Goal: Transaction & Acquisition: Purchase product/service

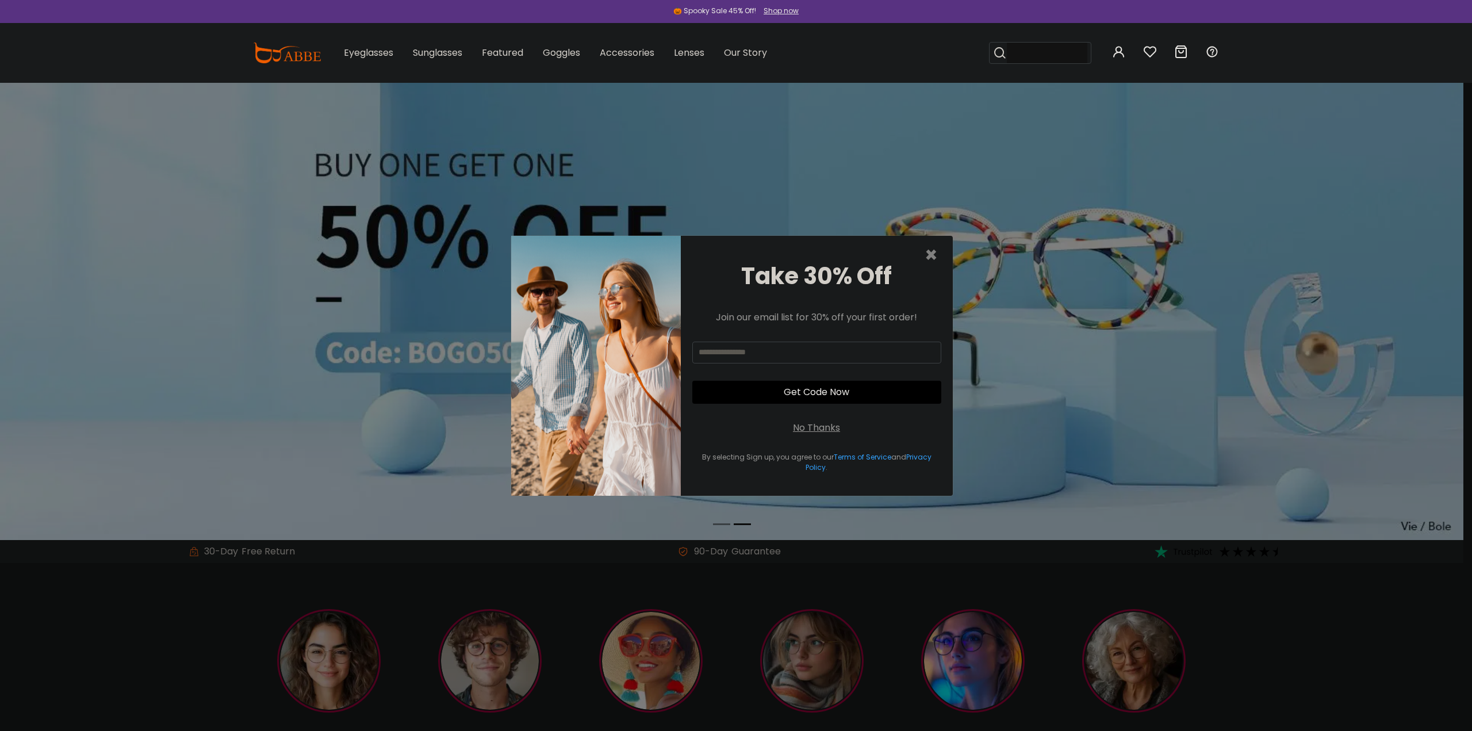
click at [801, 428] on div "No Thanks" at bounding box center [816, 428] width 47 height 14
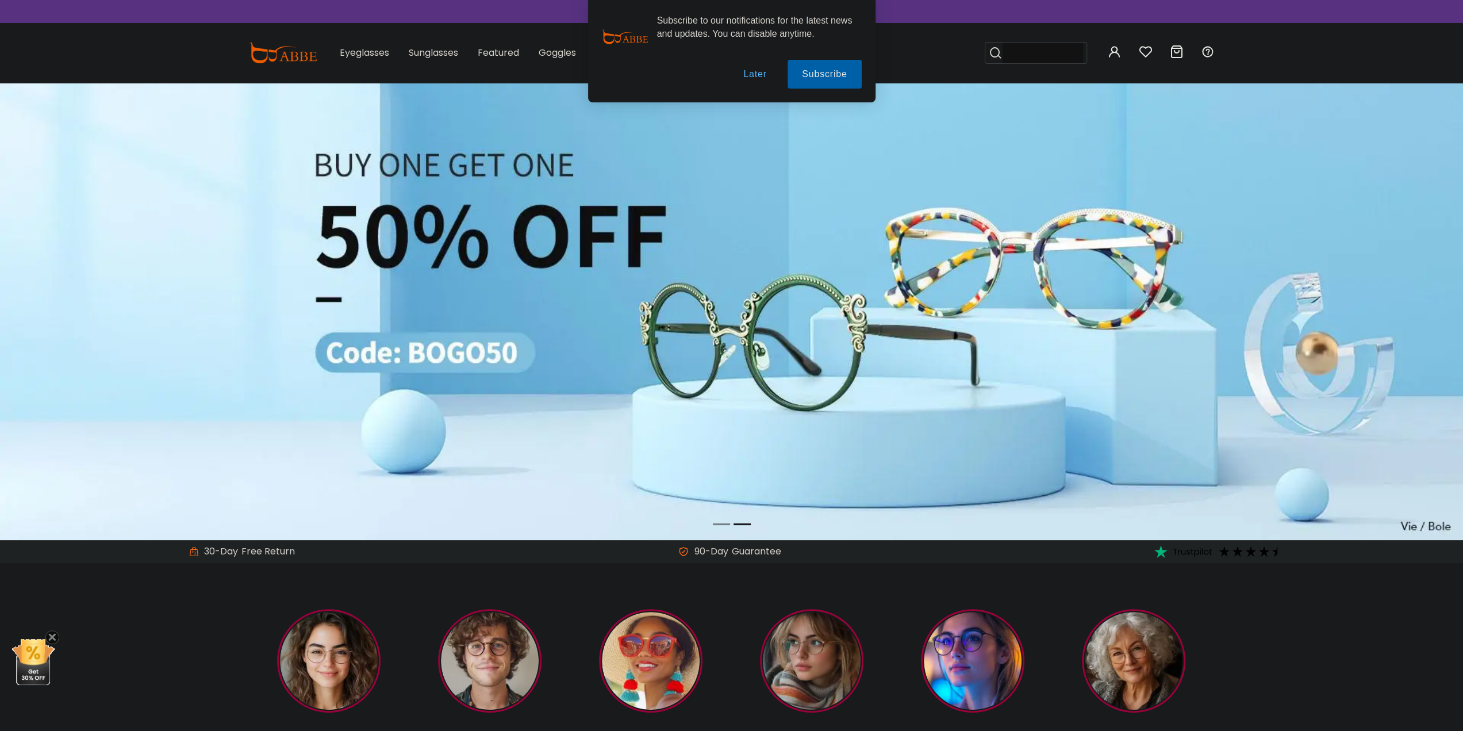
drag, startPoint x: 759, startPoint y: 73, endPoint x: 715, endPoint y: 87, distance: 45.8
click at [758, 73] on button "Later" at bounding box center [755, 74] width 52 height 29
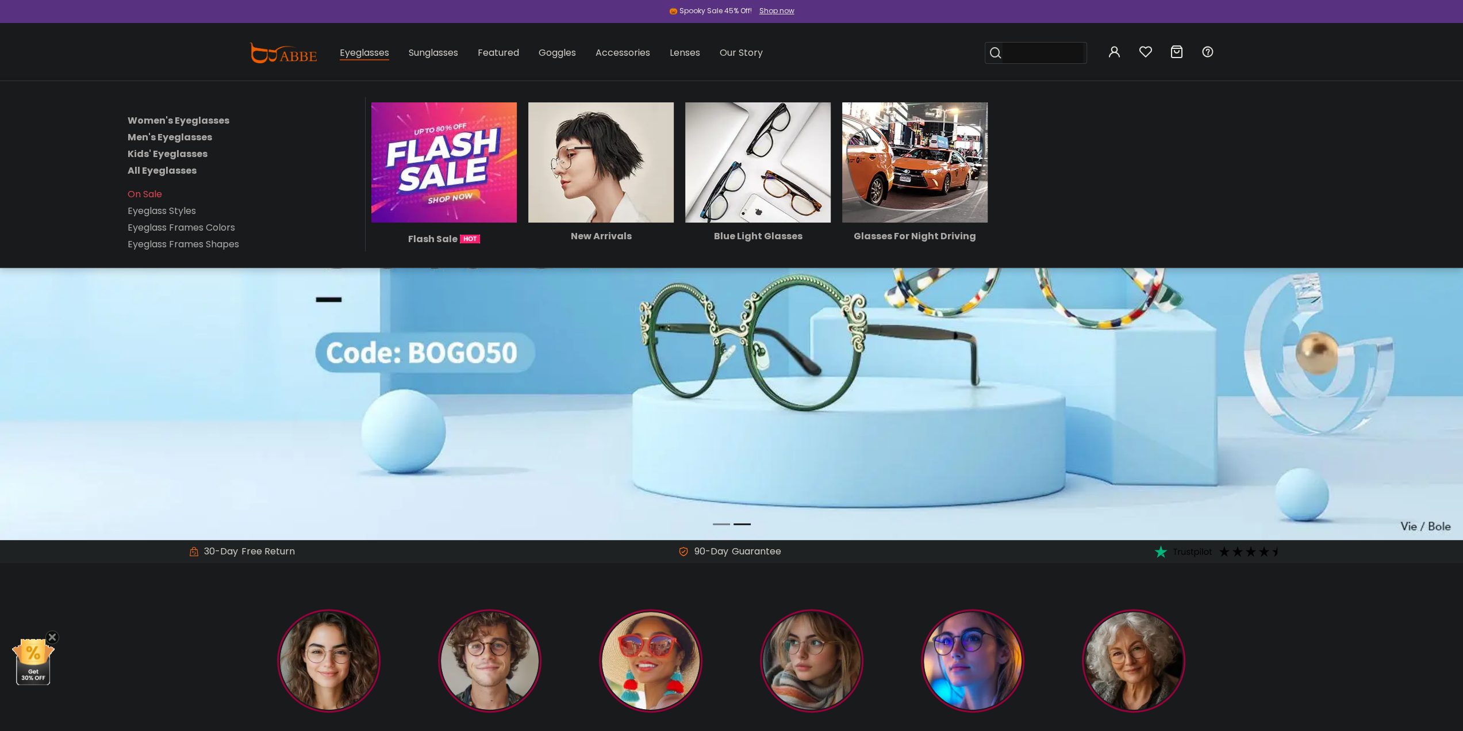
click at [163, 167] on link "All Eyeglasses" at bounding box center [162, 170] width 69 height 13
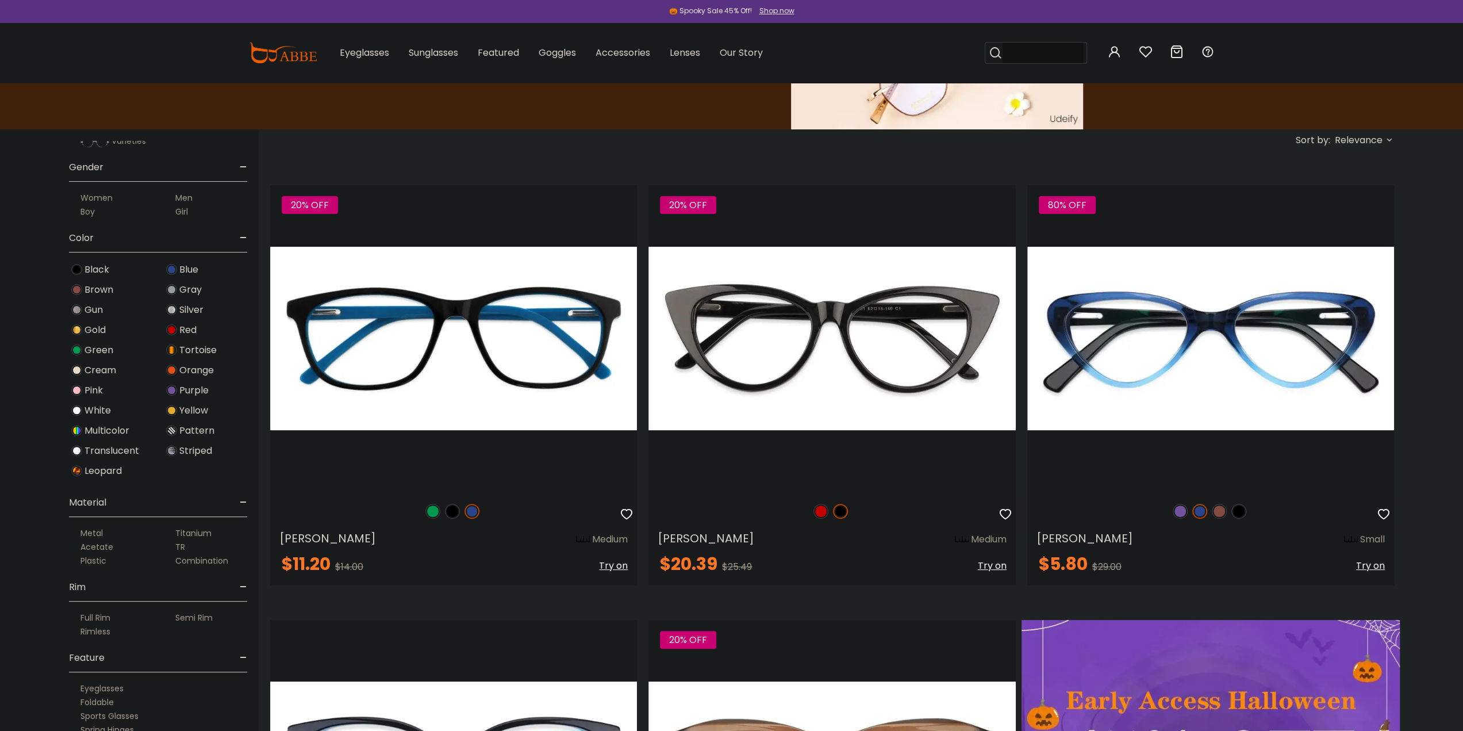
scroll to position [172, 0]
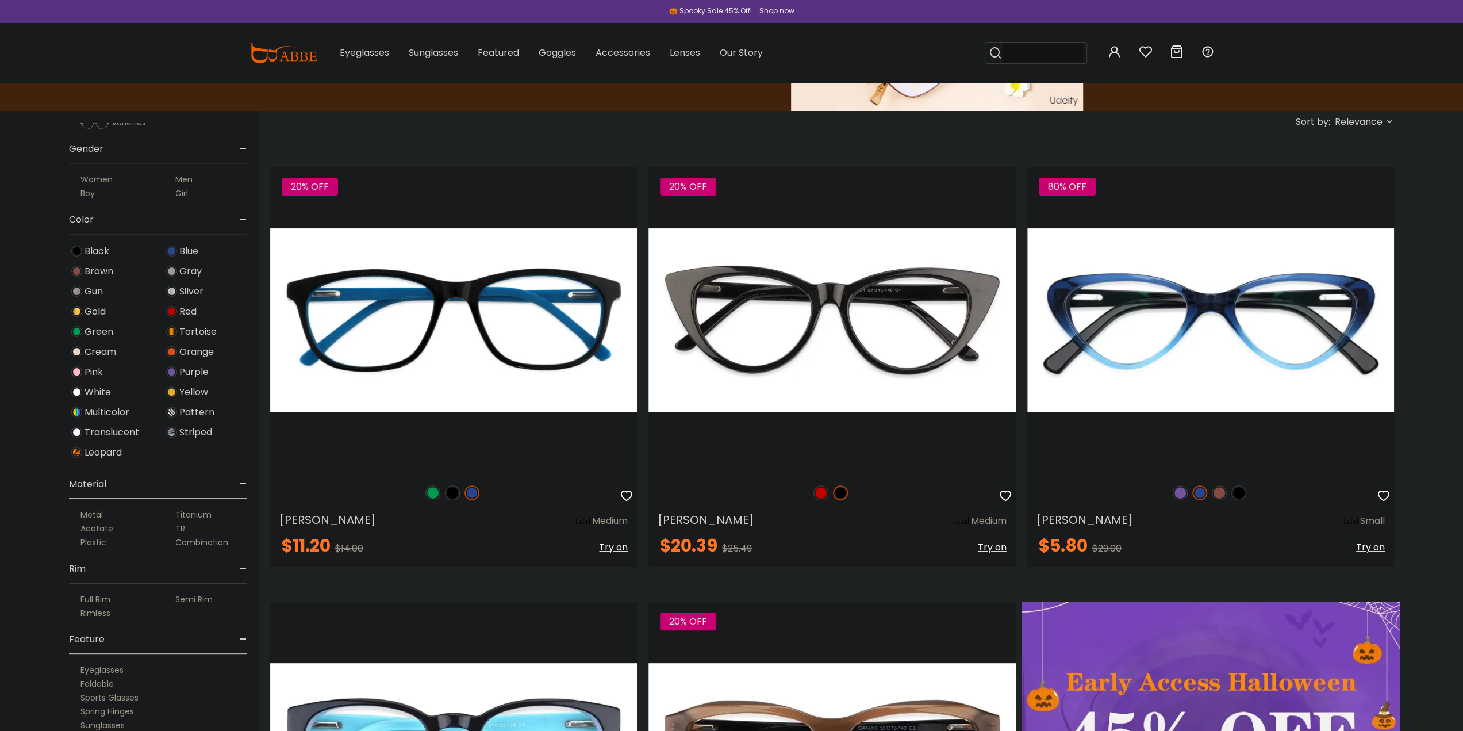
click at [98, 612] on label "Rimless" at bounding box center [95, 613] width 30 height 14
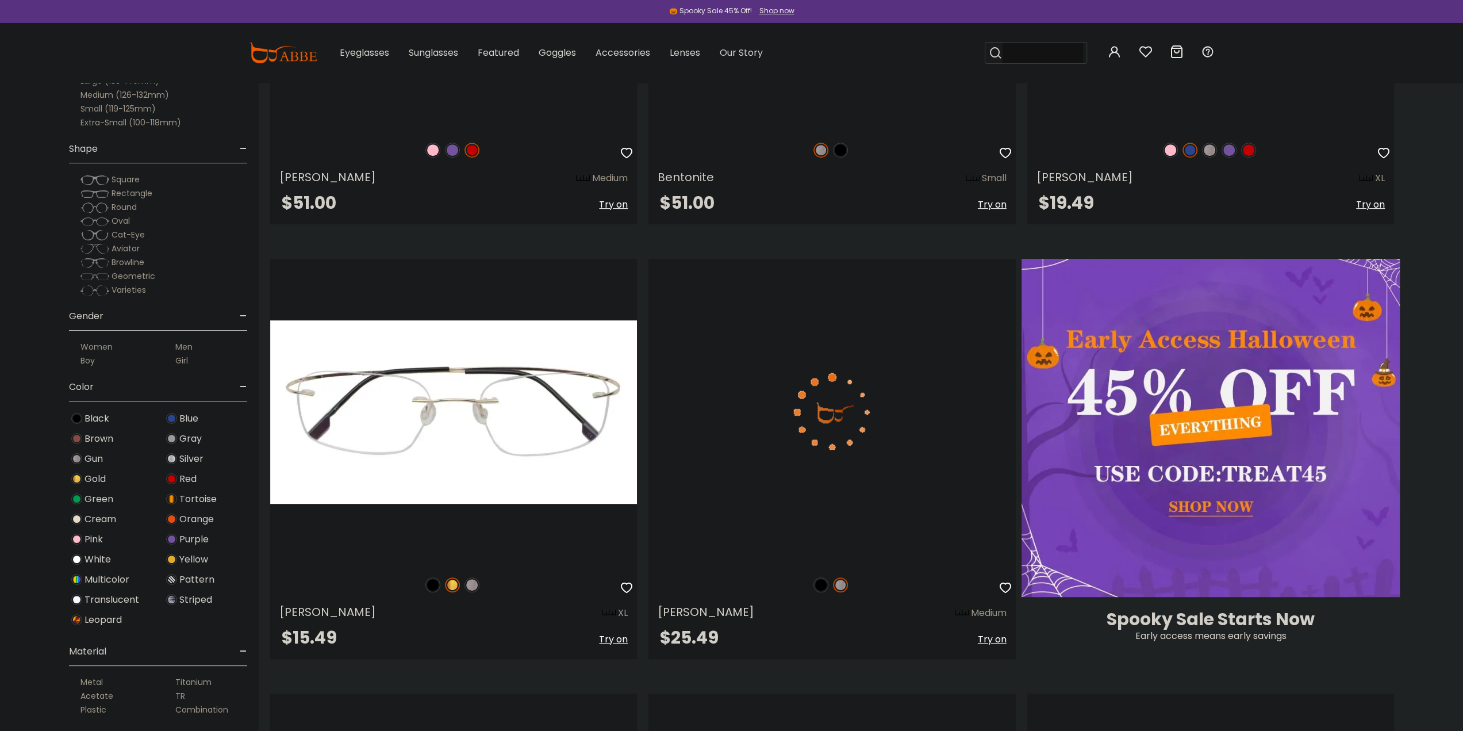
scroll to position [517, 0]
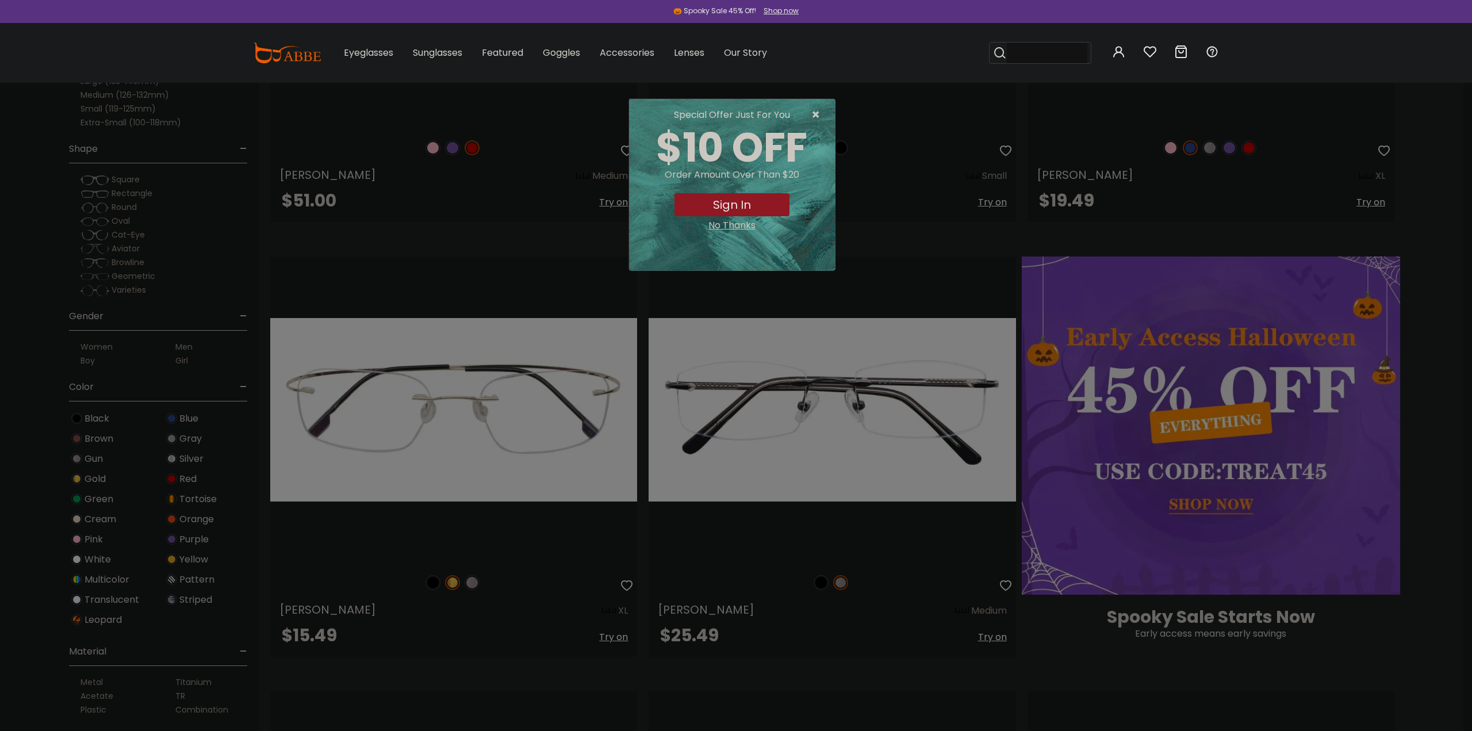
click at [814, 114] on span "×" at bounding box center [818, 115] width 14 height 14
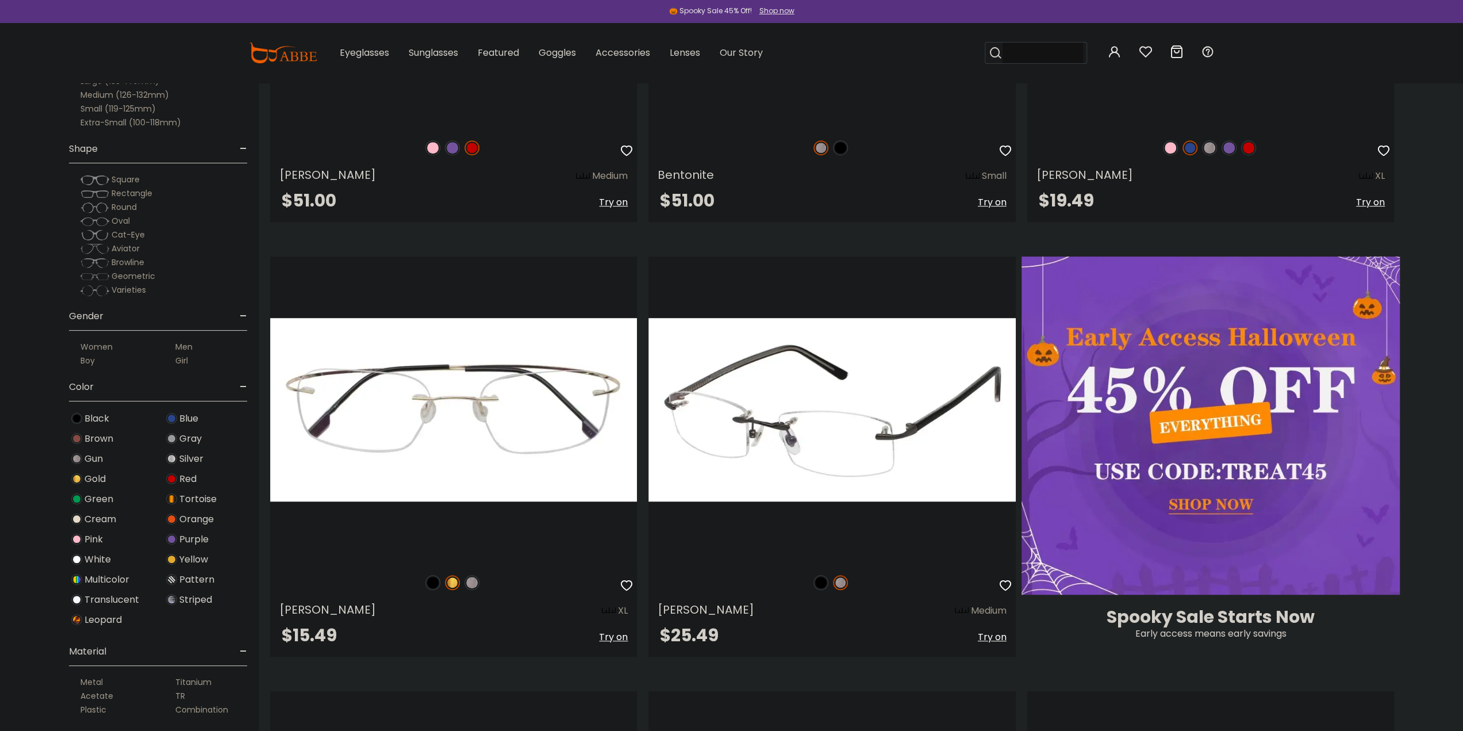
click at [823, 580] on img at bounding box center [821, 582] width 15 height 15
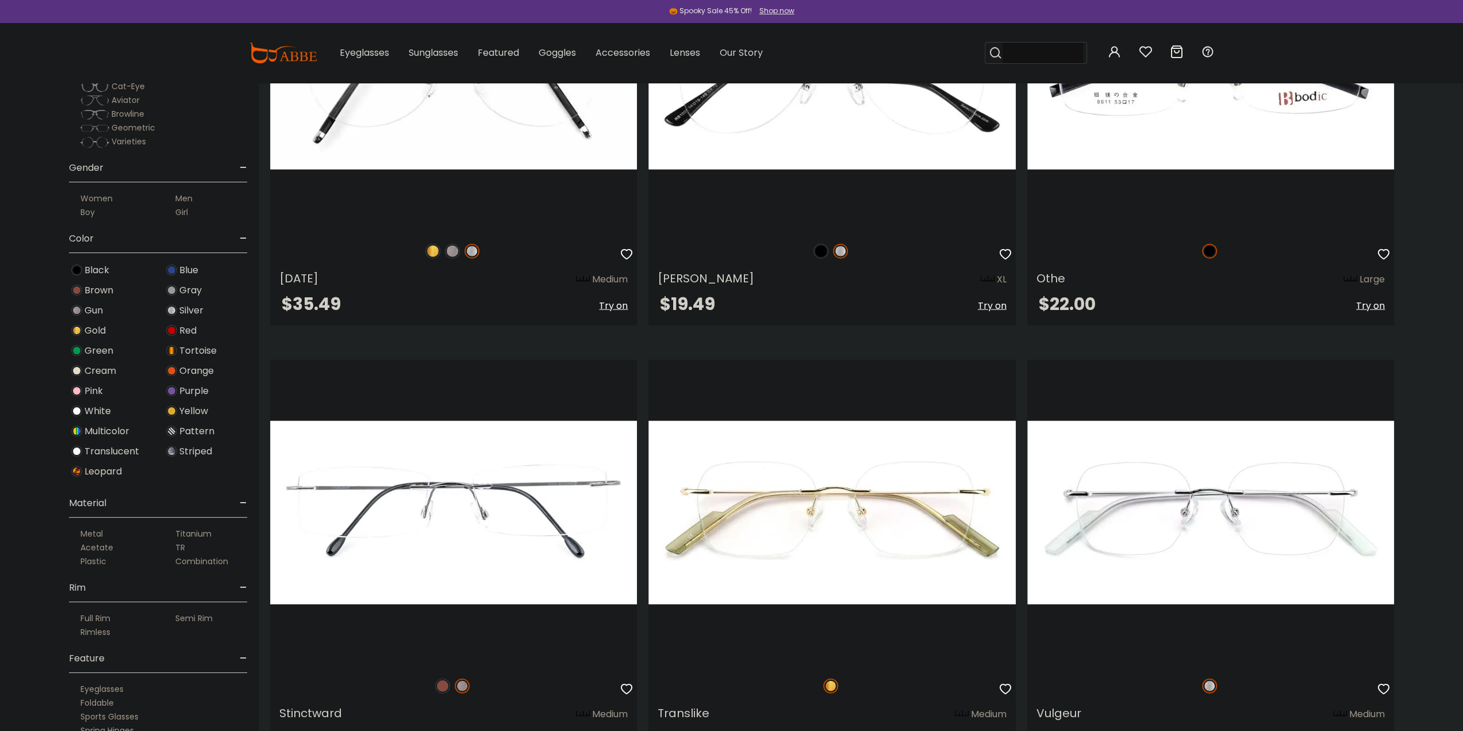
scroll to position [230, 0]
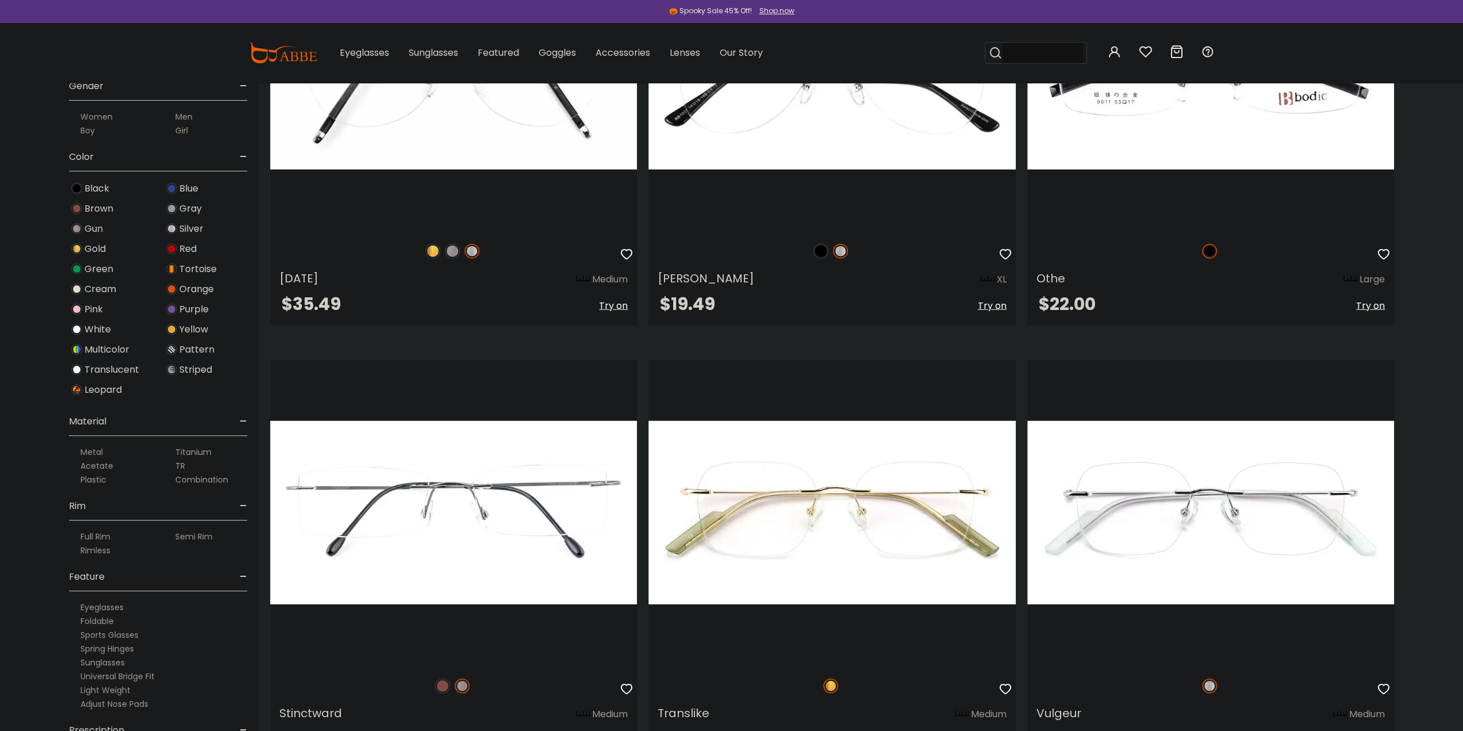
click at [195, 533] on label "Semi Rim" at bounding box center [193, 537] width 37 height 14
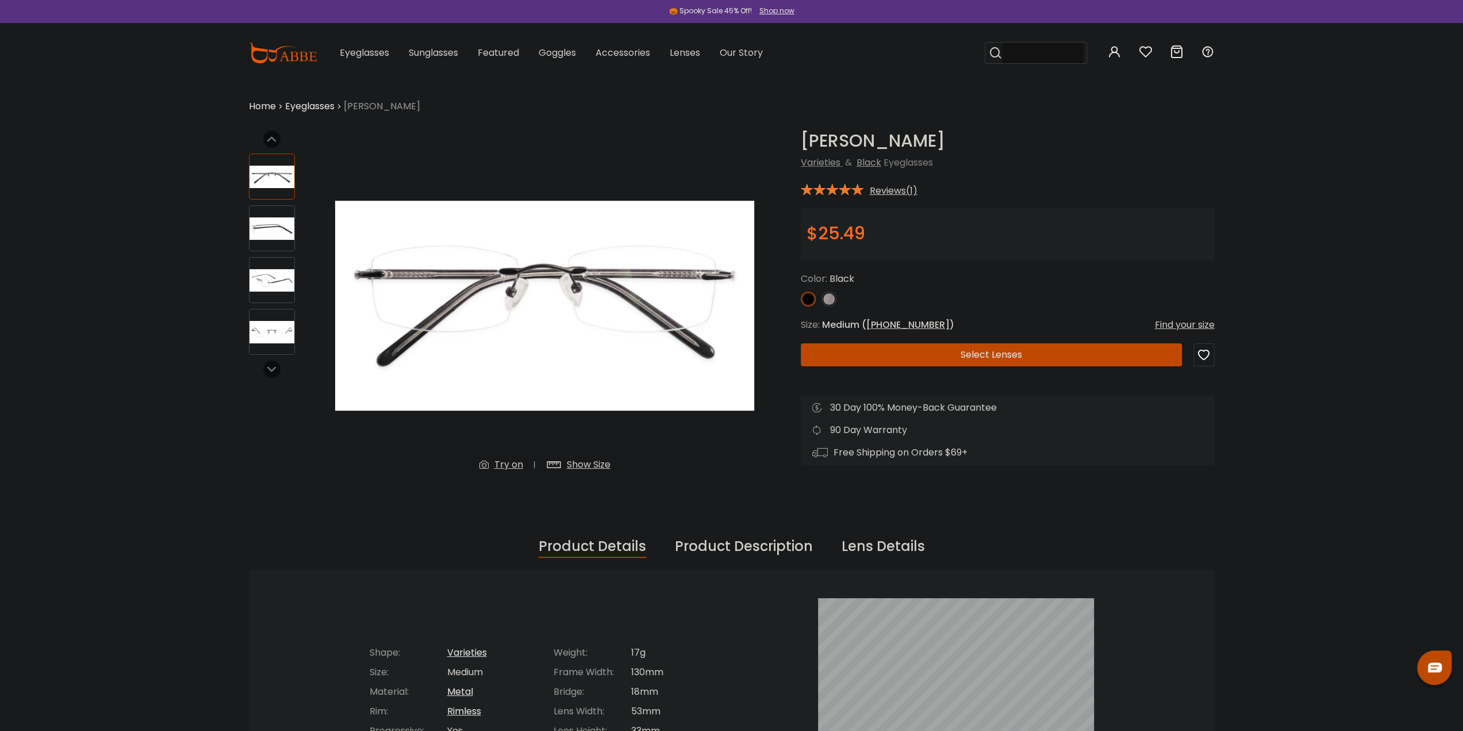
click at [268, 219] on img at bounding box center [272, 228] width 45 height 22
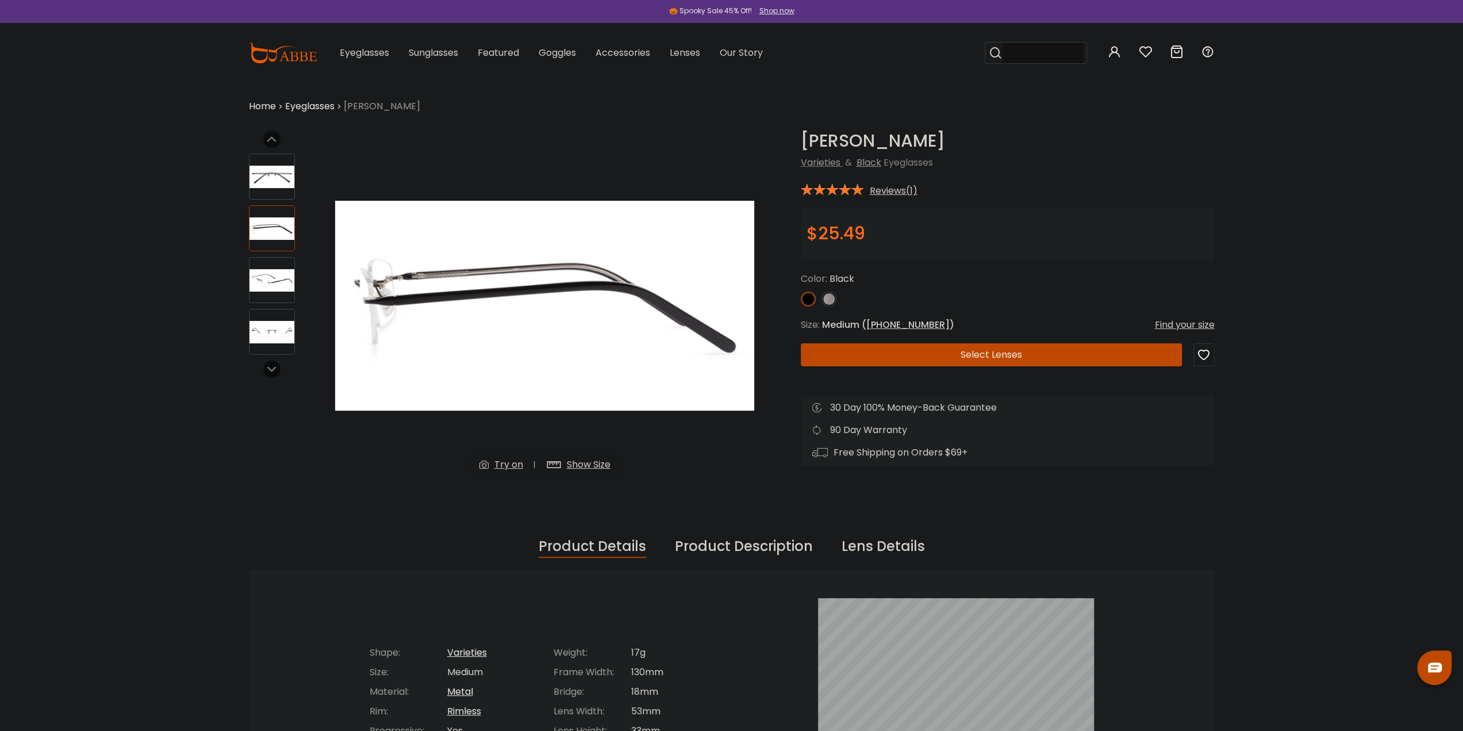
click at [265, 277] on img at bounding box center [272, 280] width 45 height 22
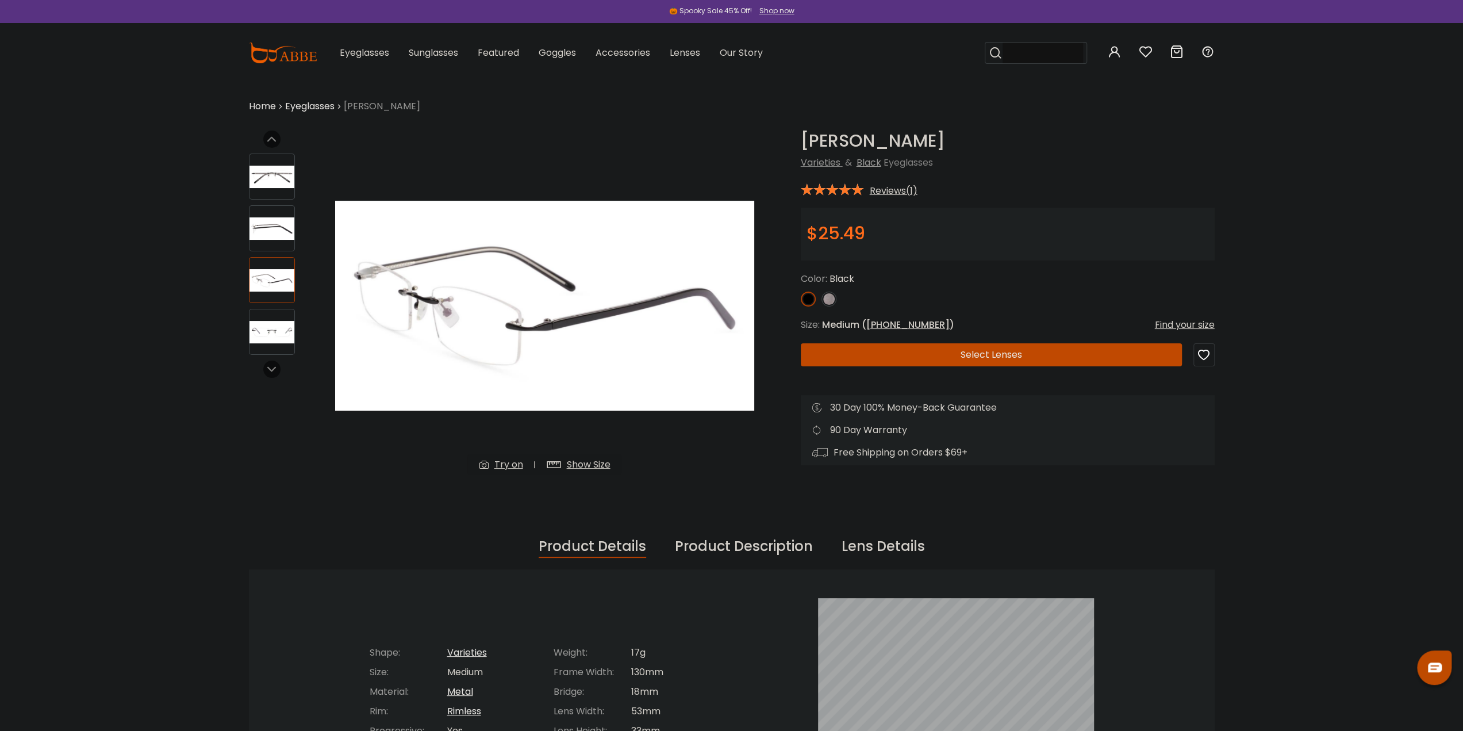
click at [279, 334] on img at bounding box center [272, 332] width 45 height 22
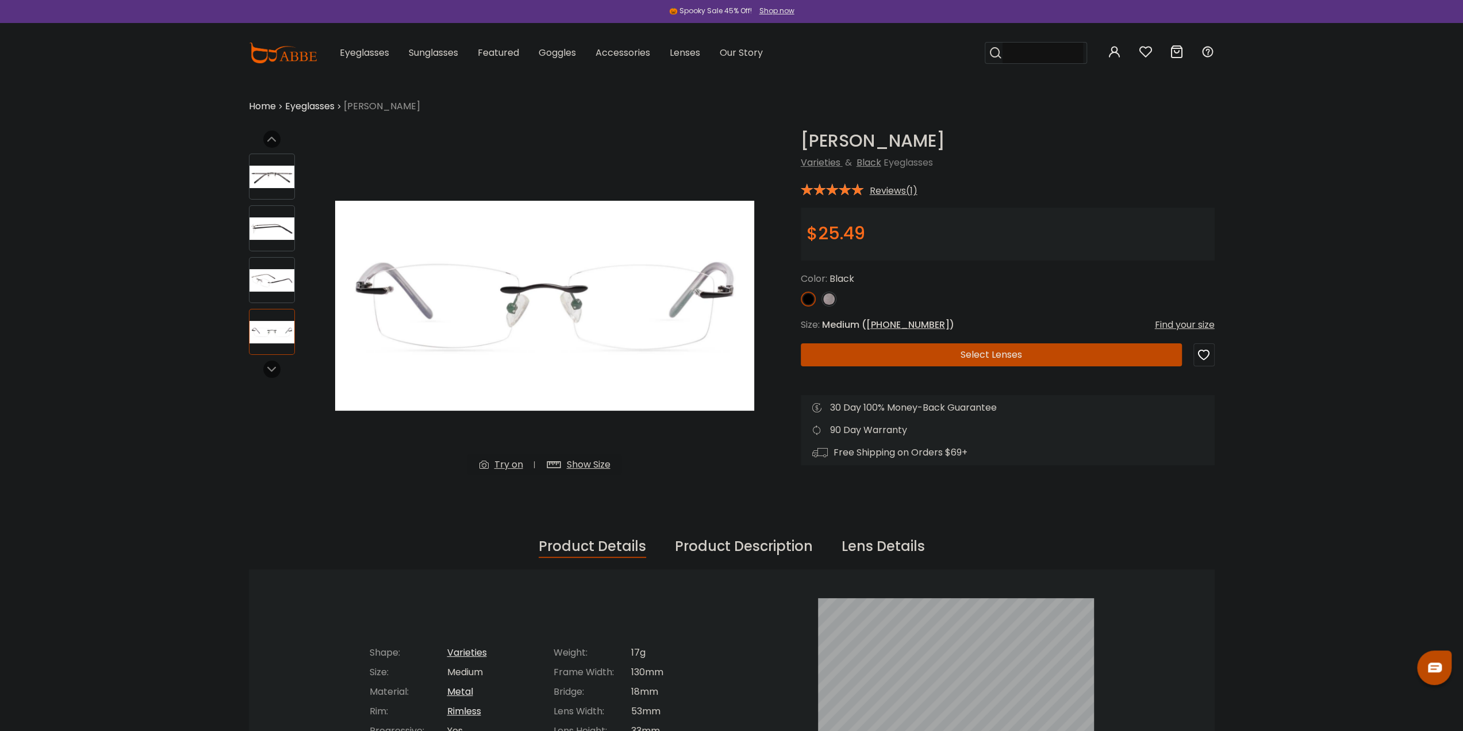
click at [830, 302] on img at bounding box center [829, 298] width 15 height 15
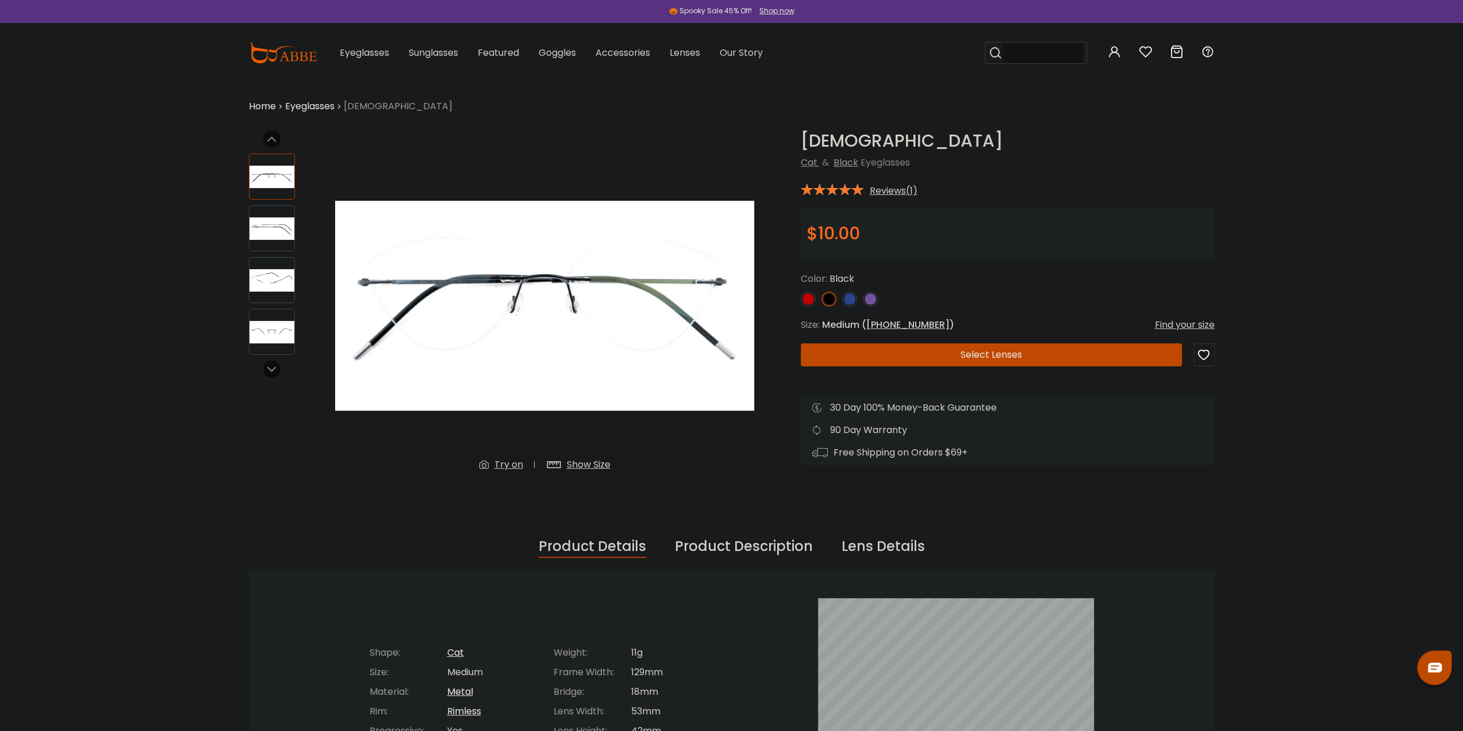
click at [286, 214] on div at bounding box center [272, 228] width 46 height 46
click at [267, 281] on img at bounding box center [272, 280] width 45 height 22
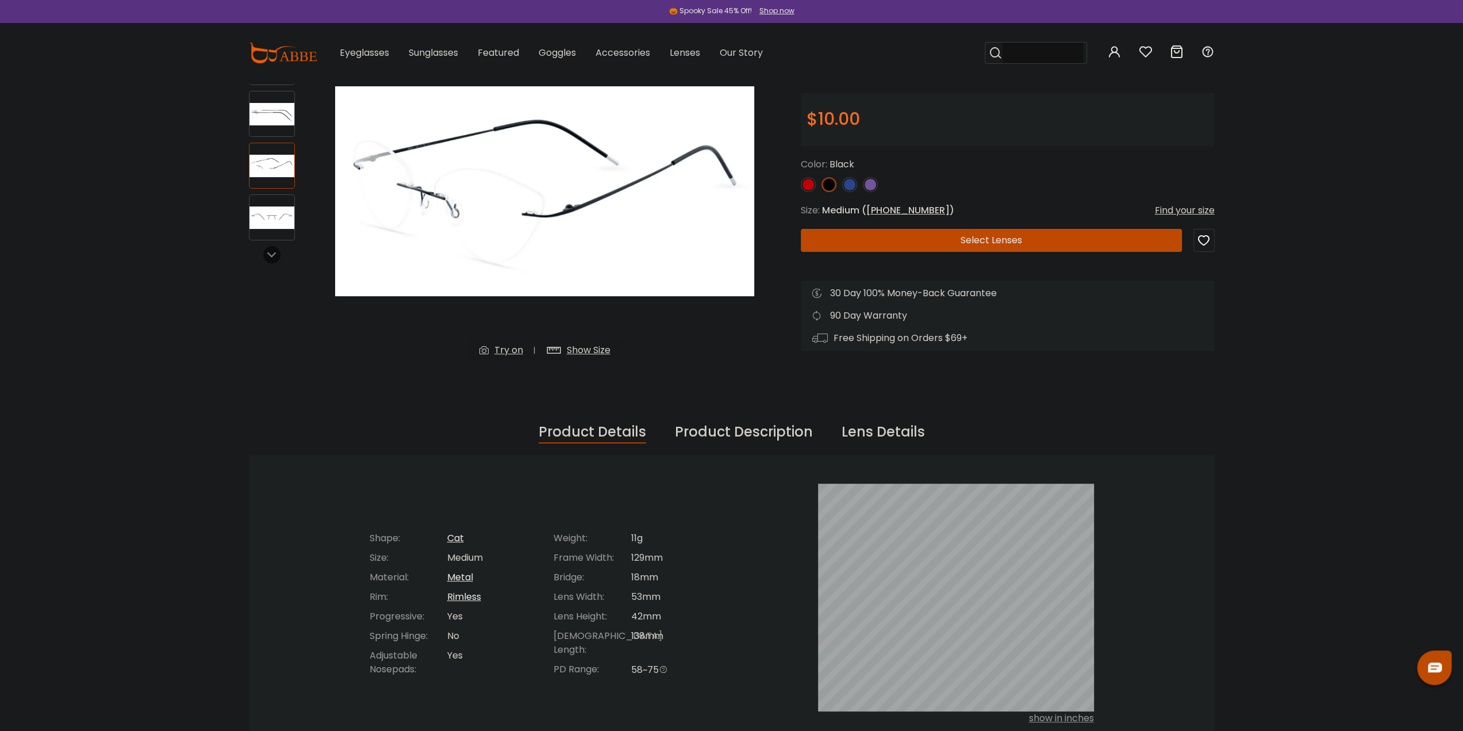
scroll to position [115, 0]
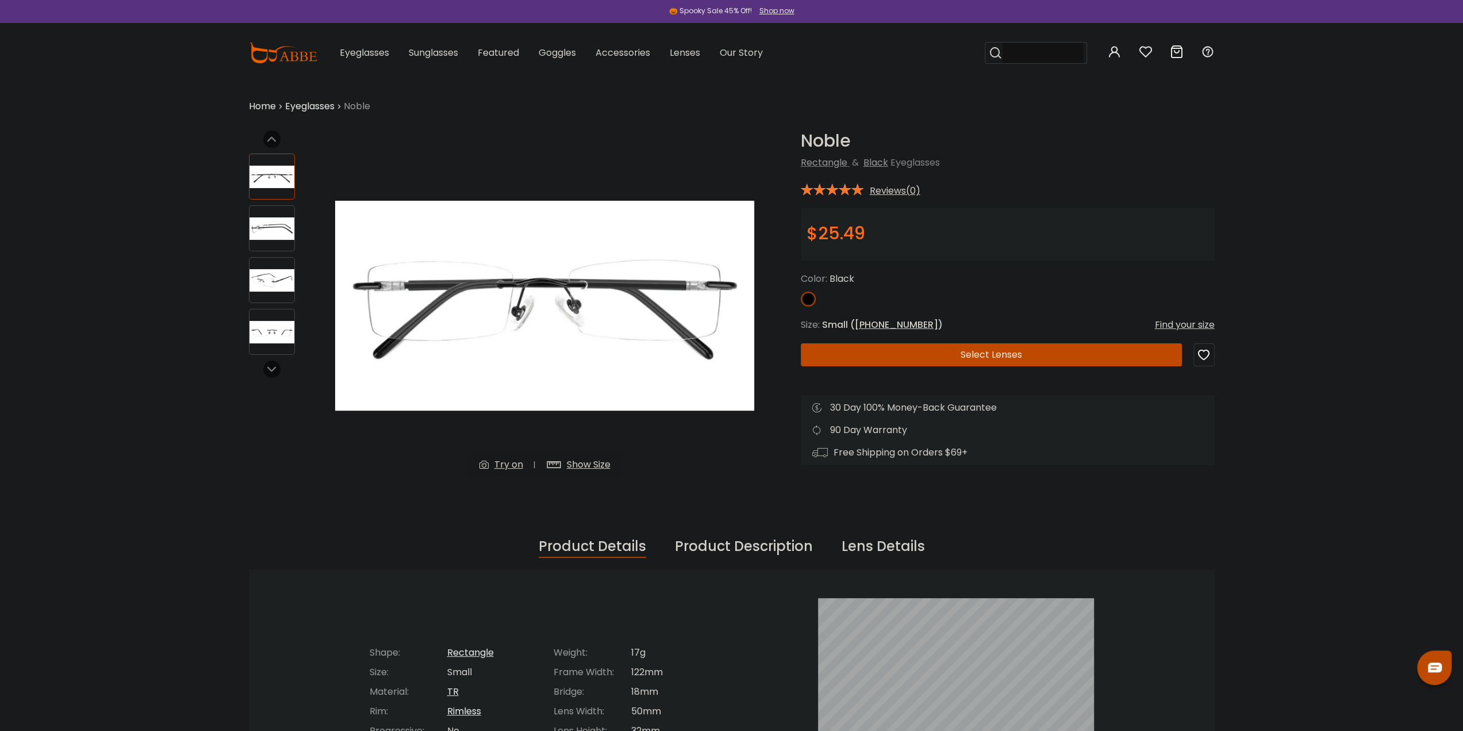
click at [258, 231] on img at bounding box center [272, 228] width 45 height 22
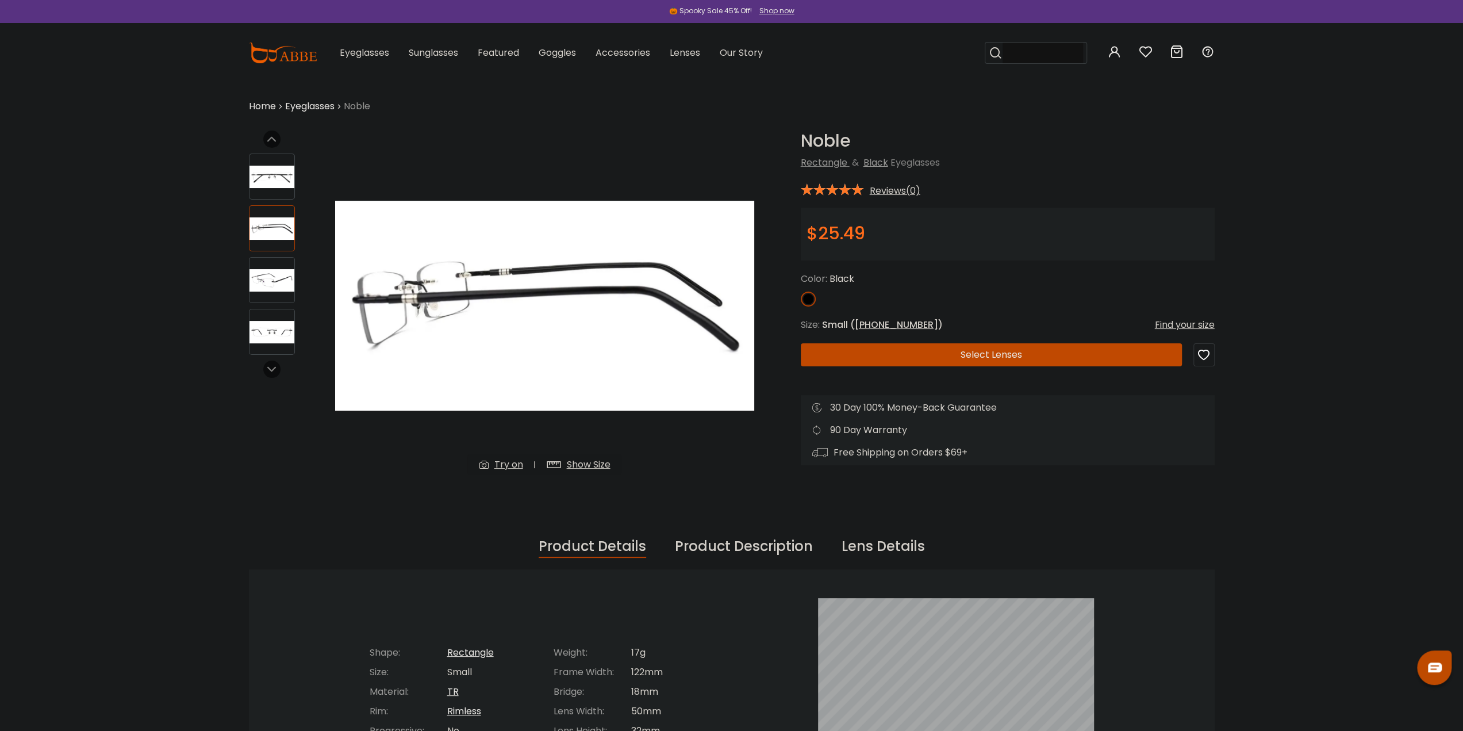
click at [265, 271] on img at bounding box center [272, 280] width 45 height 22
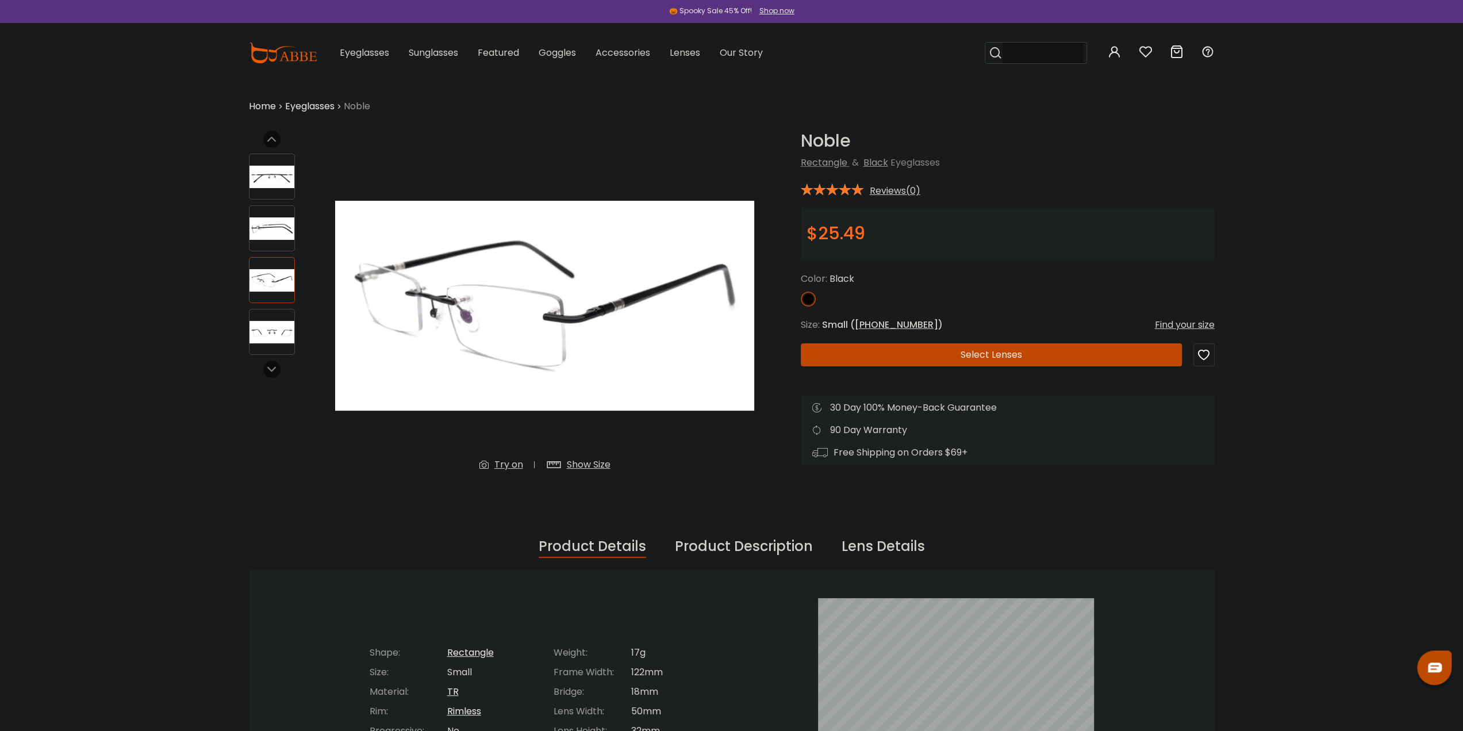
click at [835, 303] on div at bounding box center [1008, 298] width 414 height 15
click at [256, 235] on img at bounding box center [272, 228] width 45 height 22
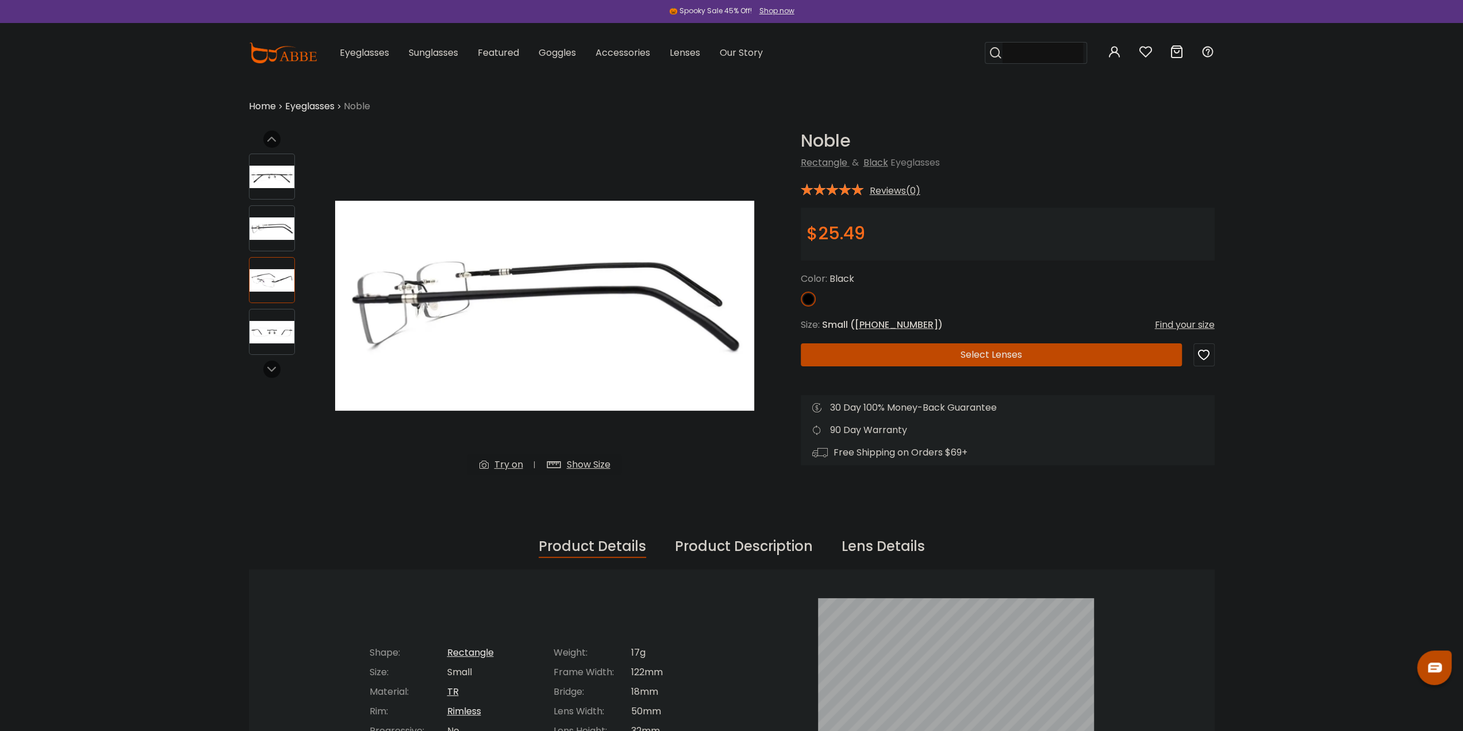
click at [273, 280] on img at bounding box center [272, 280] width 45 height 22
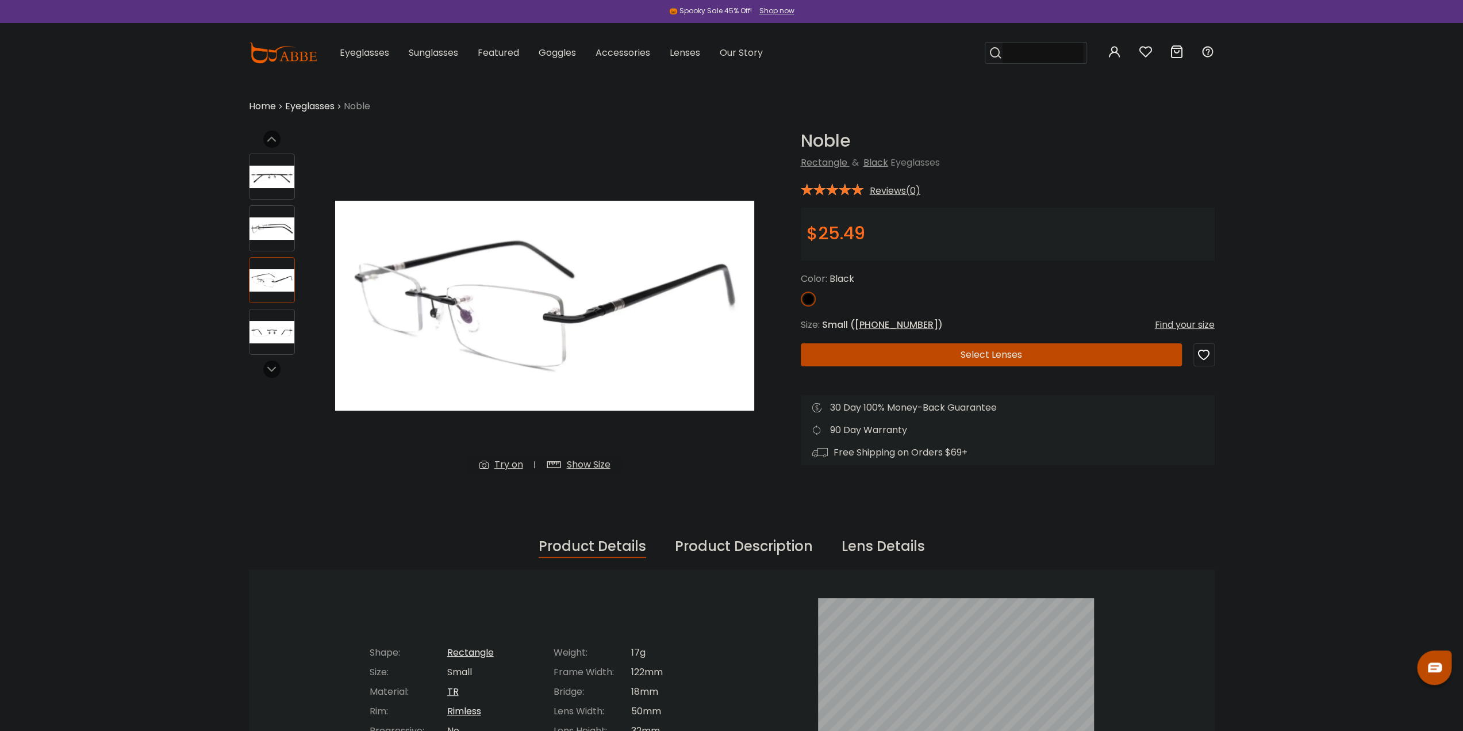
click at [273, 302] on div at bounding box center [272, 280] width 46 height 46
click at [983, 355] on button "Select Lenses" at bounding box center [991, 354] width 381 height 23
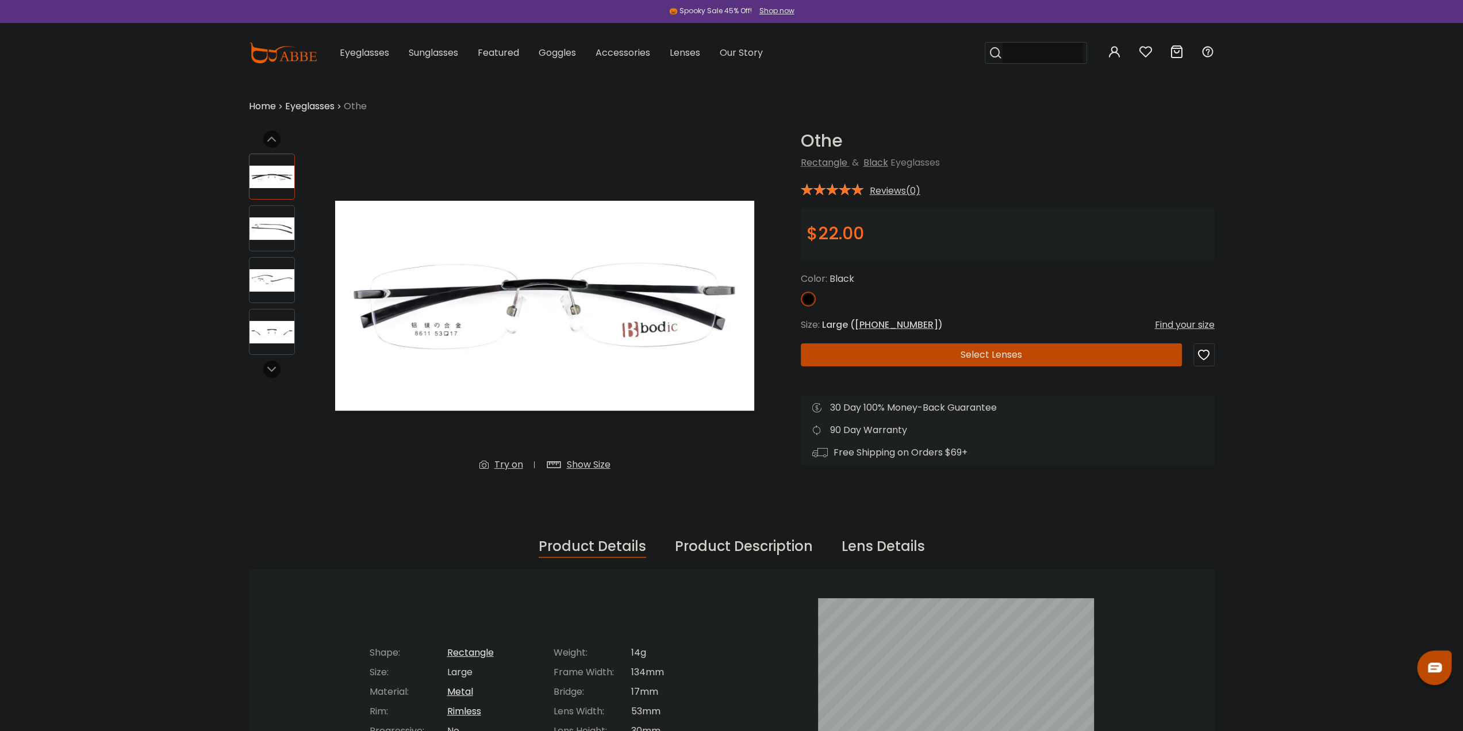
click at [260, 215] on div at bounding box center [272, 228] width 46 height 46
click at [263, 246] on div at bounding box center [272, 228] width 46 height 46
click at [264, 277] on img at bounding box center [272, 280] width 45 height 22
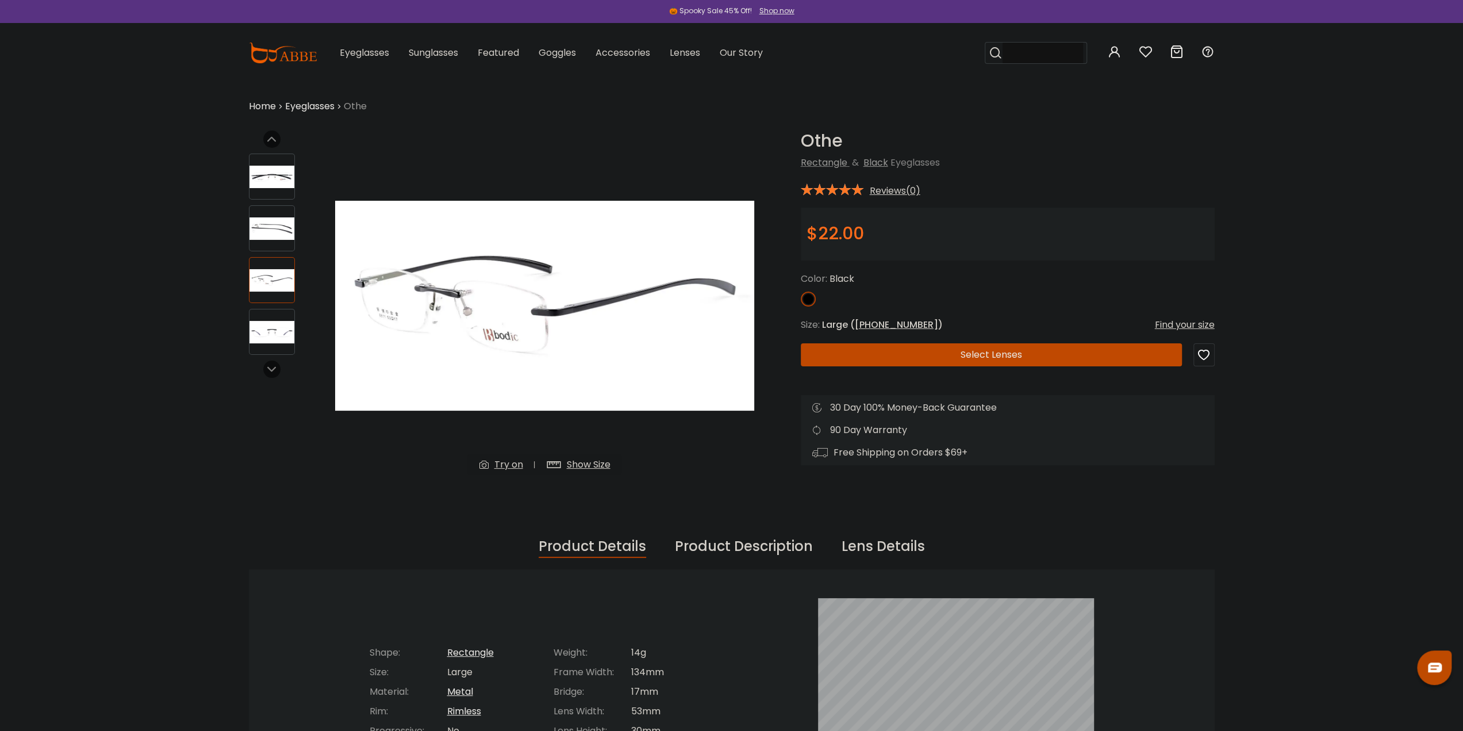
click at [278, 334] on img at bounding box center [272, 332] width 45 height 22
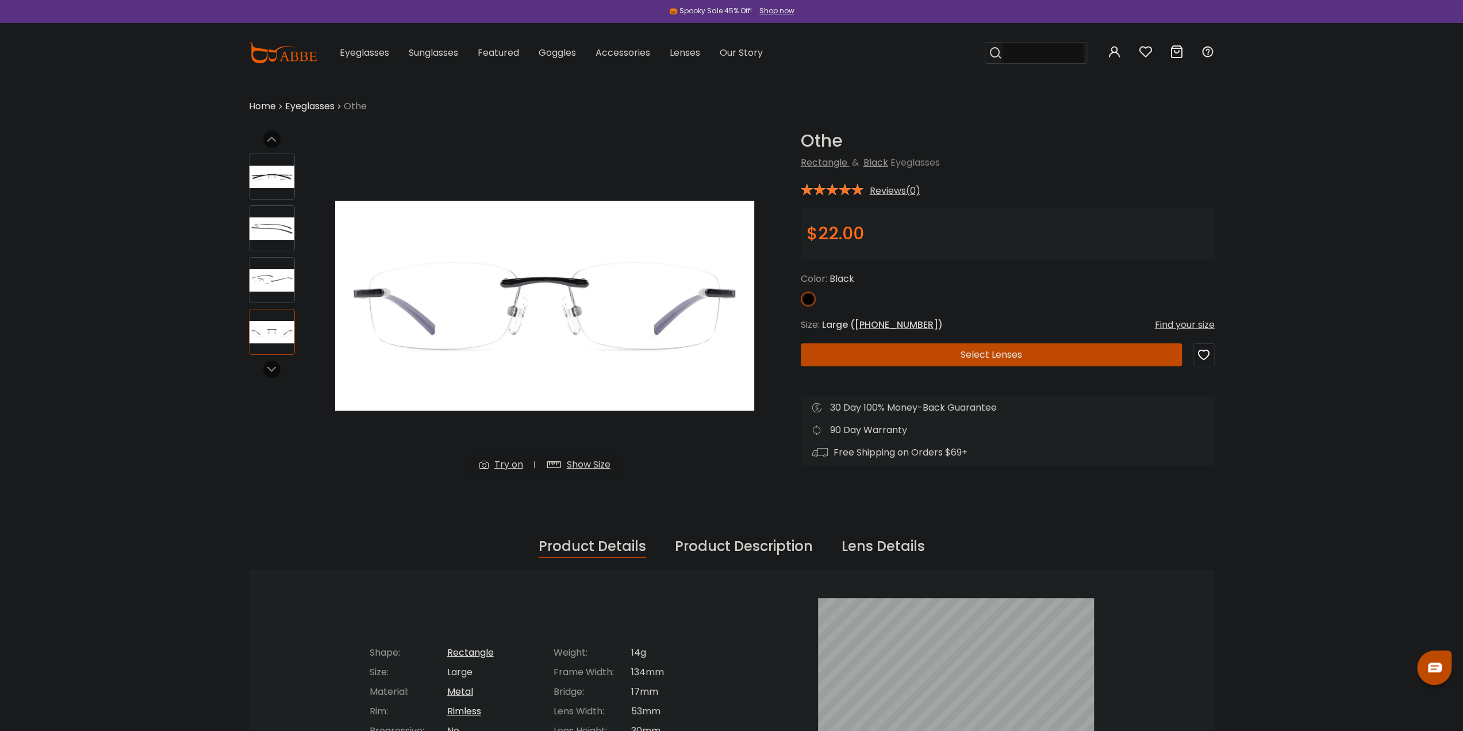
click at [256, 220] on img at bounding box center [272, 228] width 45 height 22
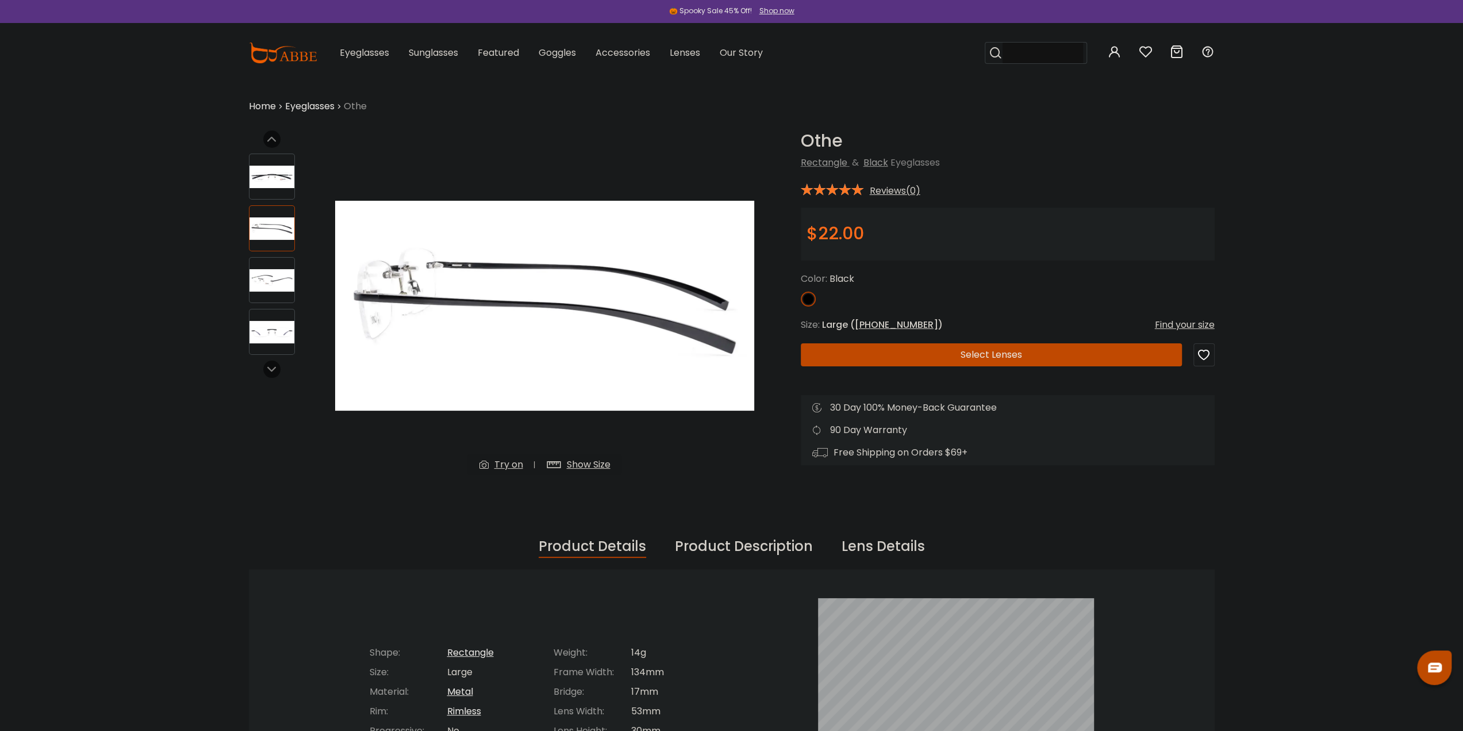
click at [278, 280] on img at bounding box center [272, 280] width 45 height 22
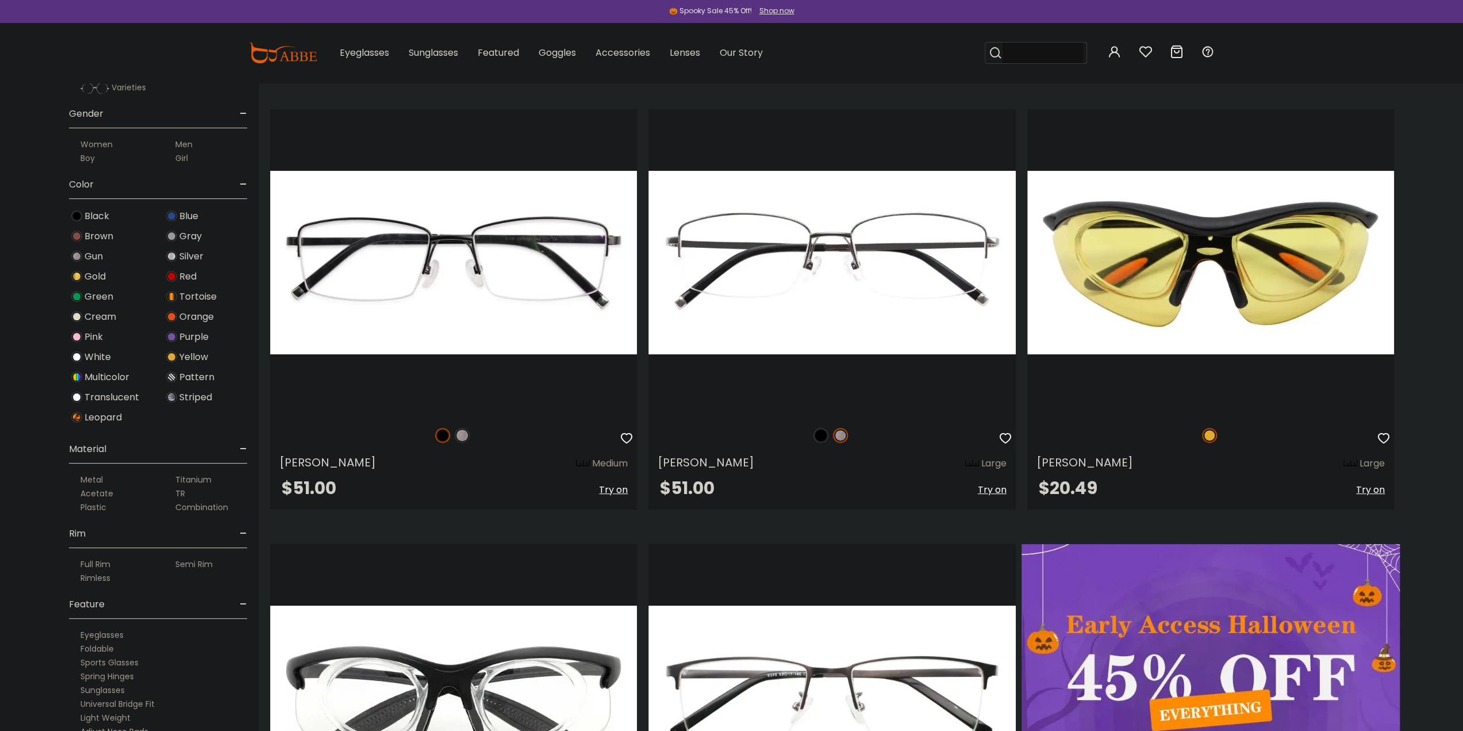
scroll to position [230, 0]
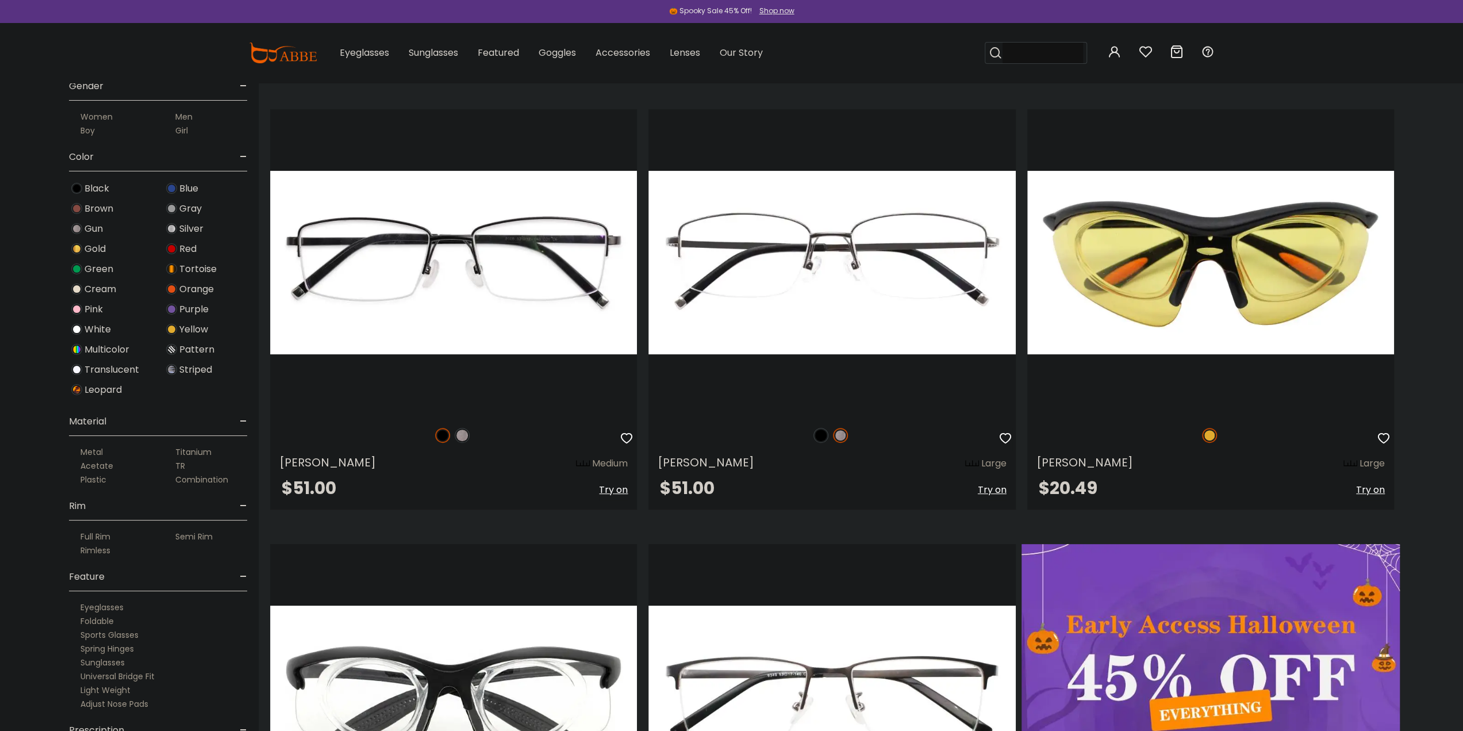
click at [179, 449] on label "Titanium" at bounding box center [193, 452] width 36 height 14
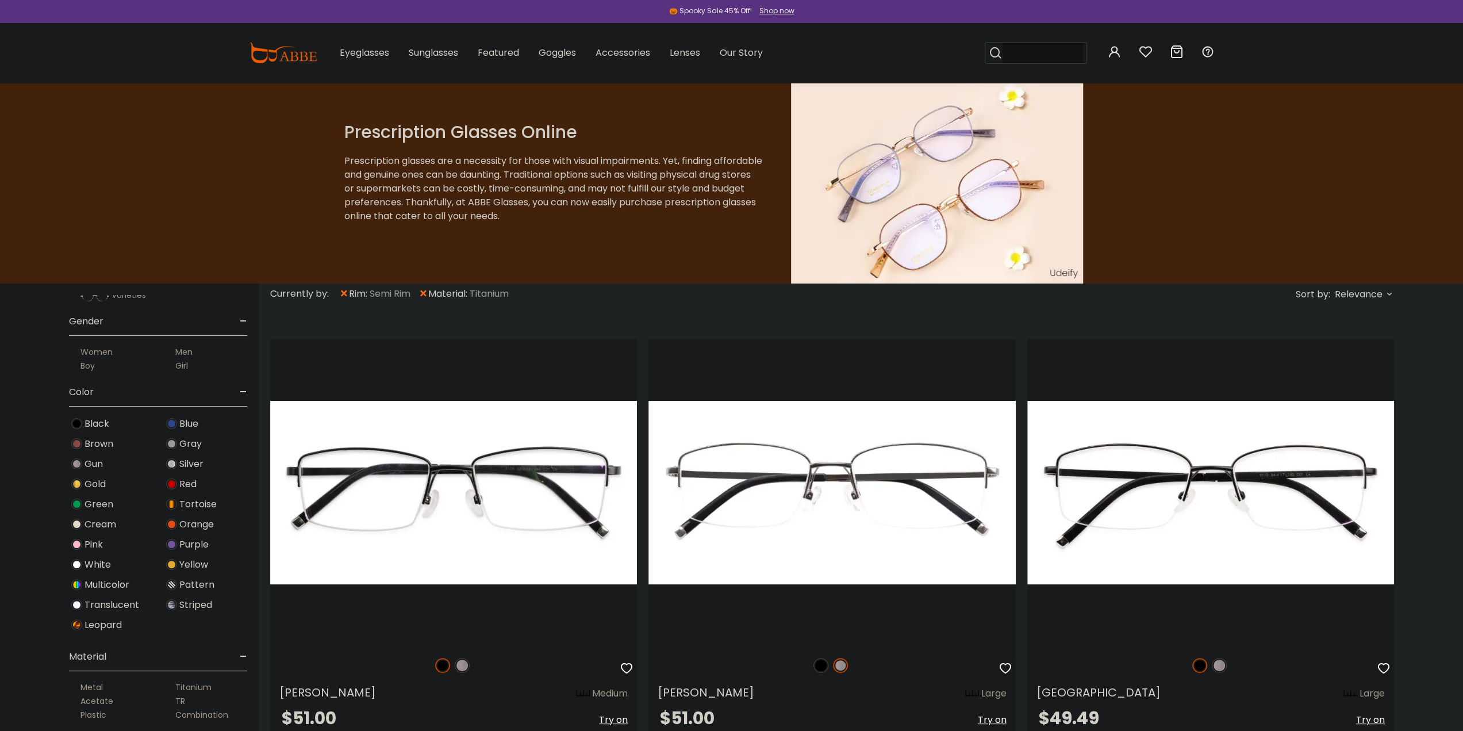
scroll to position [57, 0]
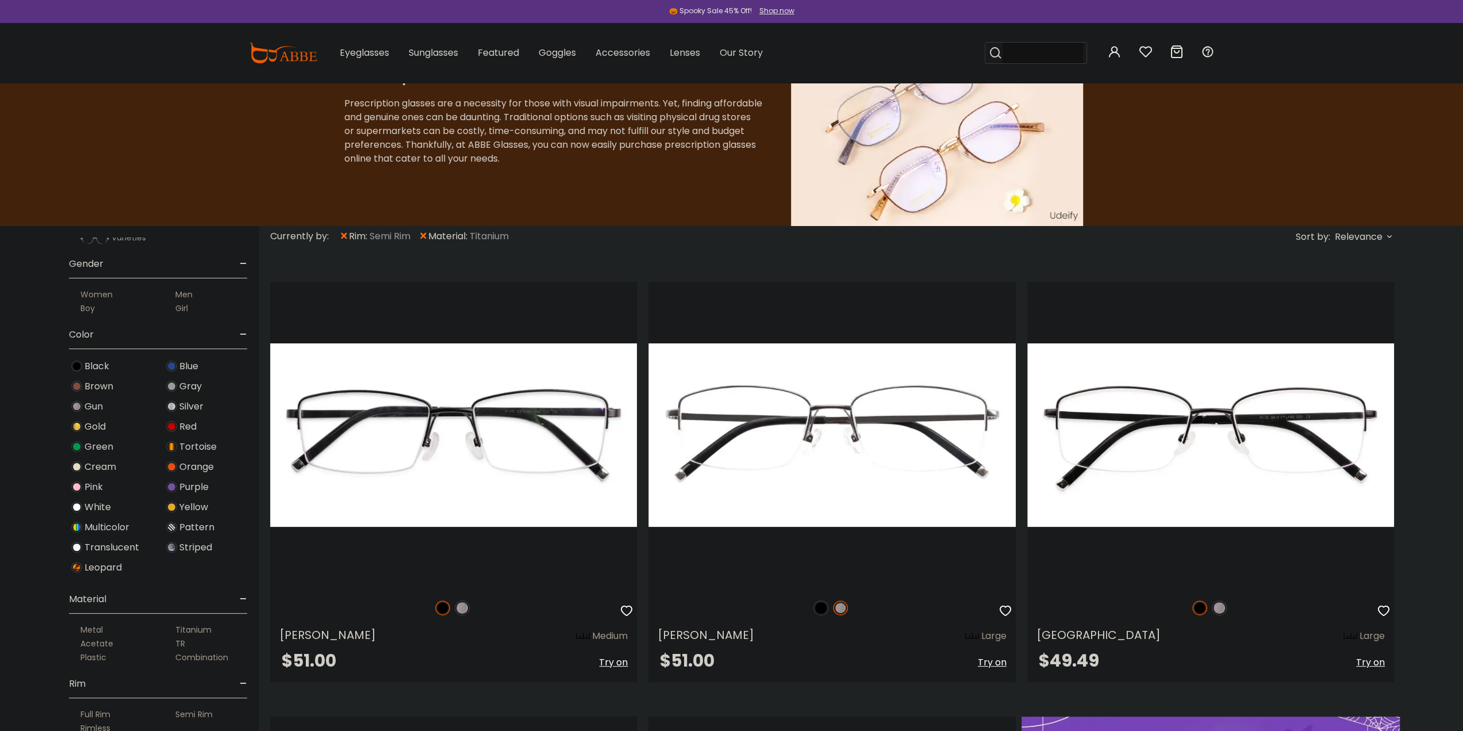
click at [95, 623] on label "Metal" at bounding box center [91, 630] width 22 height 14
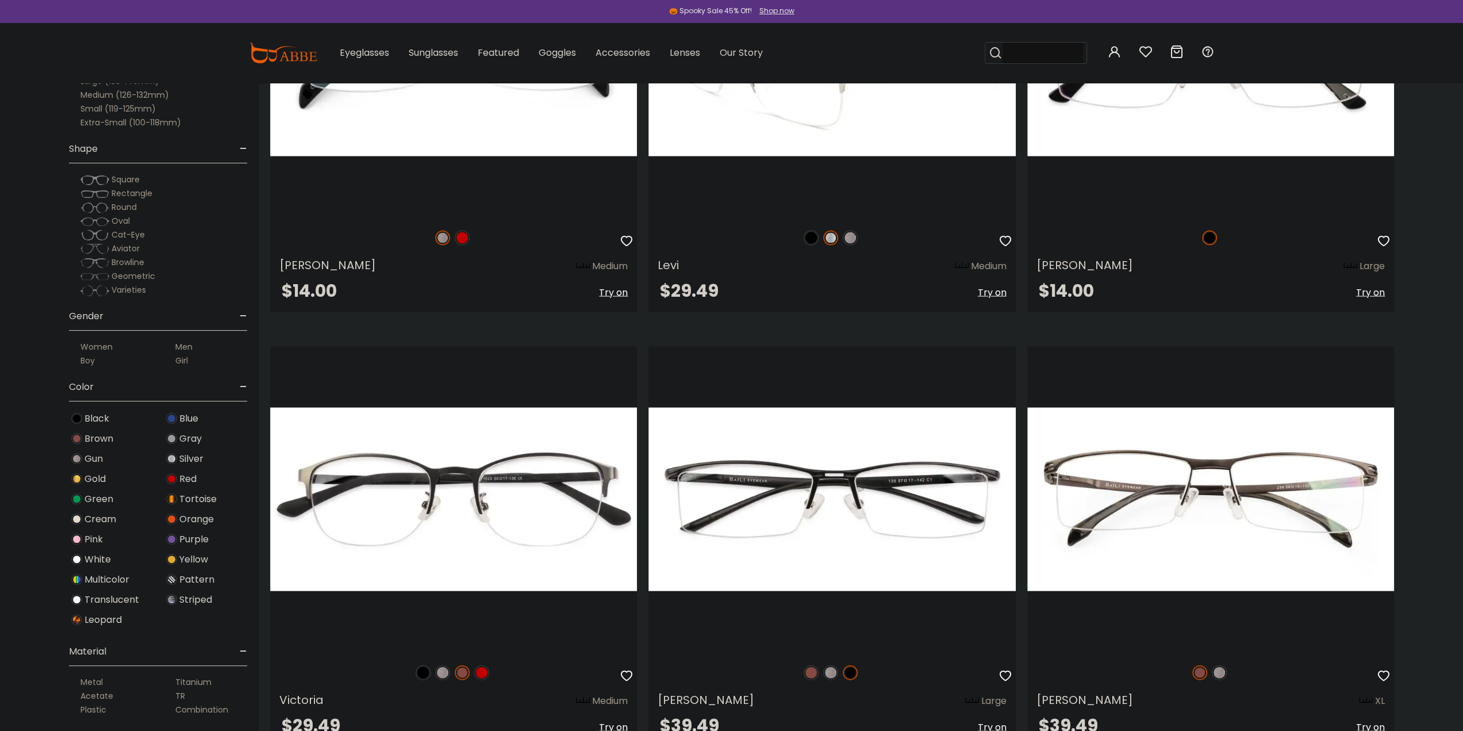
scroll to position [2357, 0]
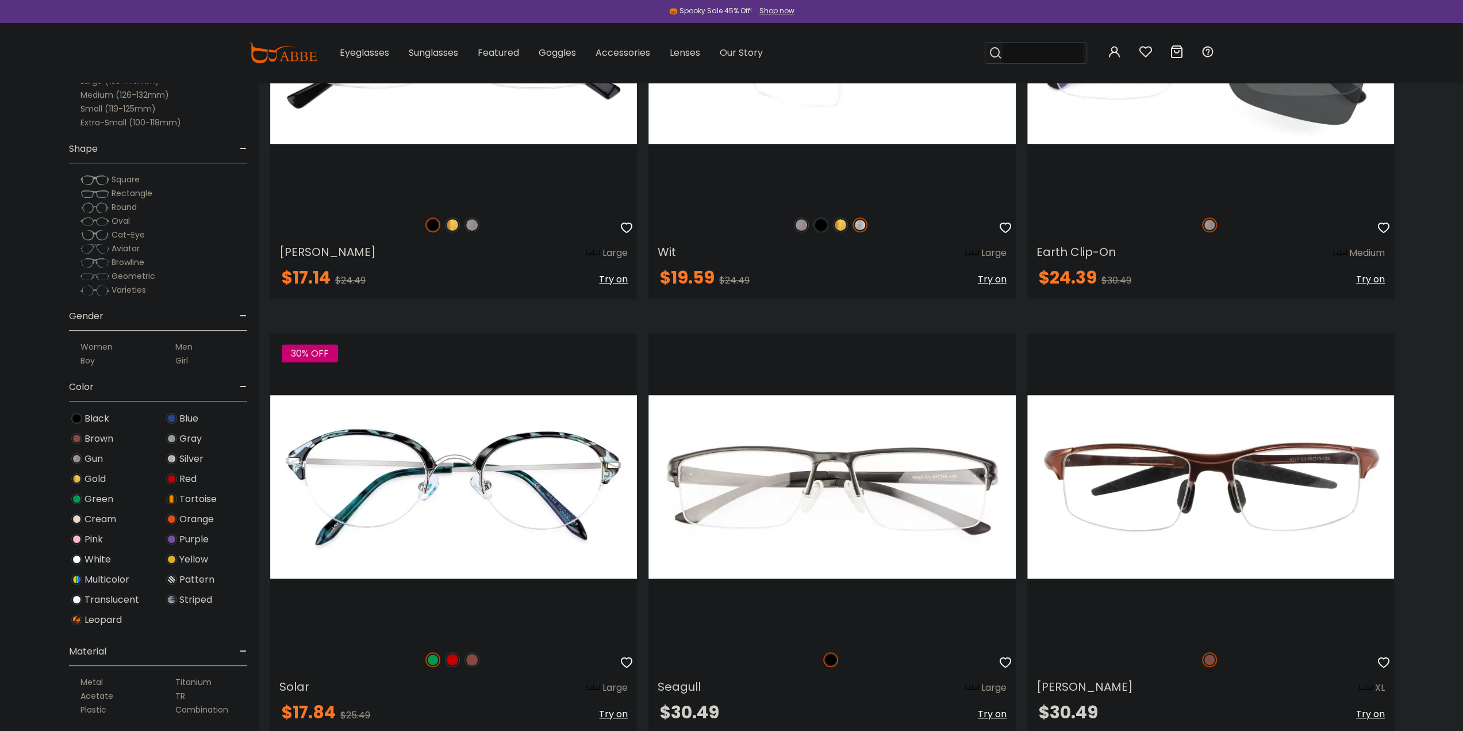
scroll to position [5347, 0]
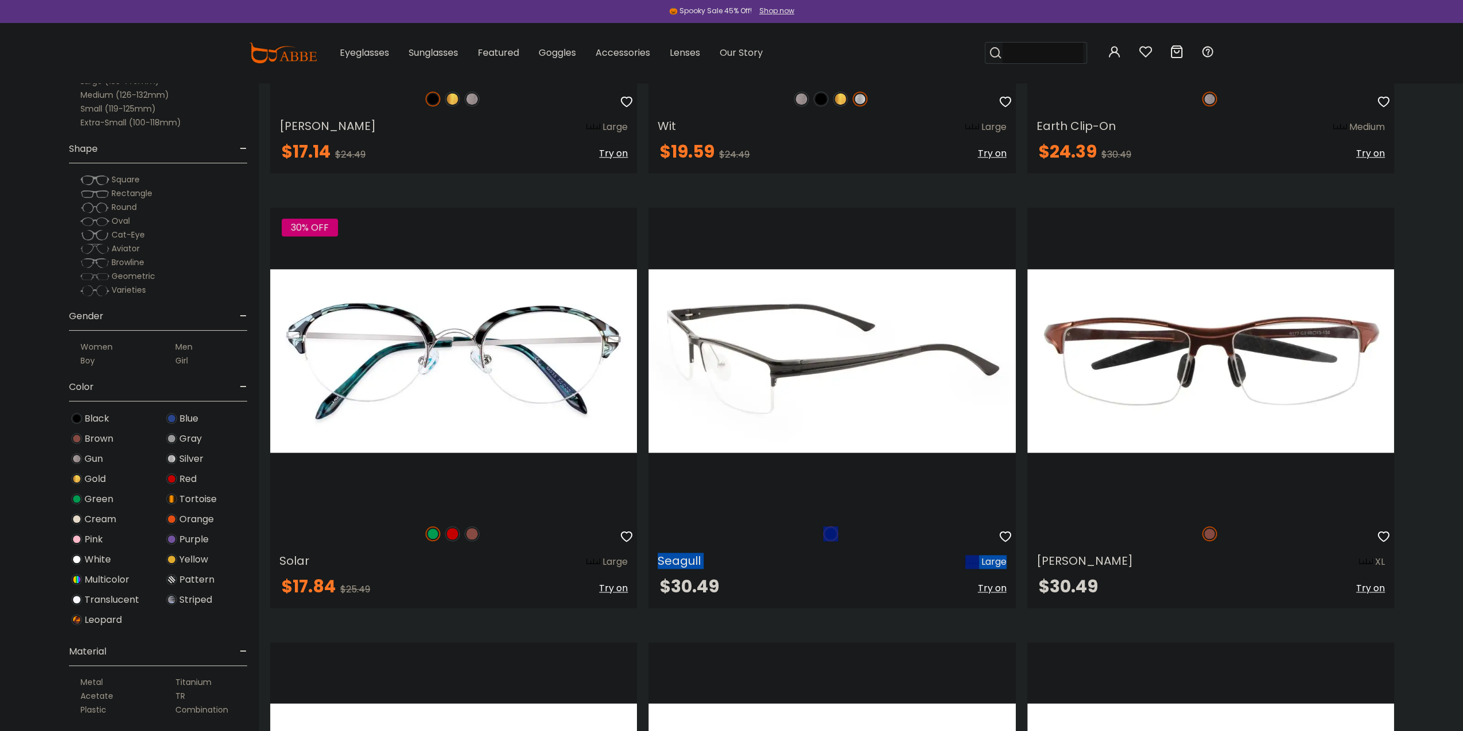
drag, startPoint x: 805, startPoint y: 524, endPoint x: 893, endPoint y: 548, distance: 90.7
click at [893, 548] on div "Seagull Large $30.49 Try on" at bounding box center [832, 408] width 367 height 400
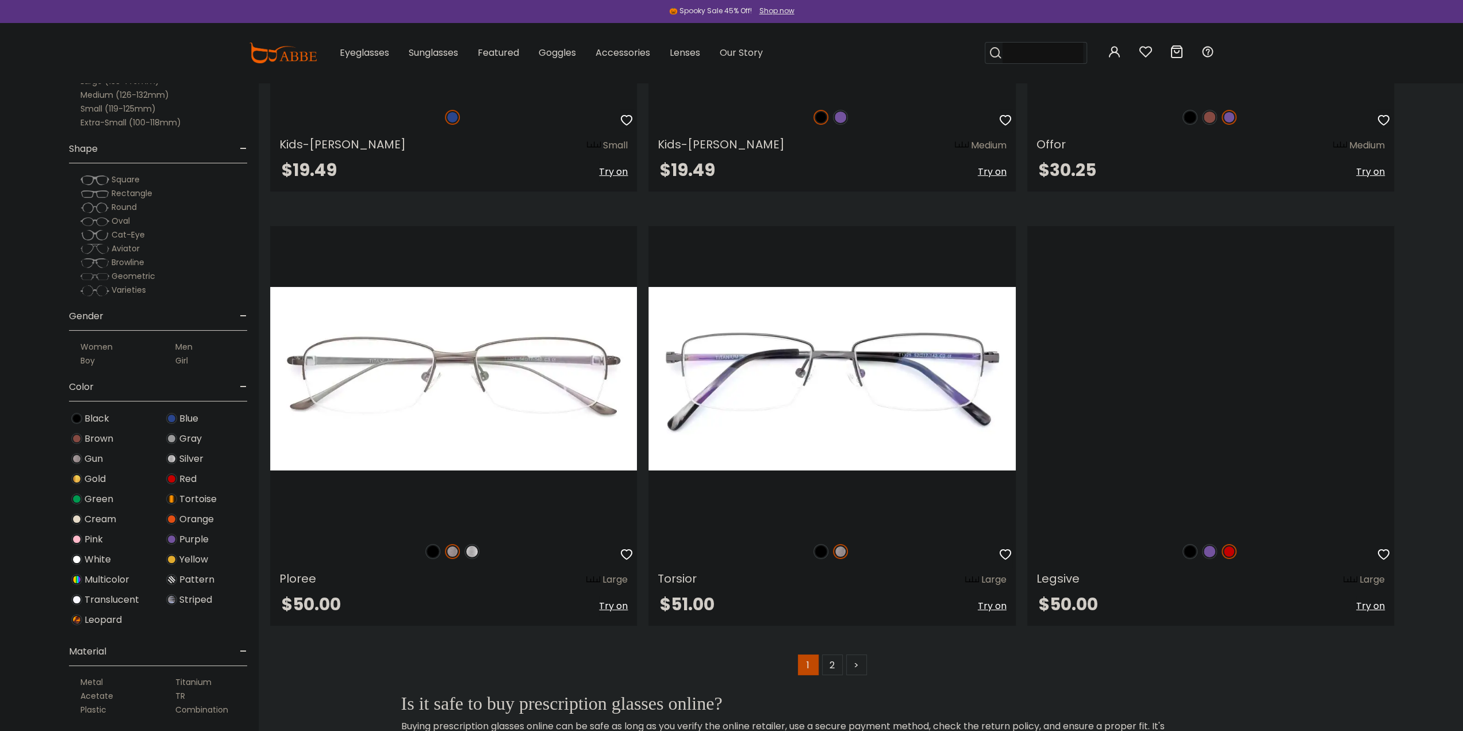
scroll to position [8394, 0]
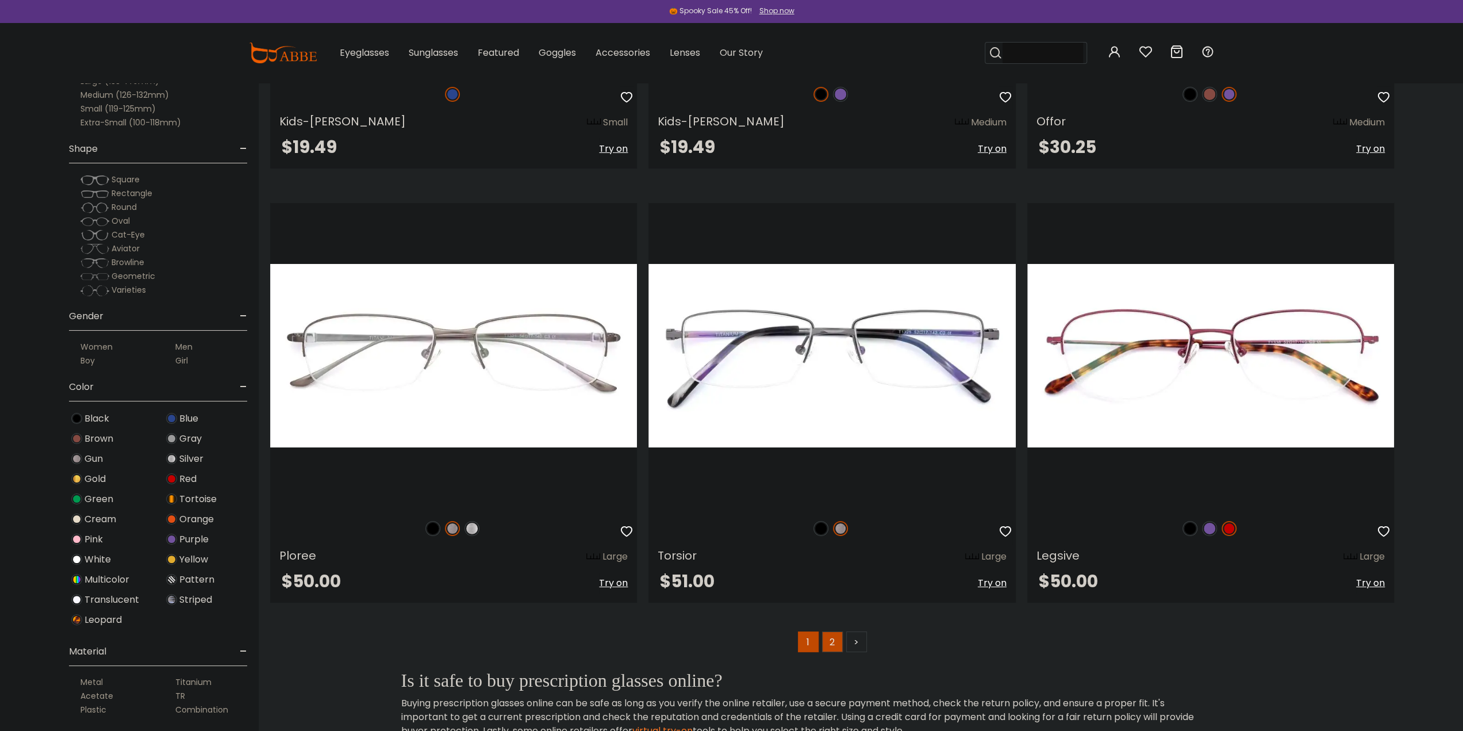
click at [836, 635] on link "2" at bounding box center [832, 641] width 21 height 21
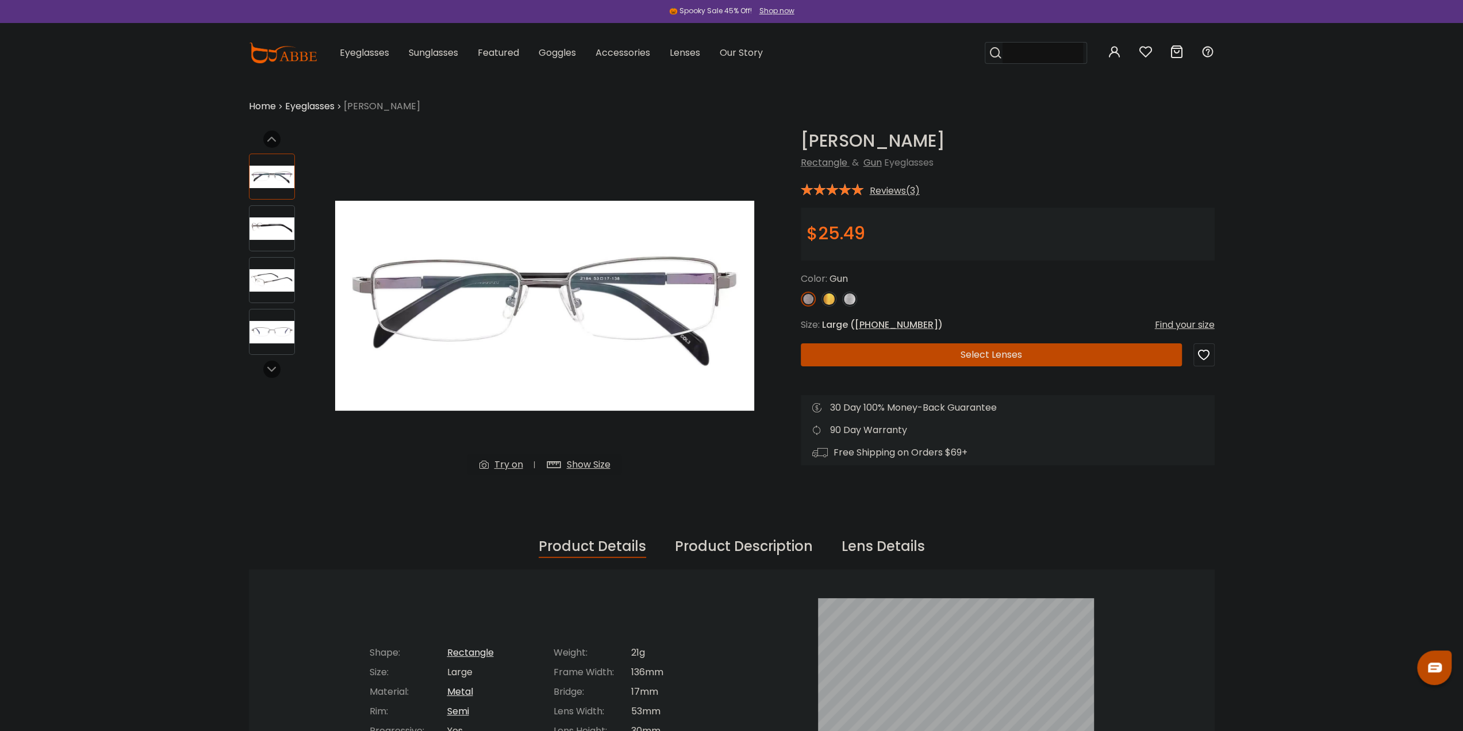
scroll to position [57, 0]
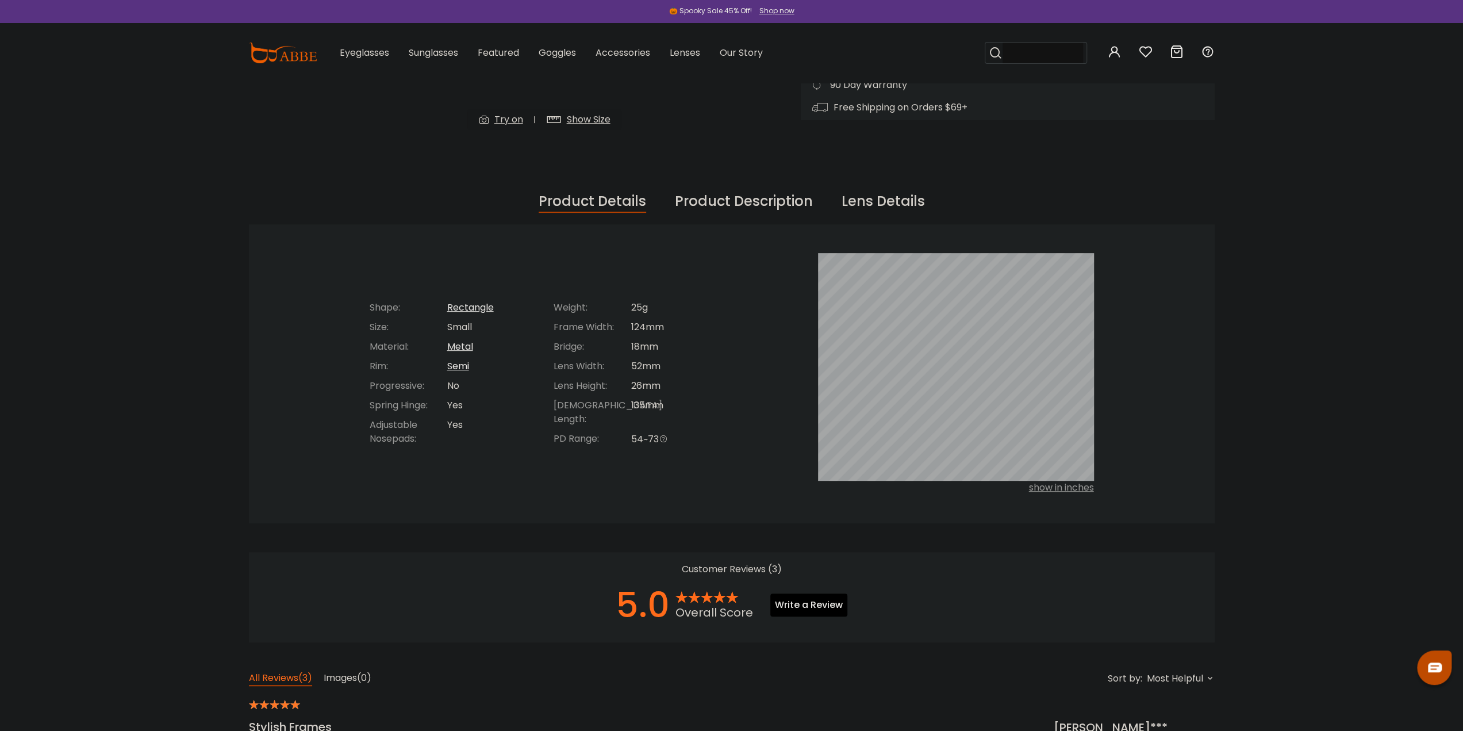
scroll to position [115, 0]
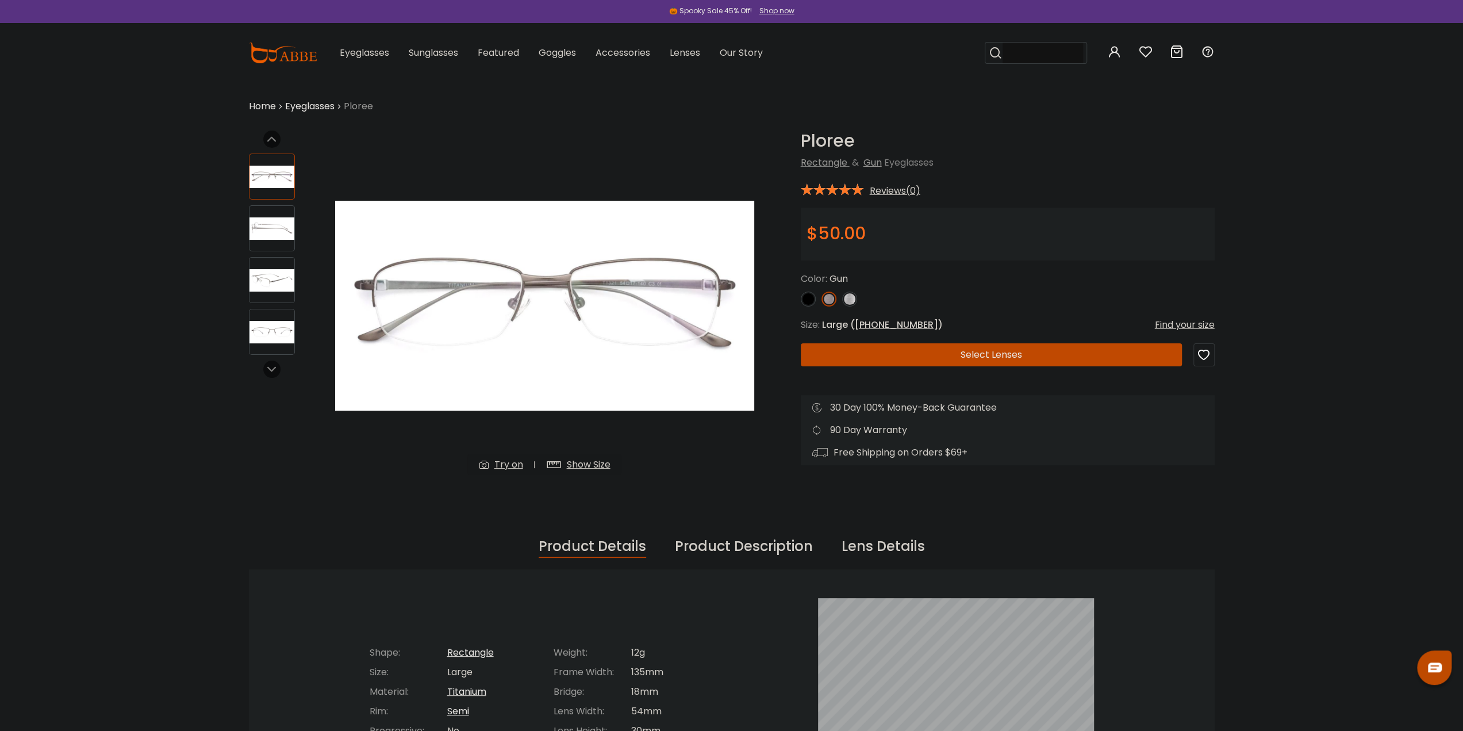
click at [268, 222] on img at bounding box center [272, 228] width 45 height 22
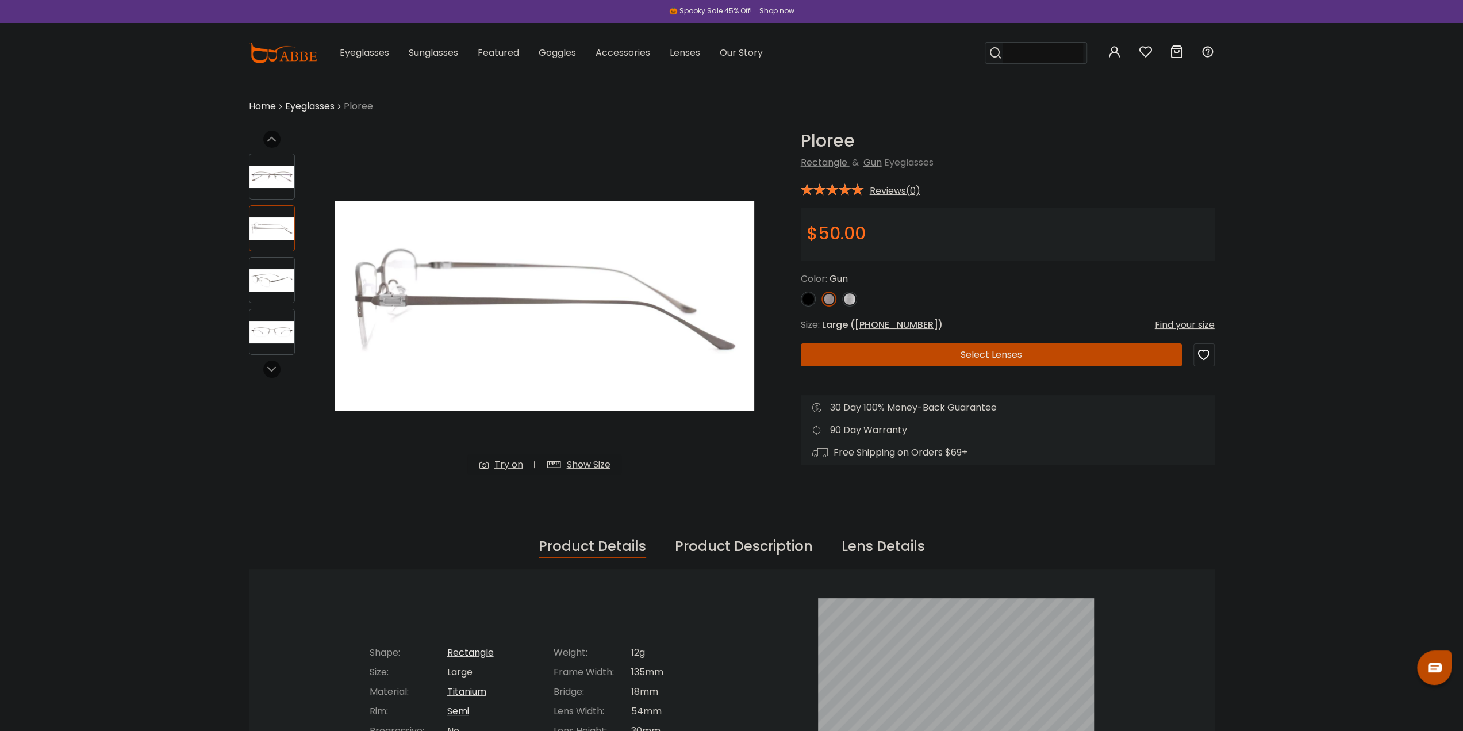
click at [252, 286] on img at bounding box center [272, 280] width 45 height 22
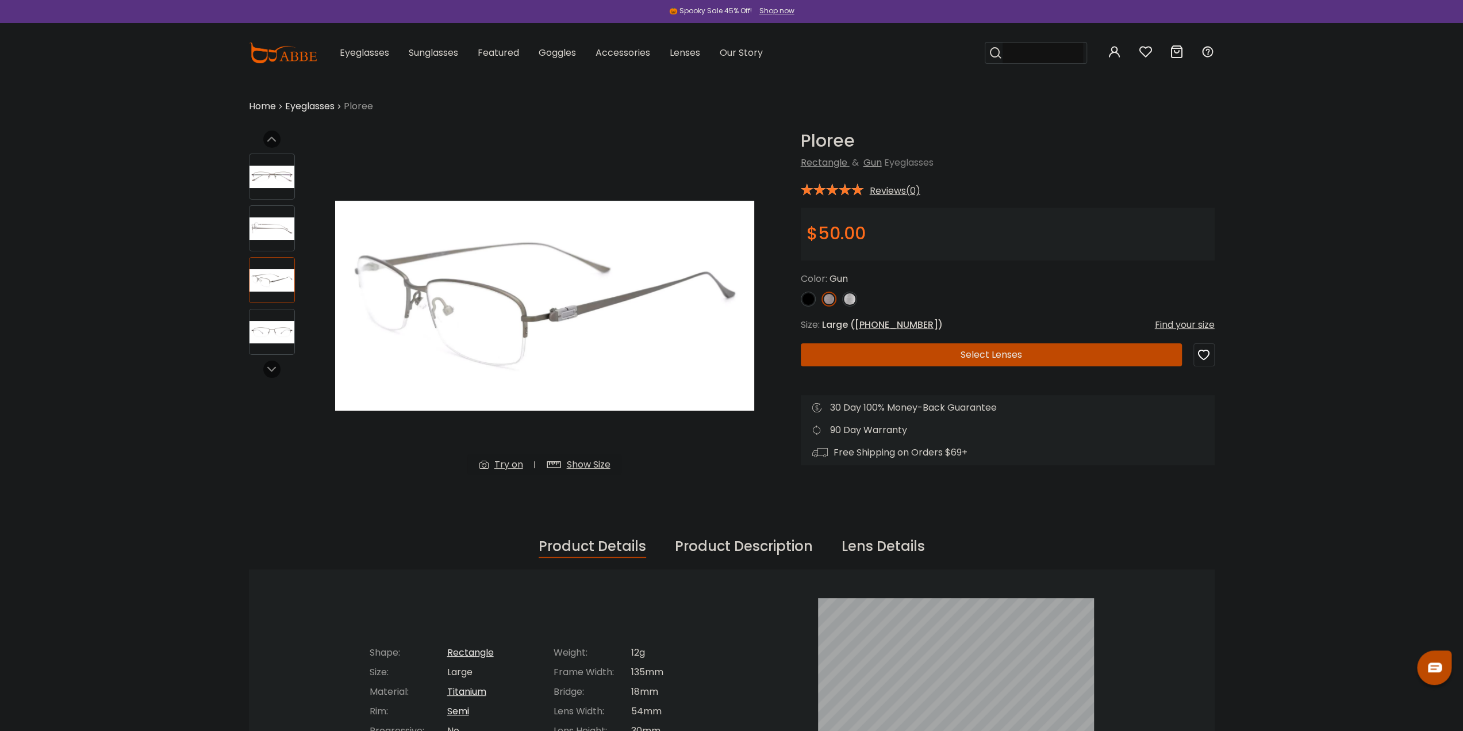
click at [278, 333] on img at bounding box center [272, 332] width 45 height 22
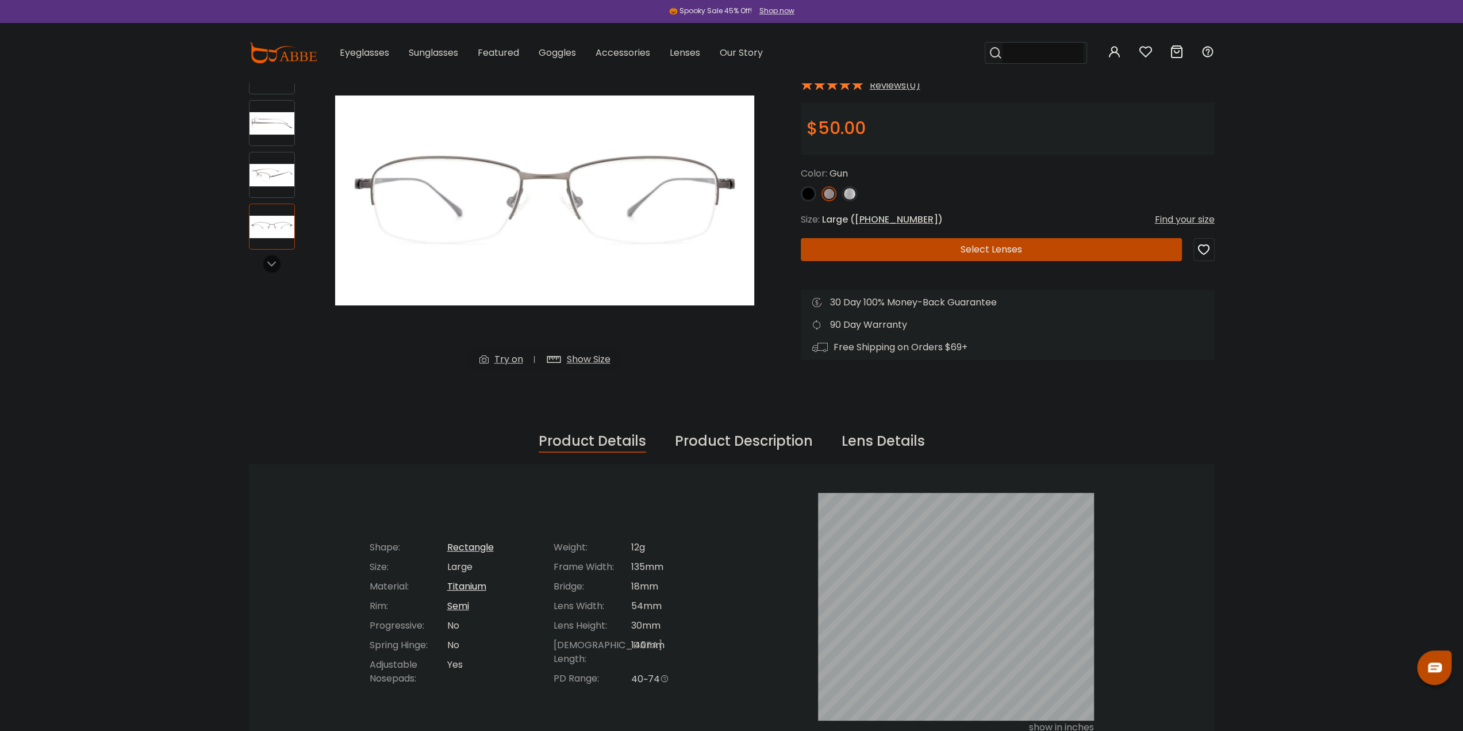
scroll to position [115, 0]
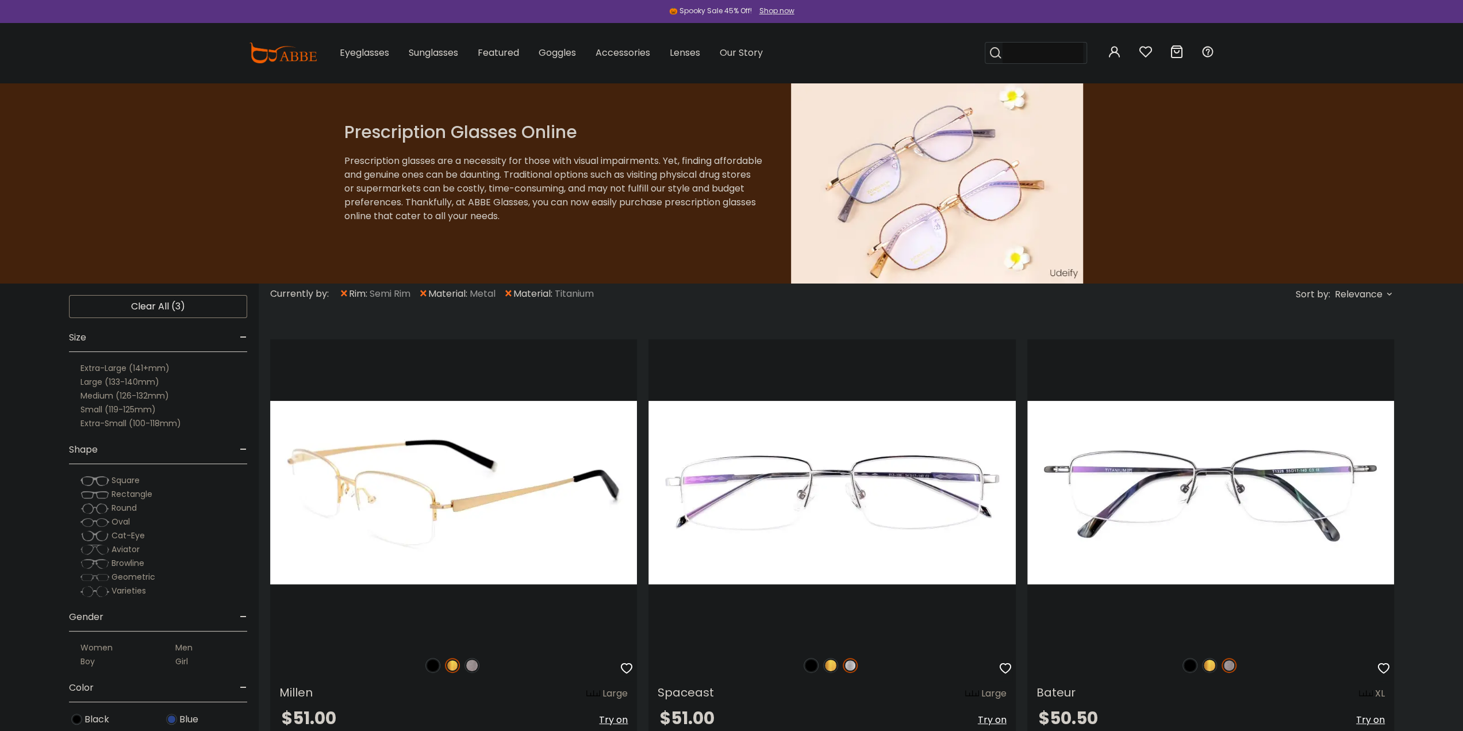
click at [481, 670] on div at bounding box center [453, 665] width 367 height 24
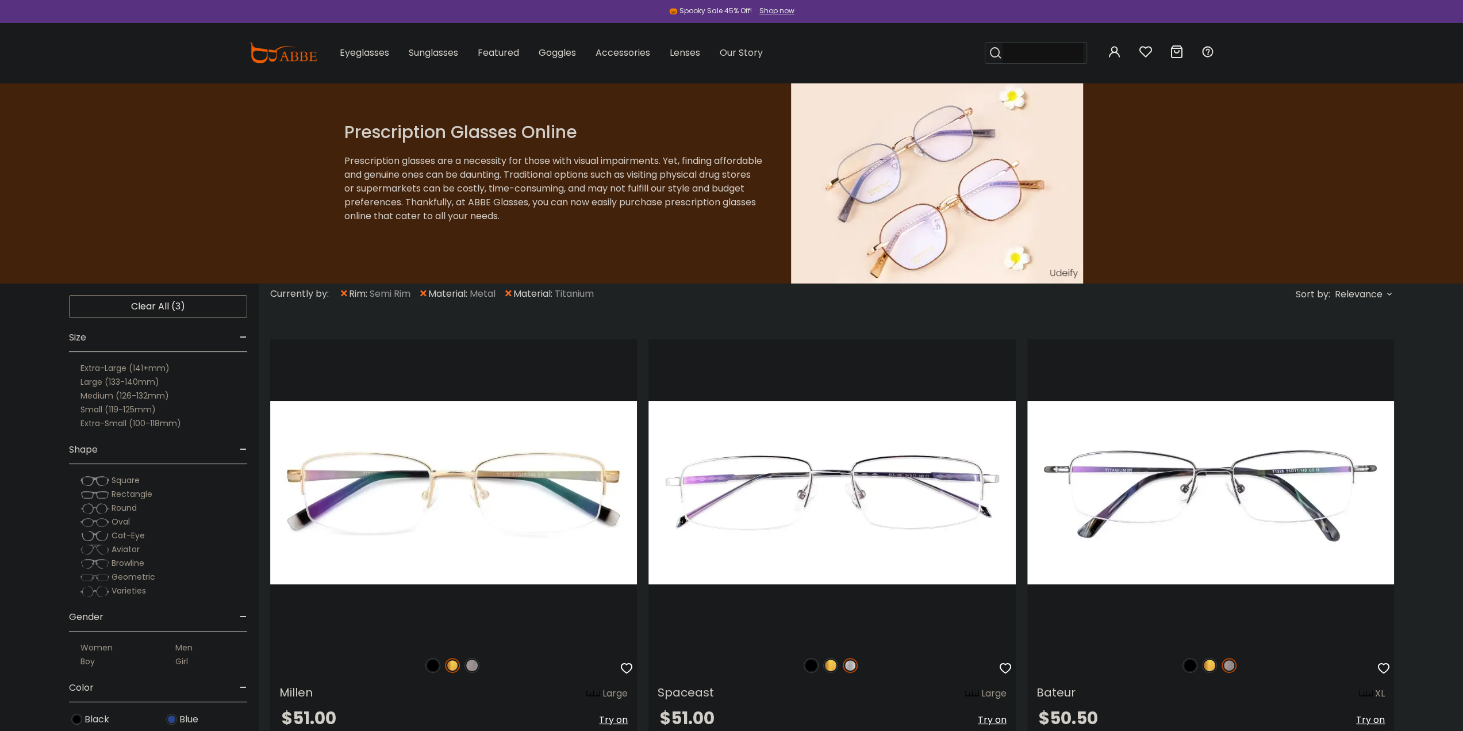
drag, startPoint x: 1217, startPoint y: 441, endPoint x: 766, endPoint y: 310, distance: 469.8
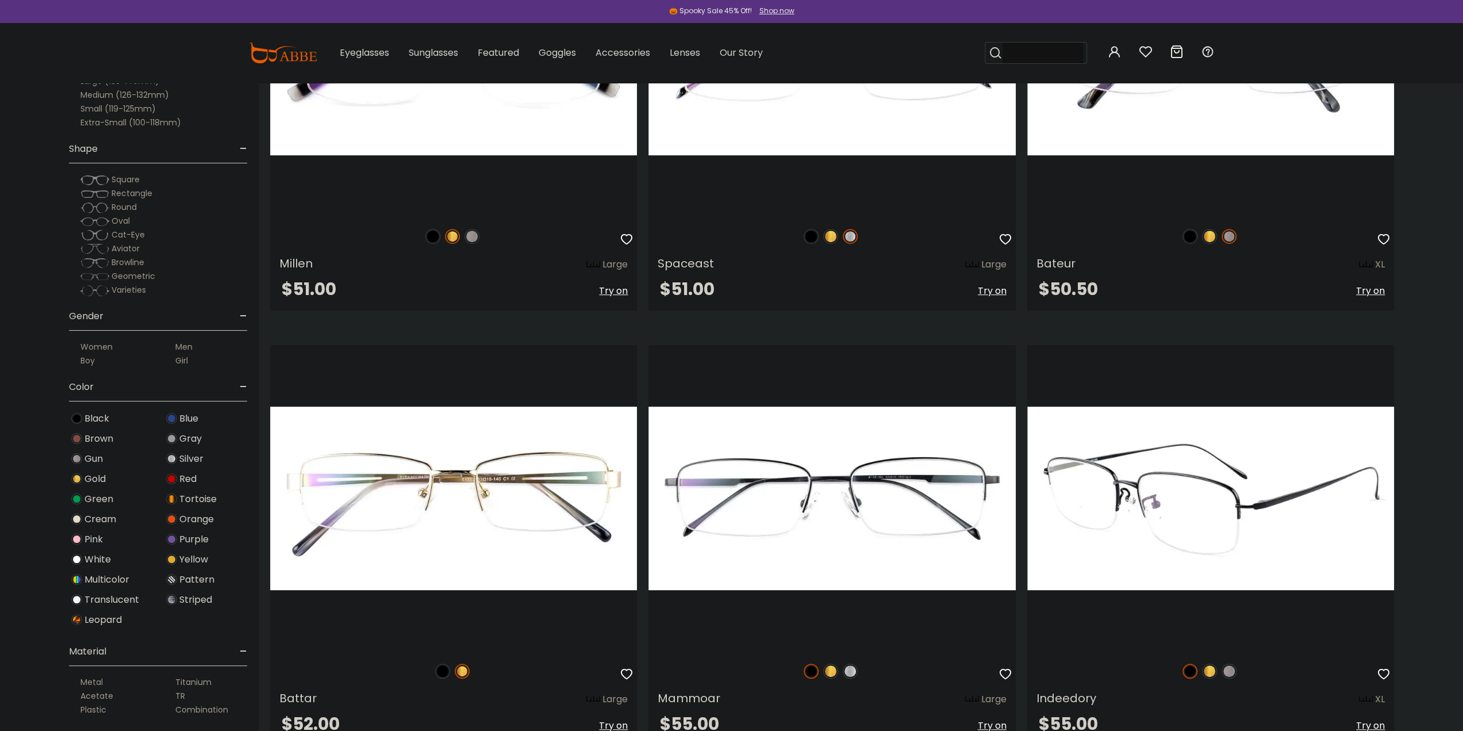
scroll to position [575, 0]
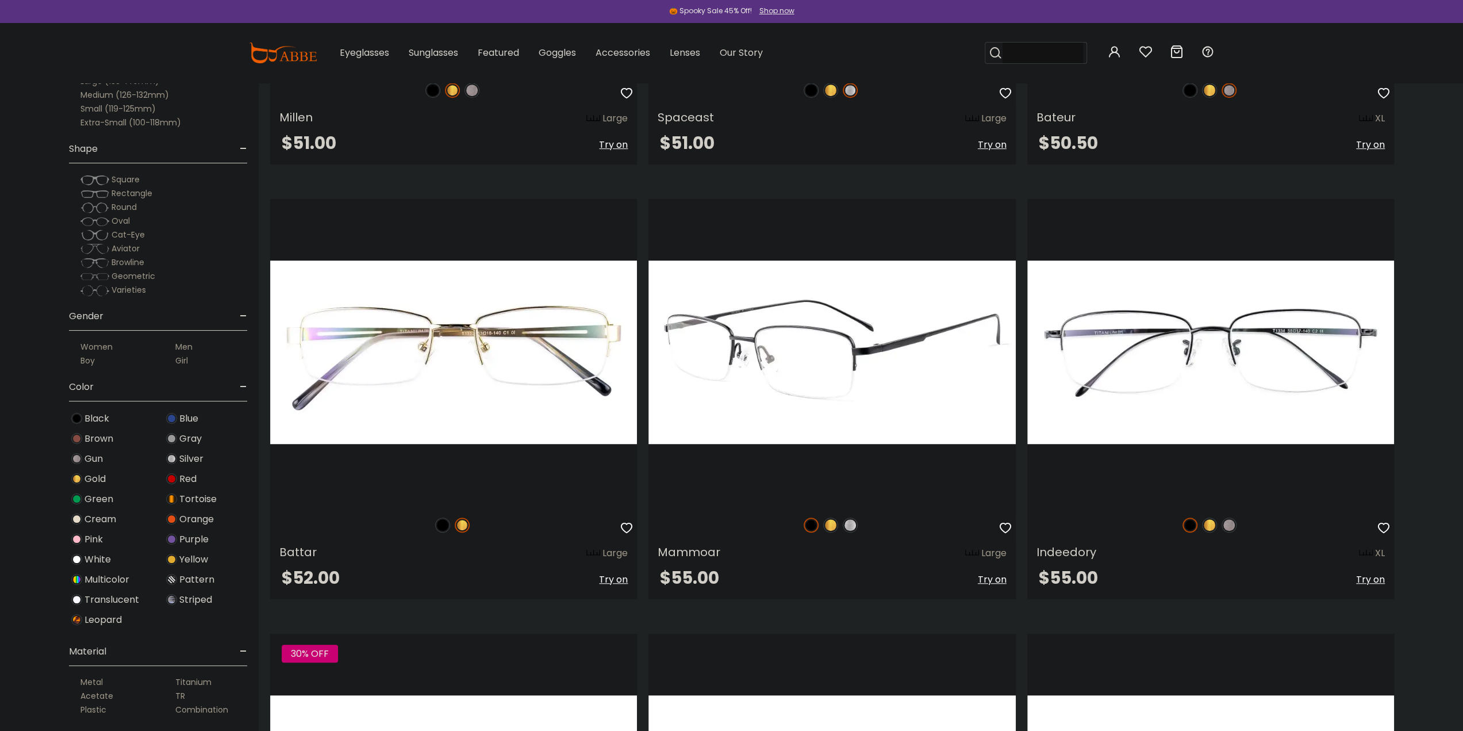
click at [855, 516] on div at bounding box center [832, 525] width 367 height 24
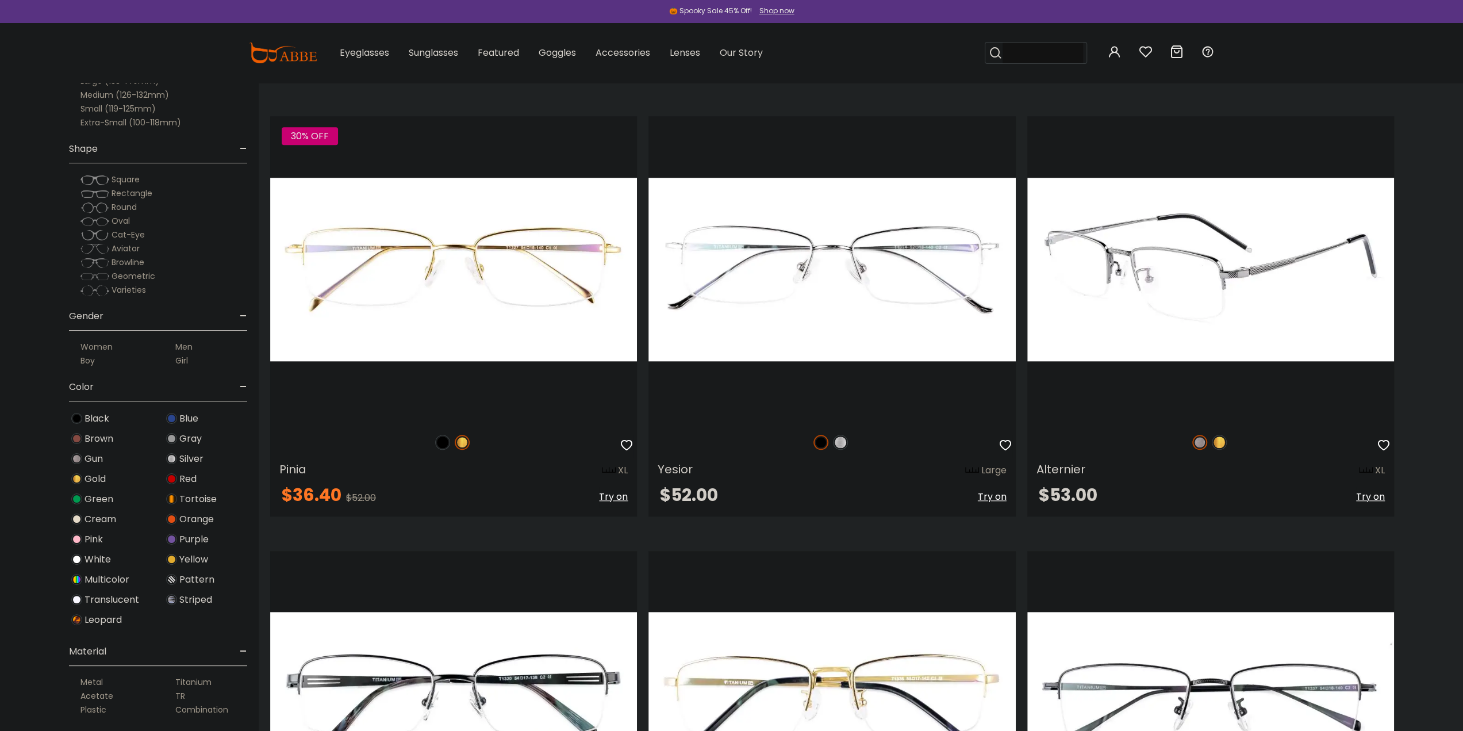
scroll to position [1495, 0]
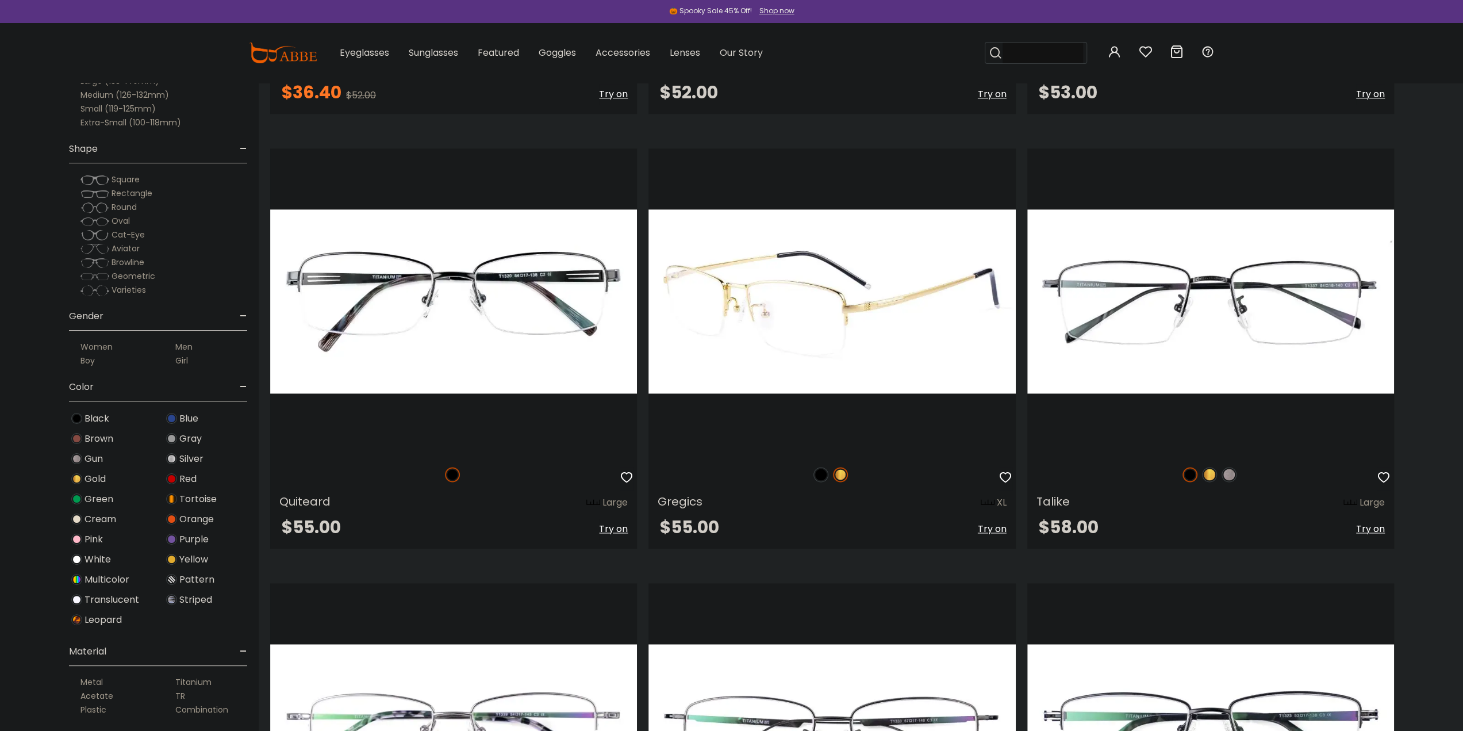
click at [824, 473] on img at bounding box center [821, 474] width 15 height 15
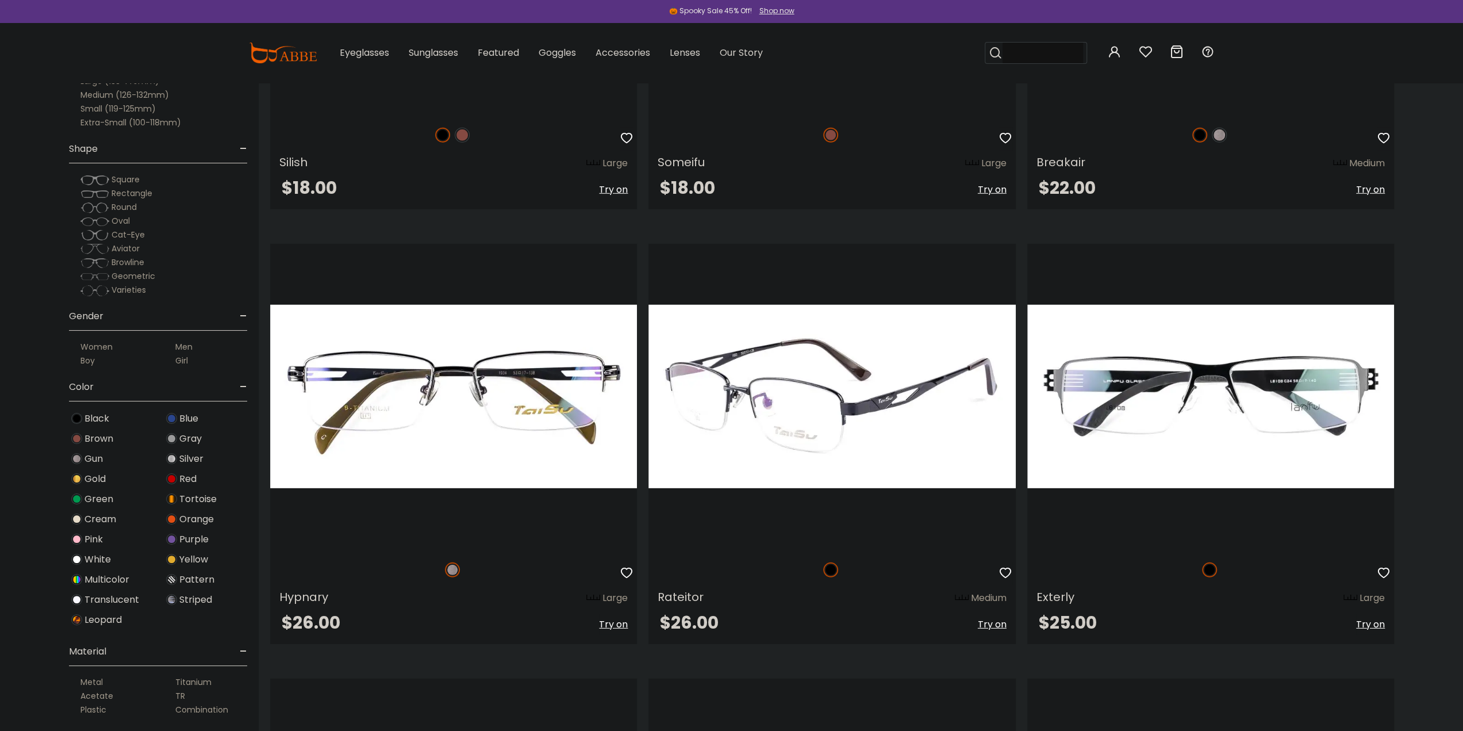
scroll to position [3162, 0]
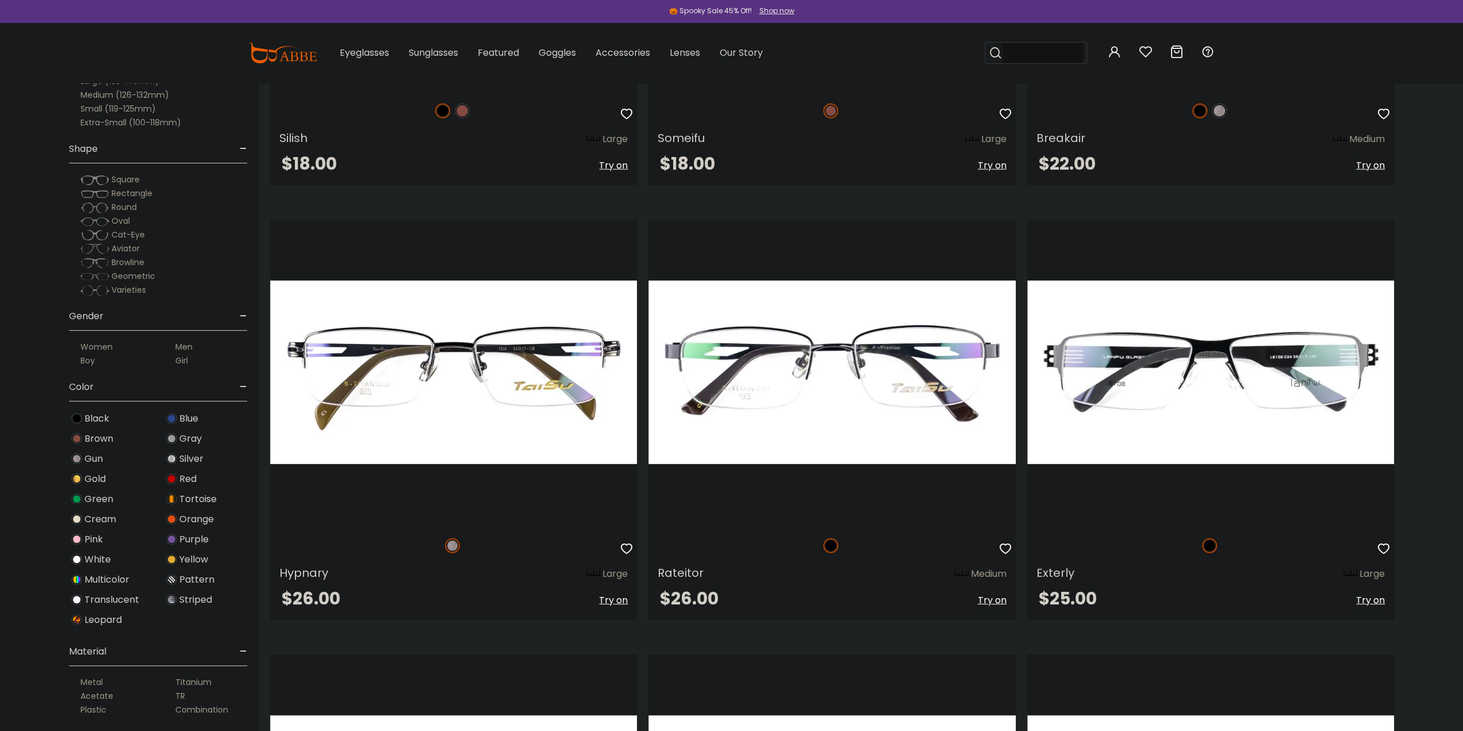
click at [1433, 359] on section "Currently by: × rim: Semi Rim × material: Metal × material: Titanium Sort by: L…" at bounding box center [861, 395] width 1204 height 6548
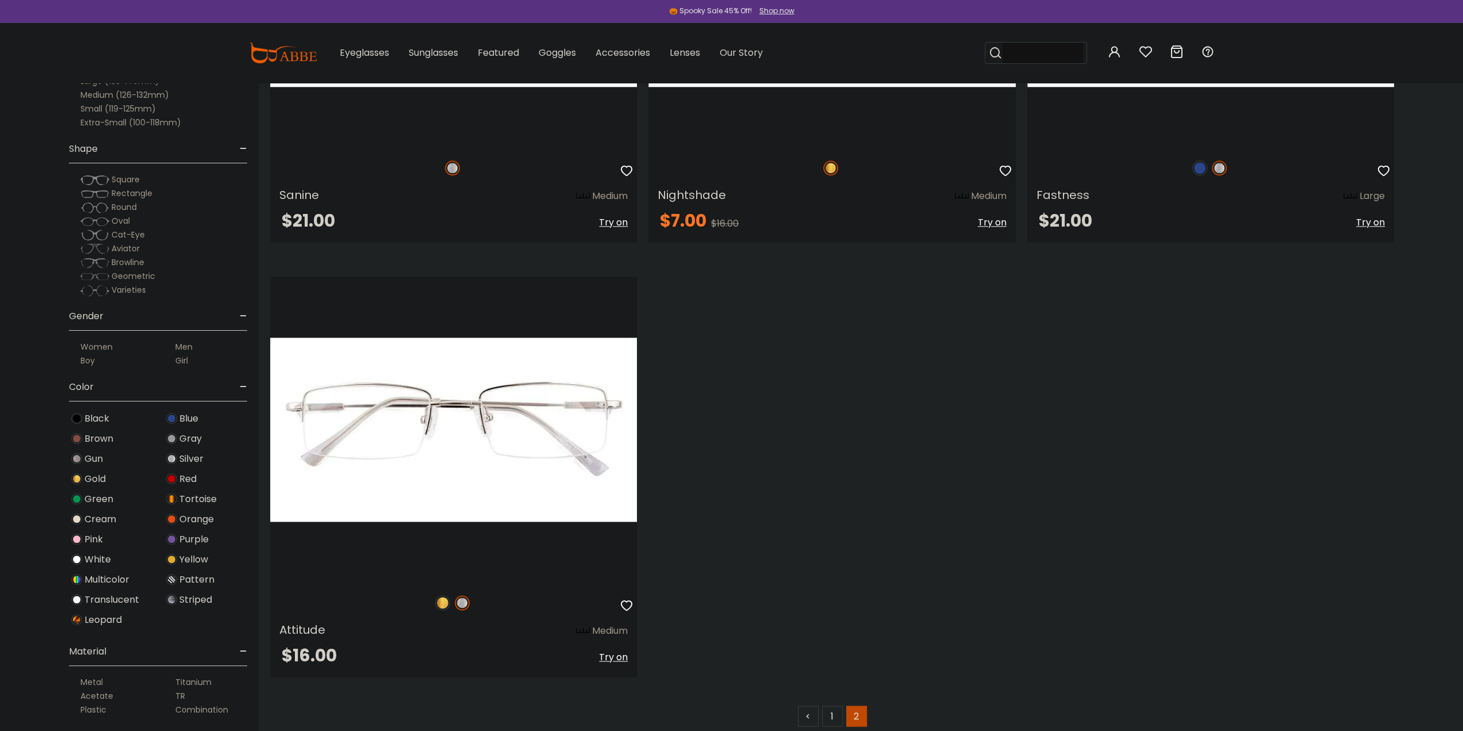
scroll to position [5519, 0]
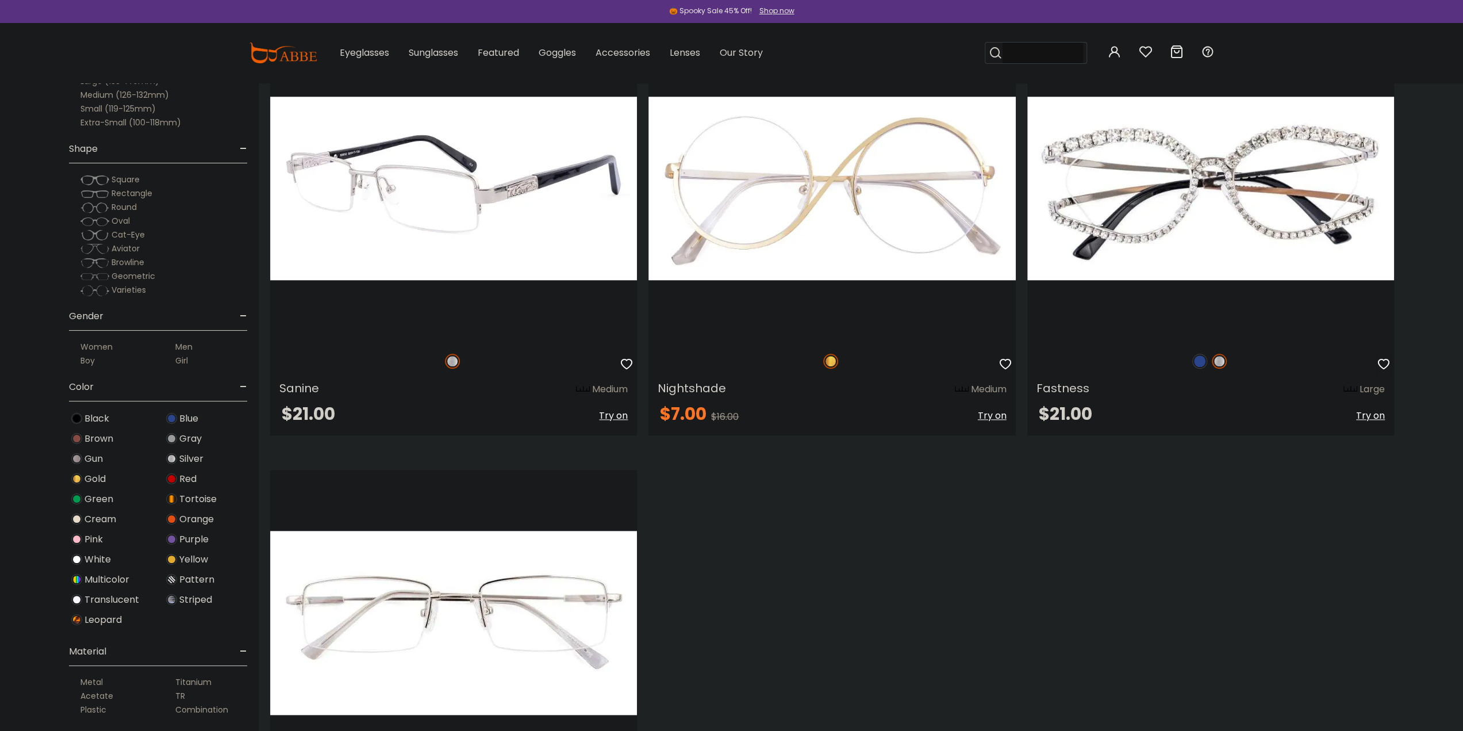
click at [499, 154] on img at bounding box center [453, 188] width 367 height 306
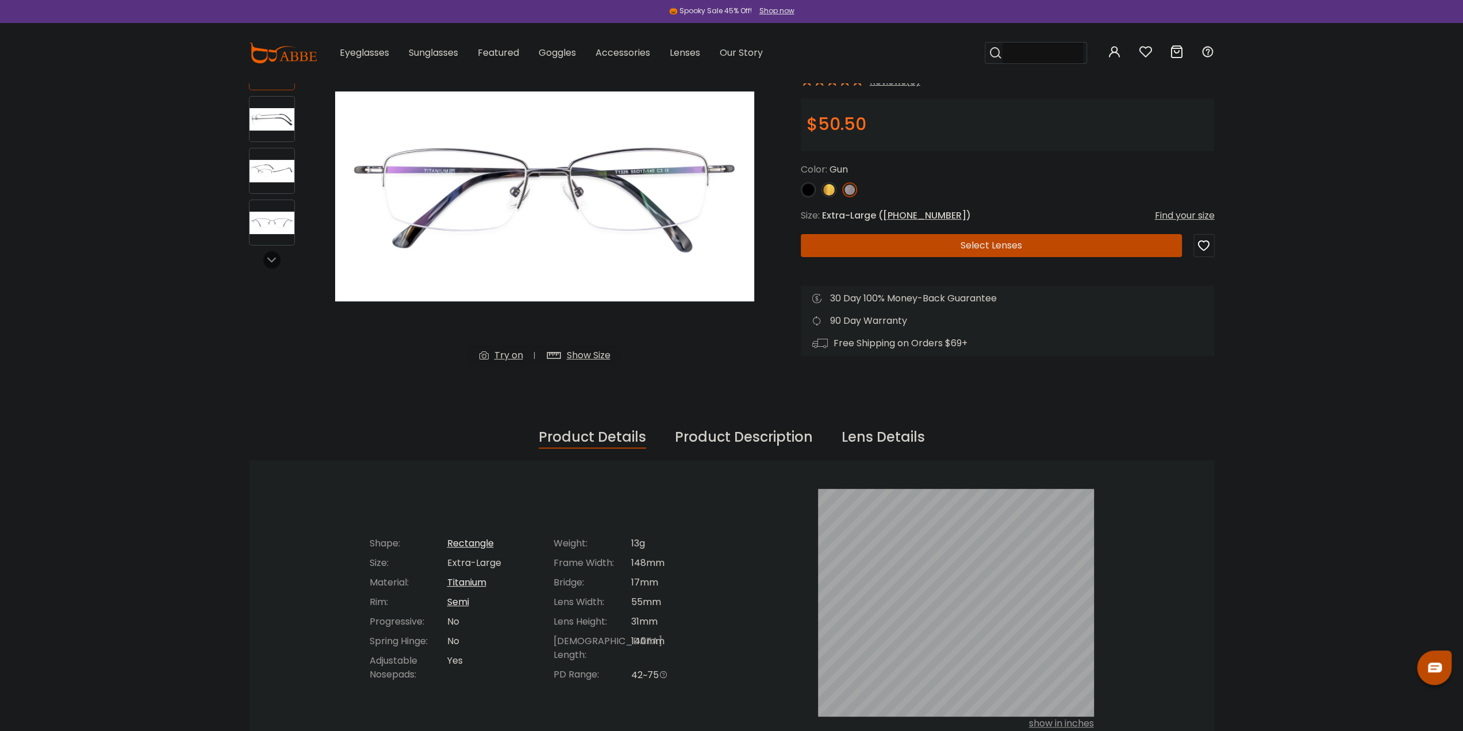
scroll to position [57, 0]
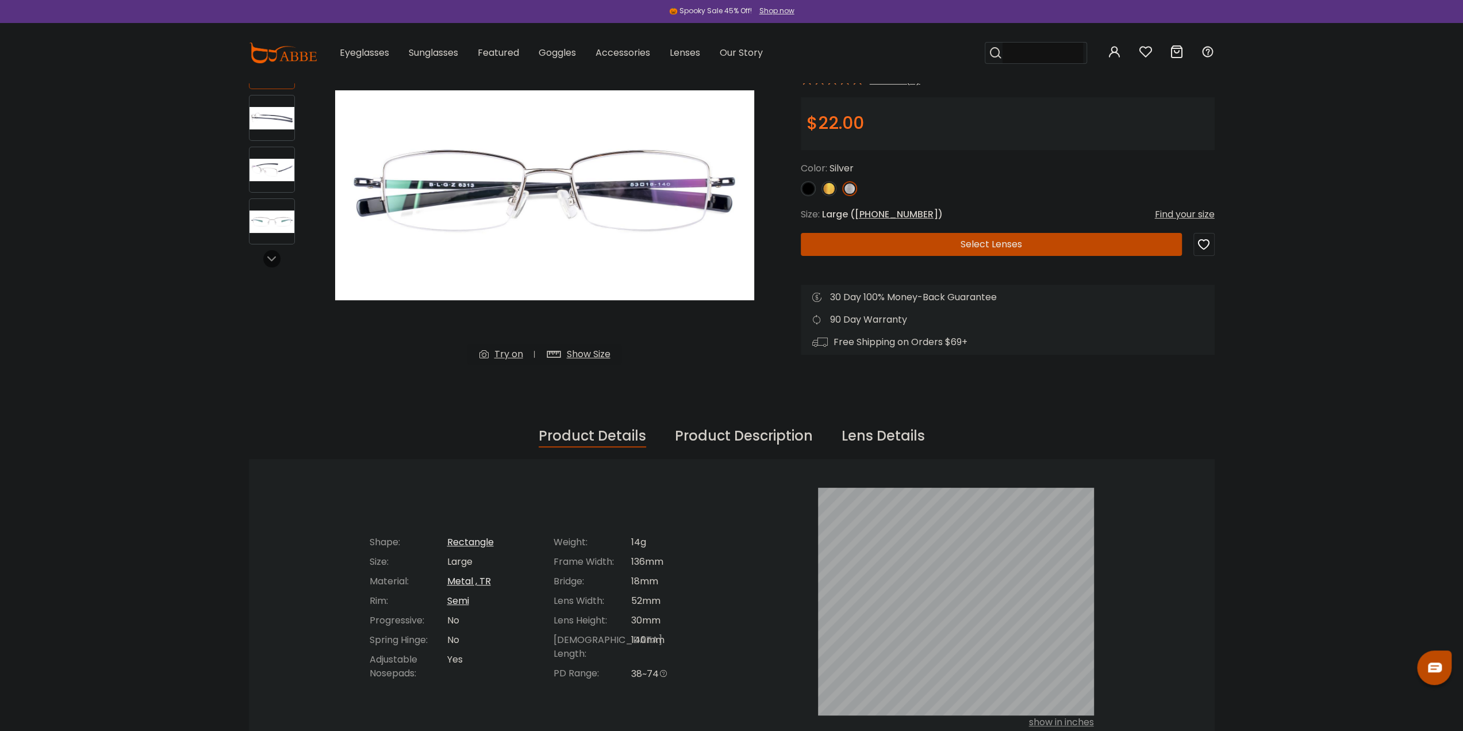
scroll to position [115, 0]
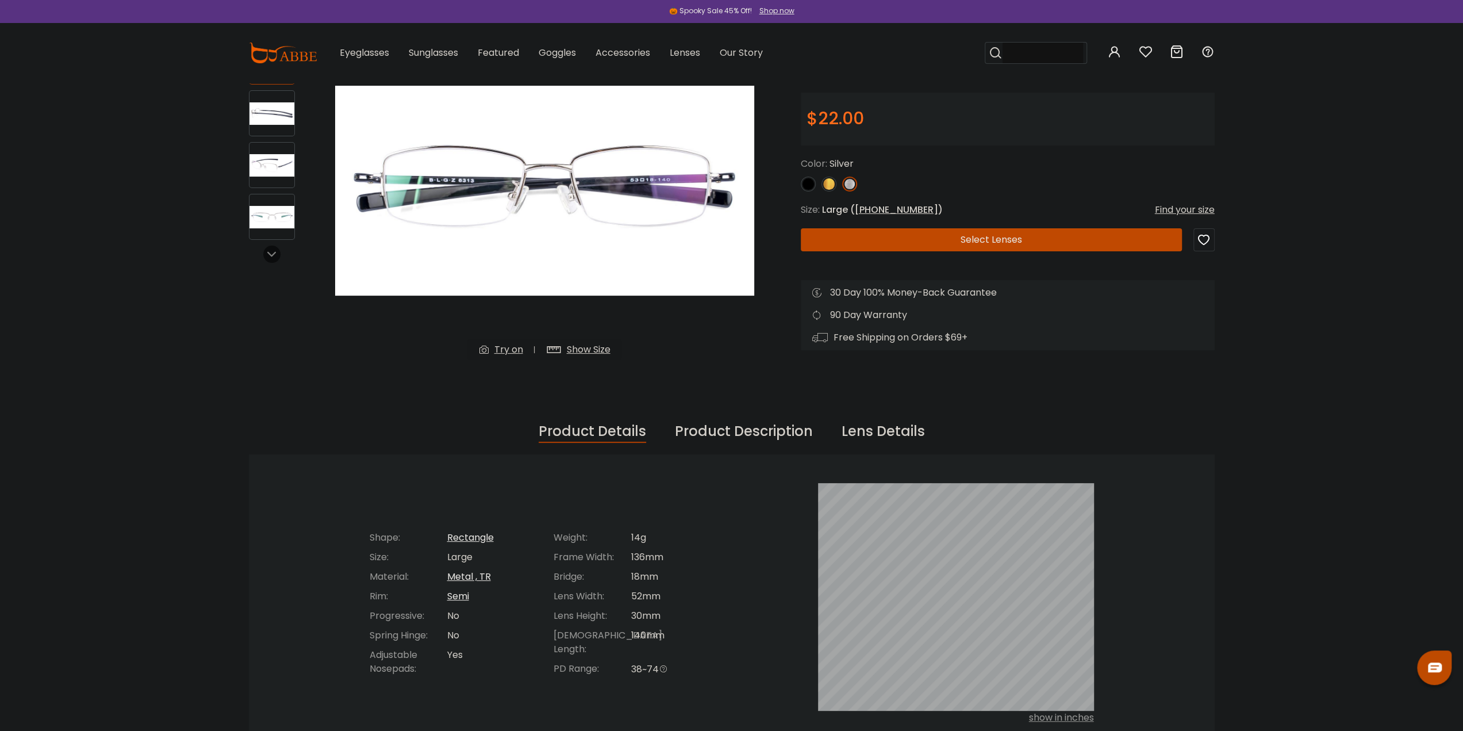
click at [270, 167] on img at bounding box center [272, 165] width 45 height 22
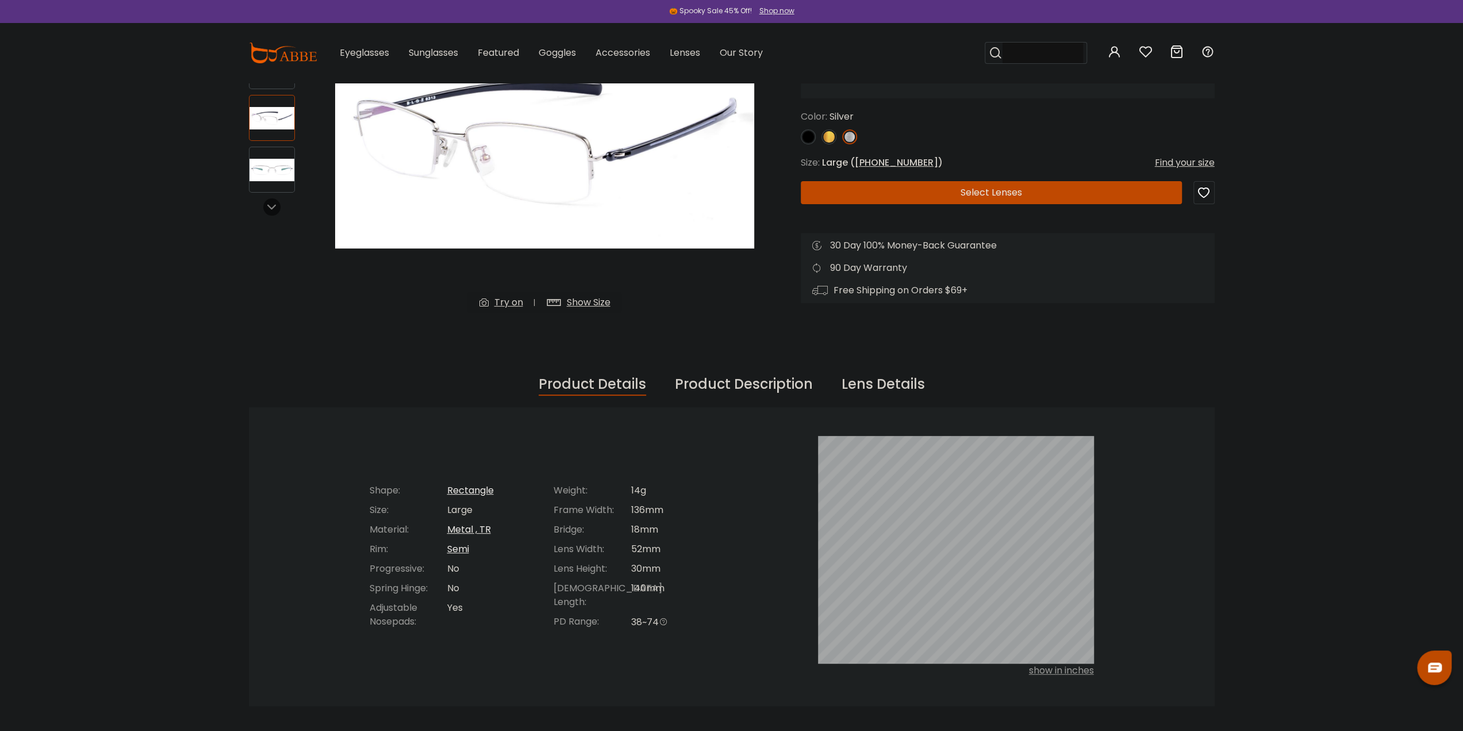
scroll to position [0, 0]
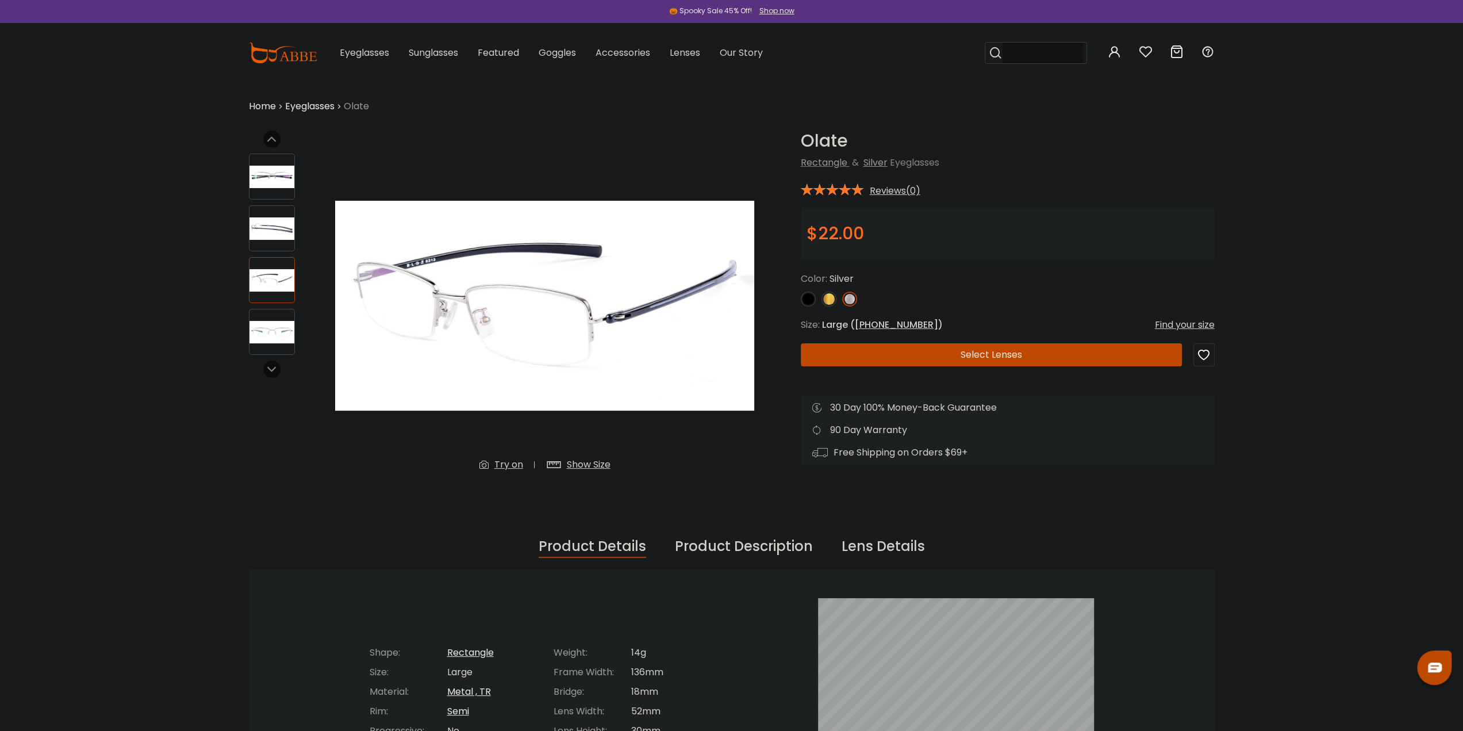
click at [274, 245] on div at bounding box center [272, 228] width 46 height 46
click at [268, 279] on img at bounding box center [272, 280] width 45 height 22
click at [280, 327] on img at bounding box center [272, 332] width 45 height 22
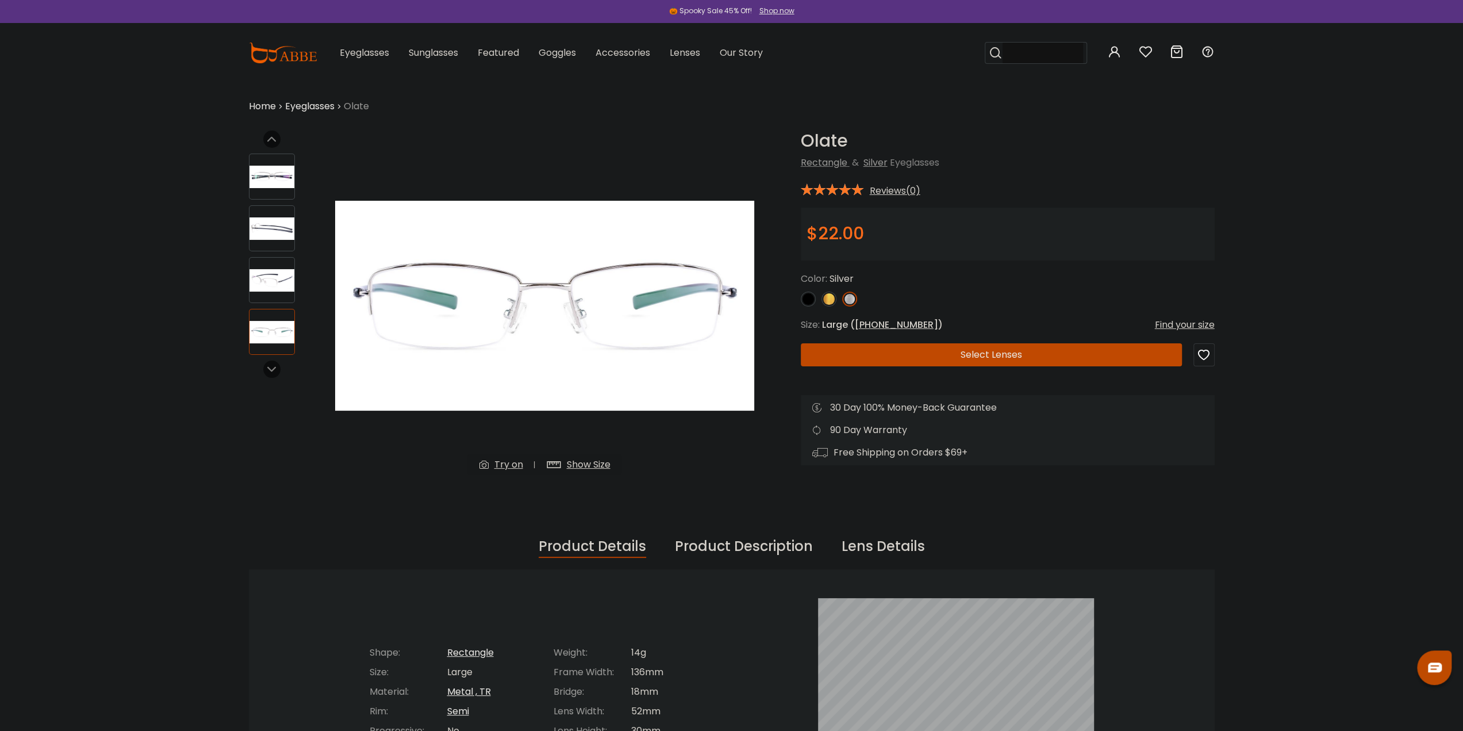
click at [263, 232] on img at bounding box center [272, 228] width 45 height 22
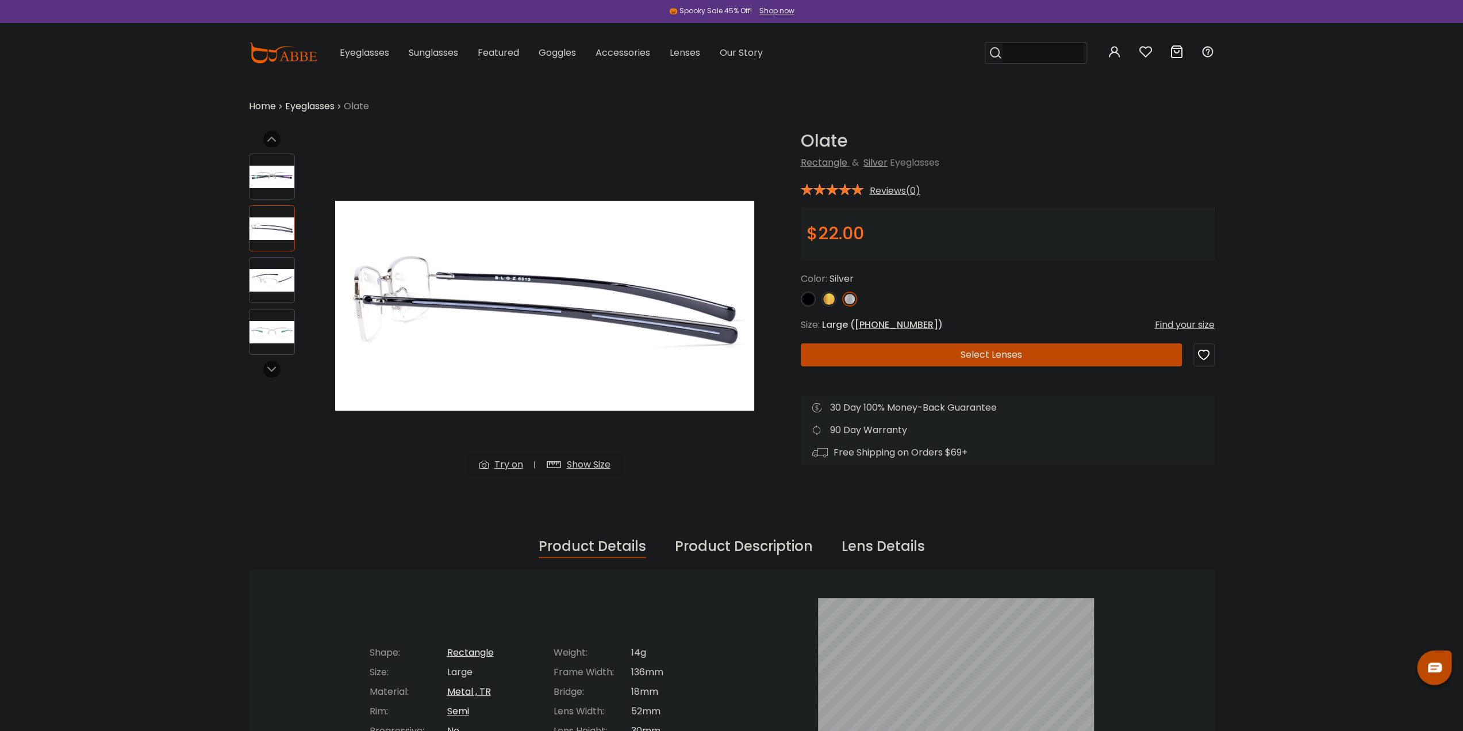
click at [262, 289] on img at bounding box center [272, 280] width 45 height 22
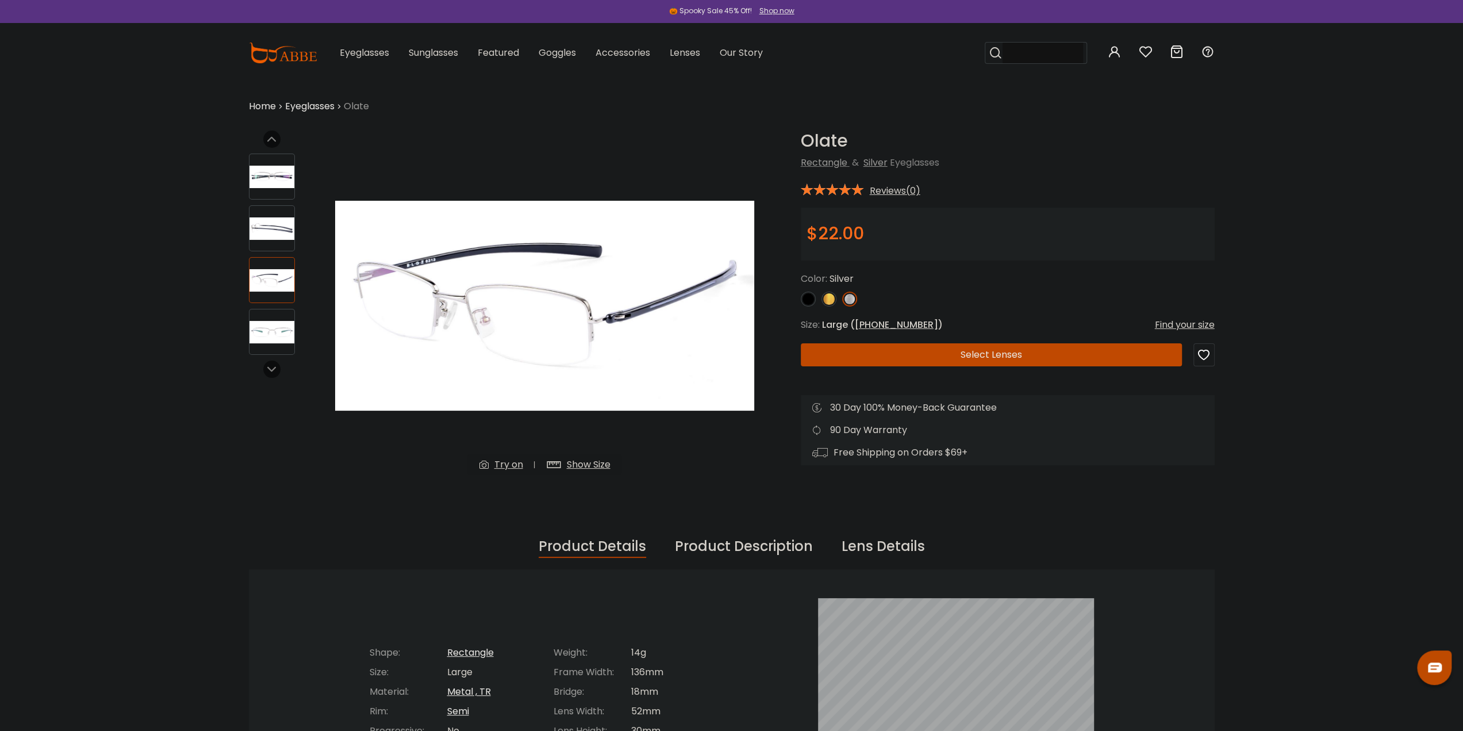
click at [267, 234] on img at bounding box center [272, 228] width 45 height 22
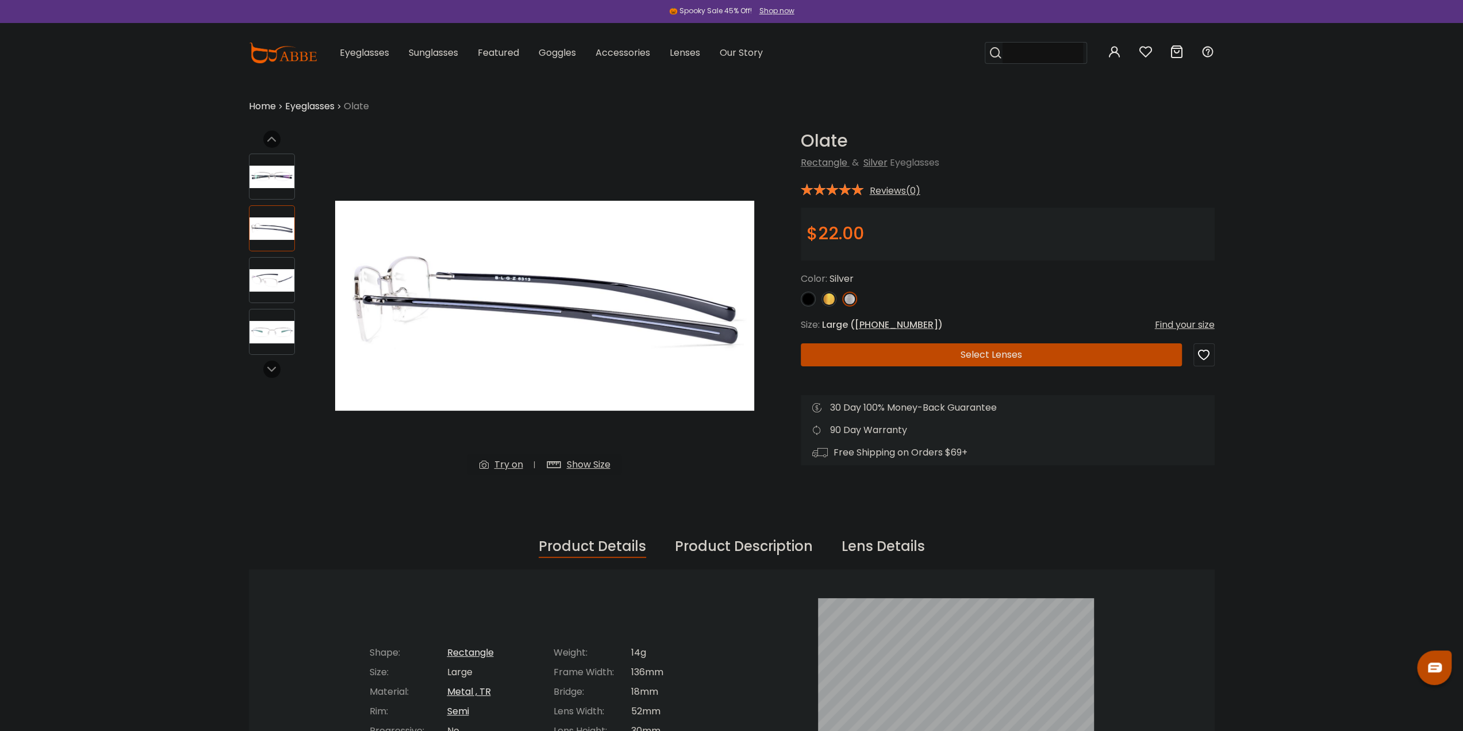
click at [278, 301] on div at bounding box center [272, 280] width 46 height 46
click at [282, 340] on img at bounding box center [272, 332] width 45 height 22
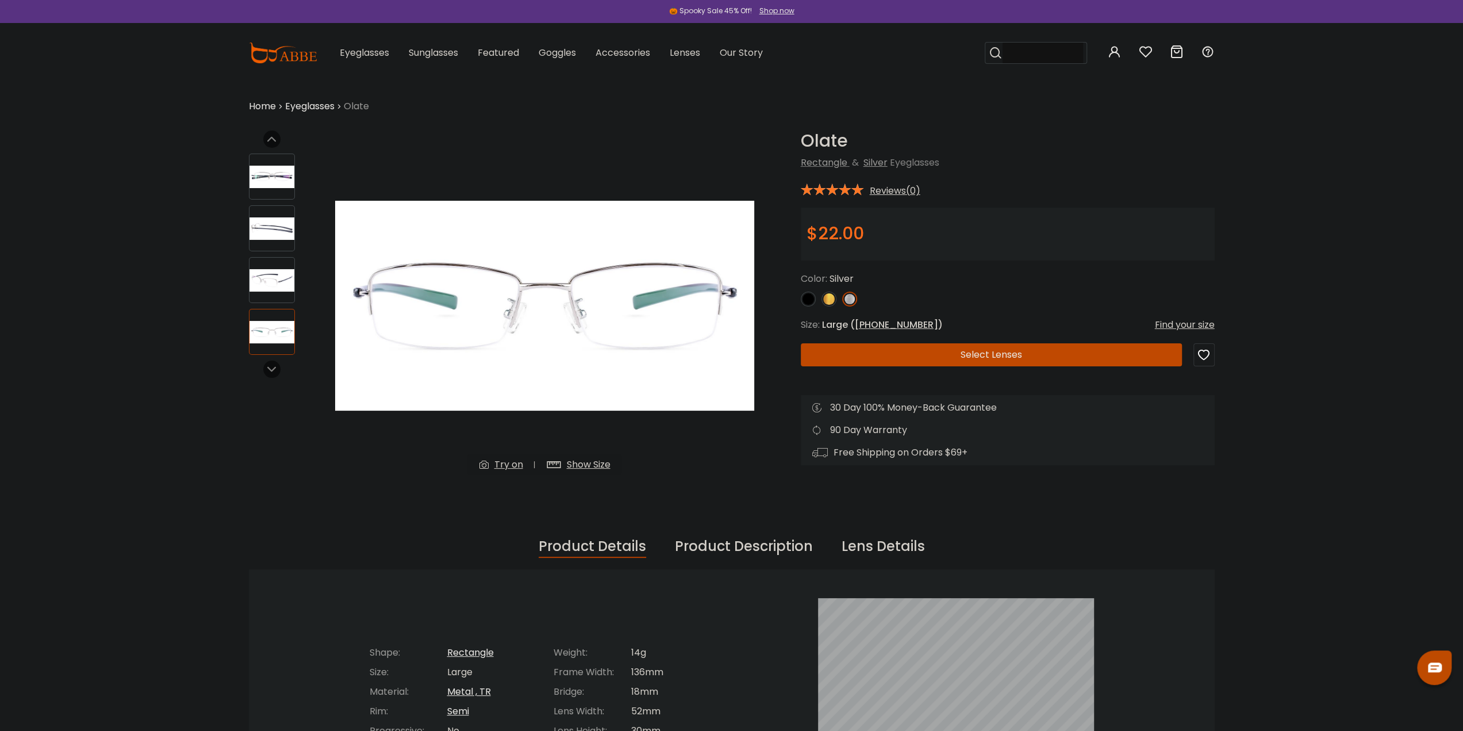
click at [267, 291] on img at bounding box center [272, 280] width 45 height 22
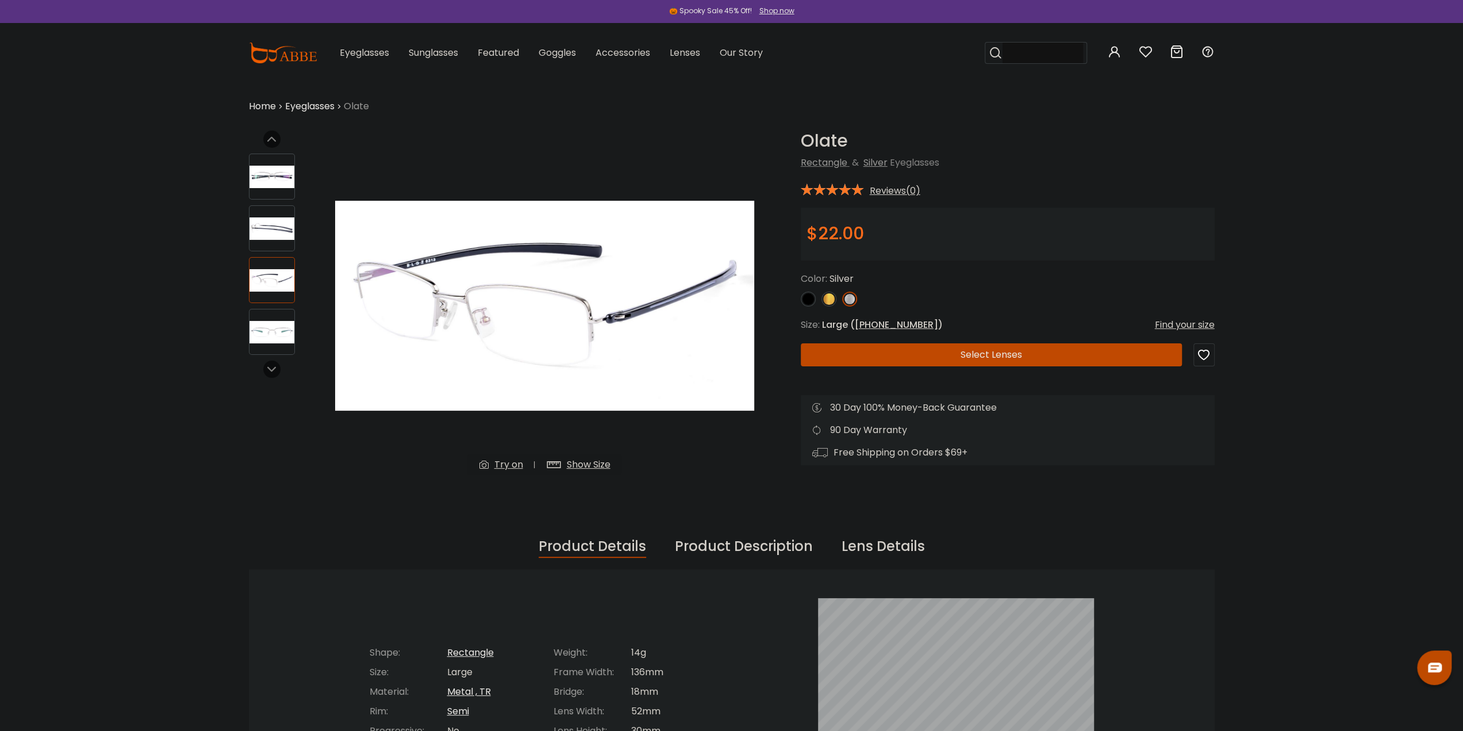
click at [829, 297] on img at bounding box center [829, 298] width 15 height 15
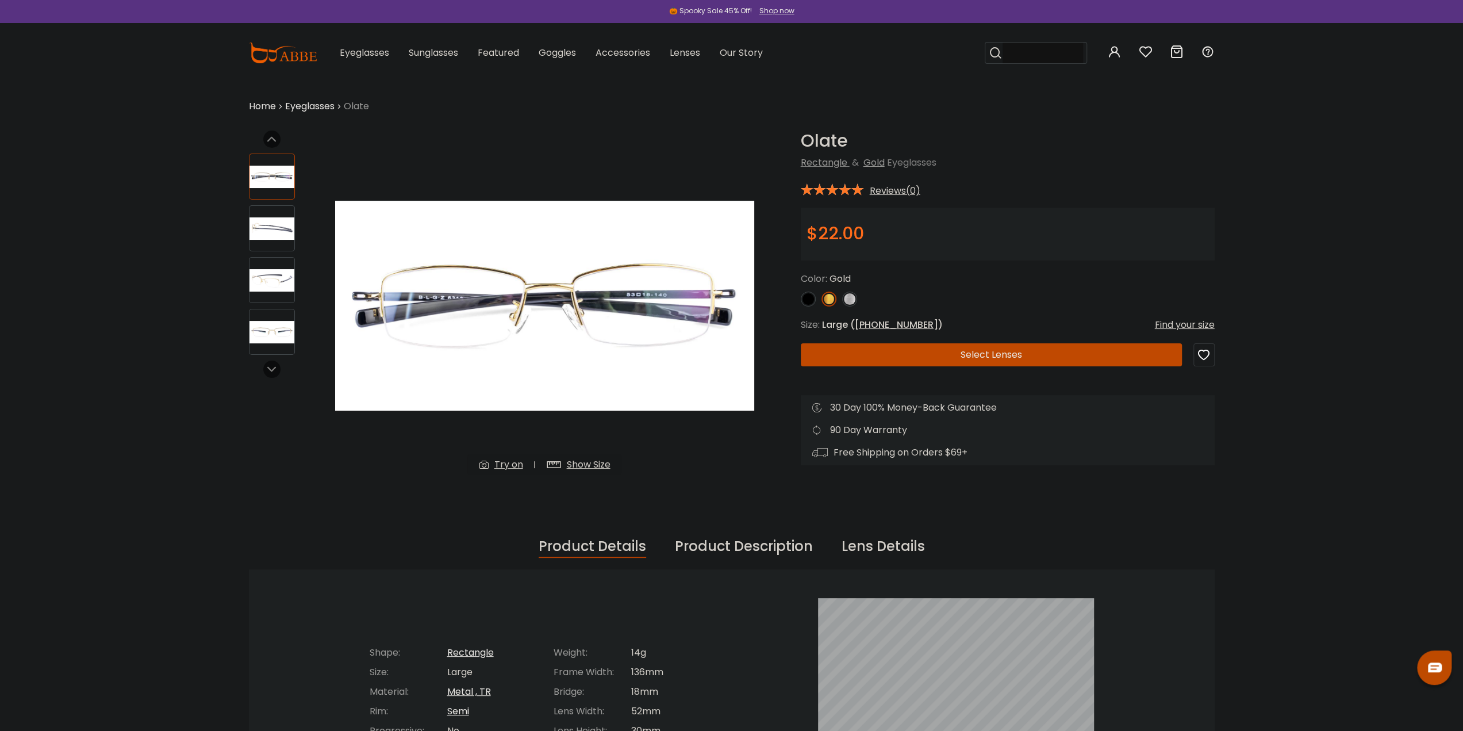
click at [264, 229] on img at bounding box center [272, 228] width 45 height 22
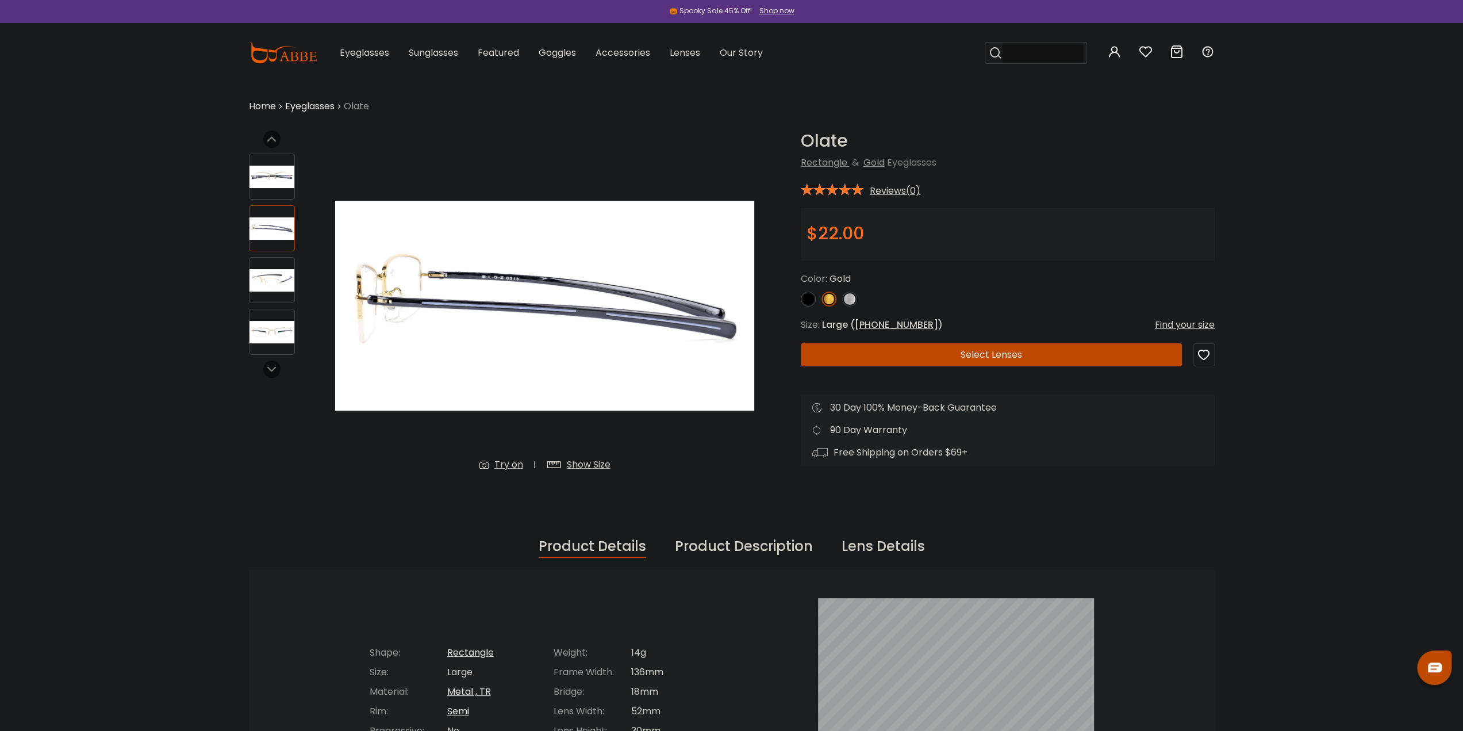
click at [282, 274] on img at bounding box center [272, 280] width 45 height 22
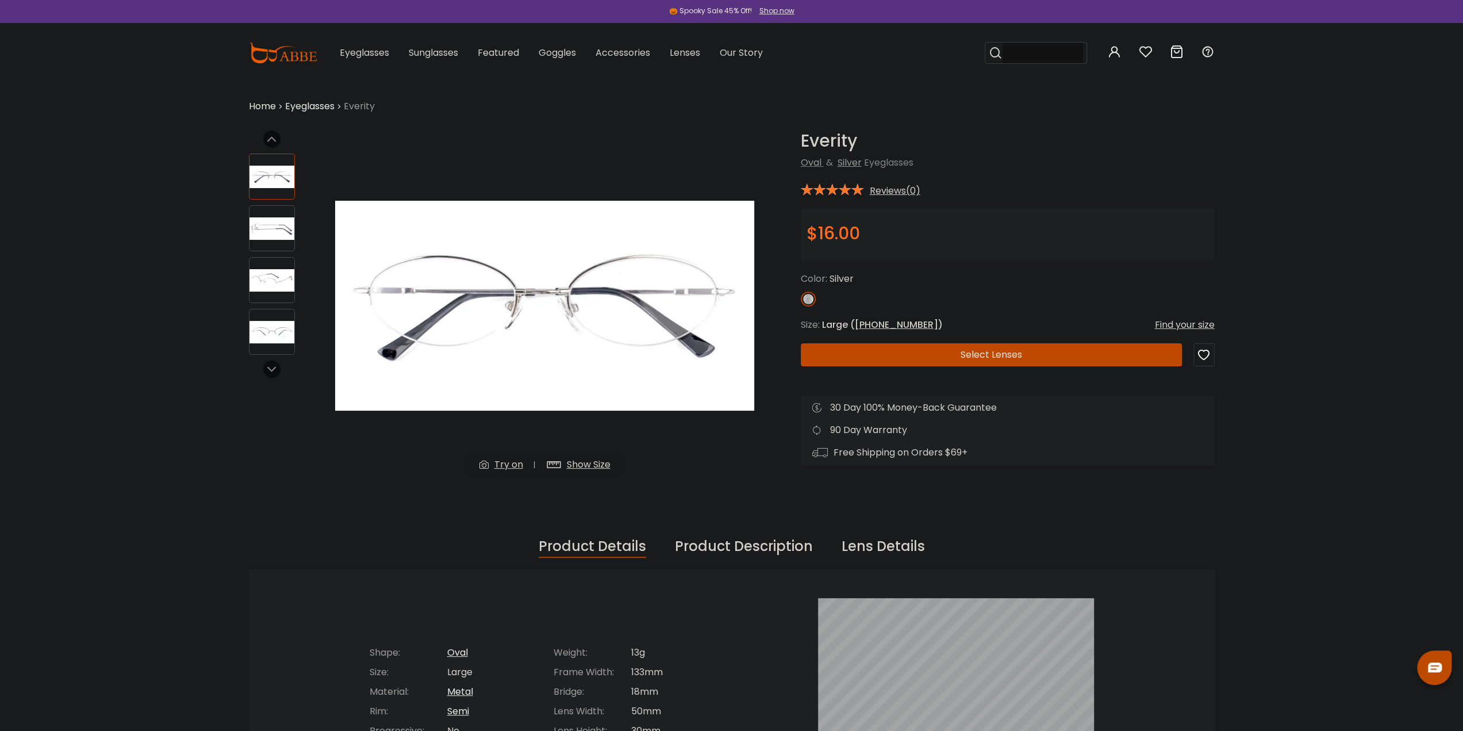
click at [274, 222] on img at bounding box center [272, 228] width 45 height 22
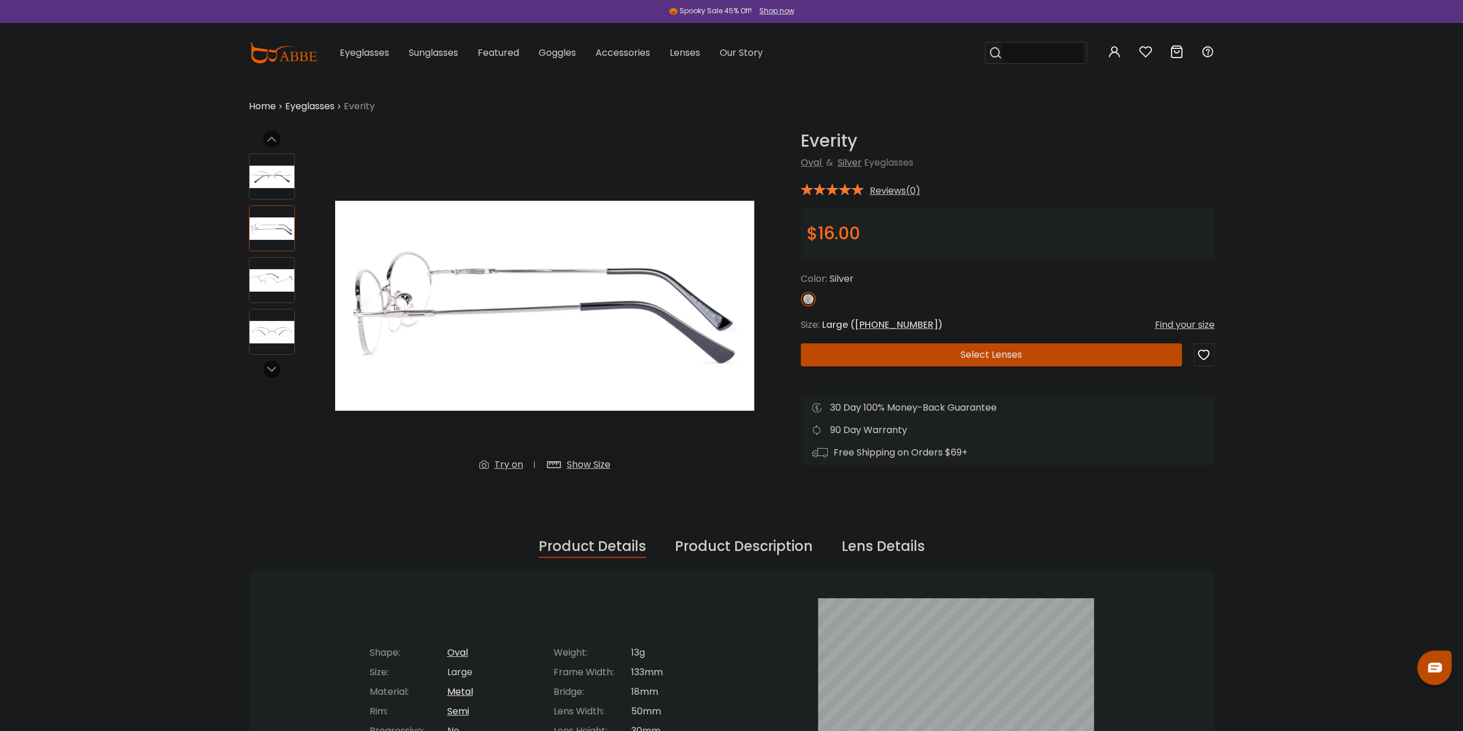
click at [292, 285] on img at bounding box center [272, 280] width 45 height 22
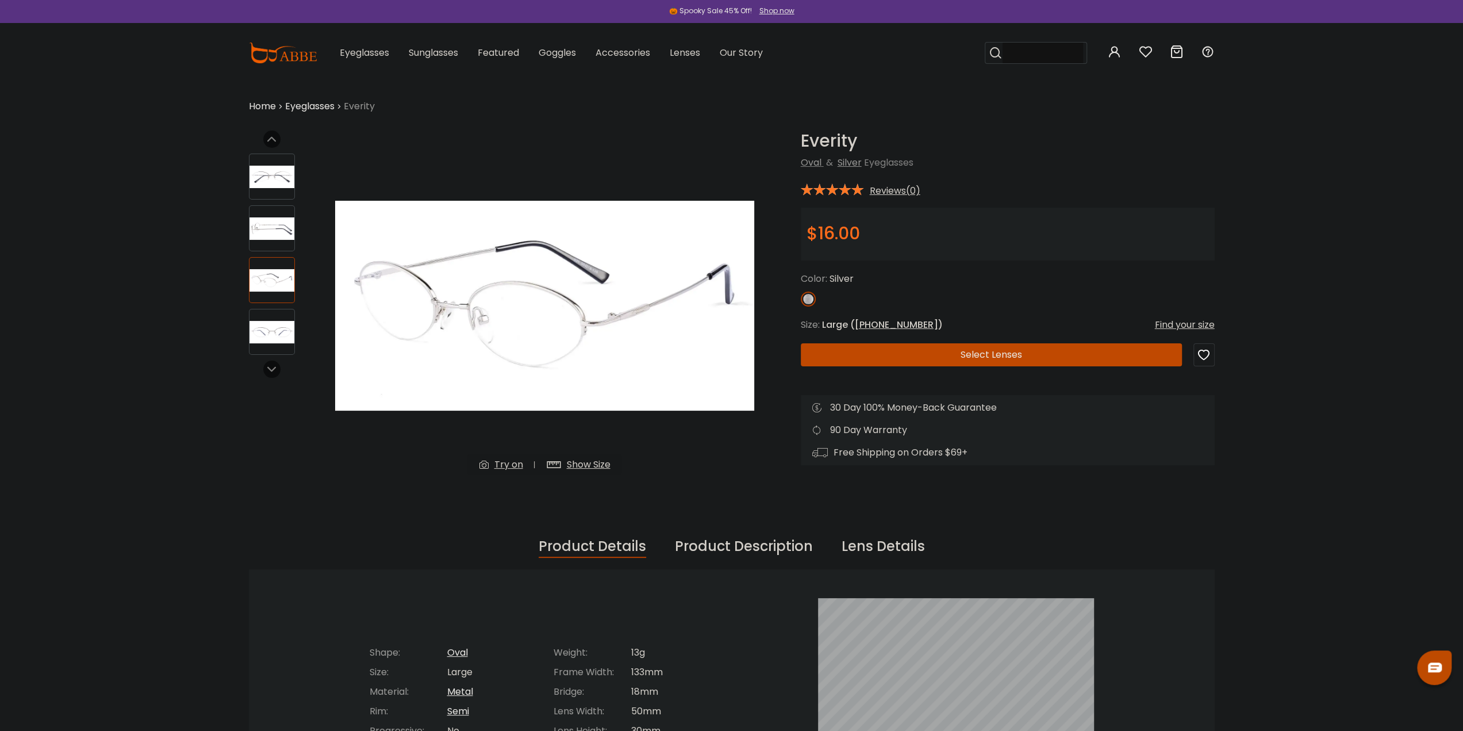
click at [275, 318] on div at bounding box center [272, 332] width 46 height 46
click at [285, 231] on img at bounding box center [272, 228] width 45 height 22
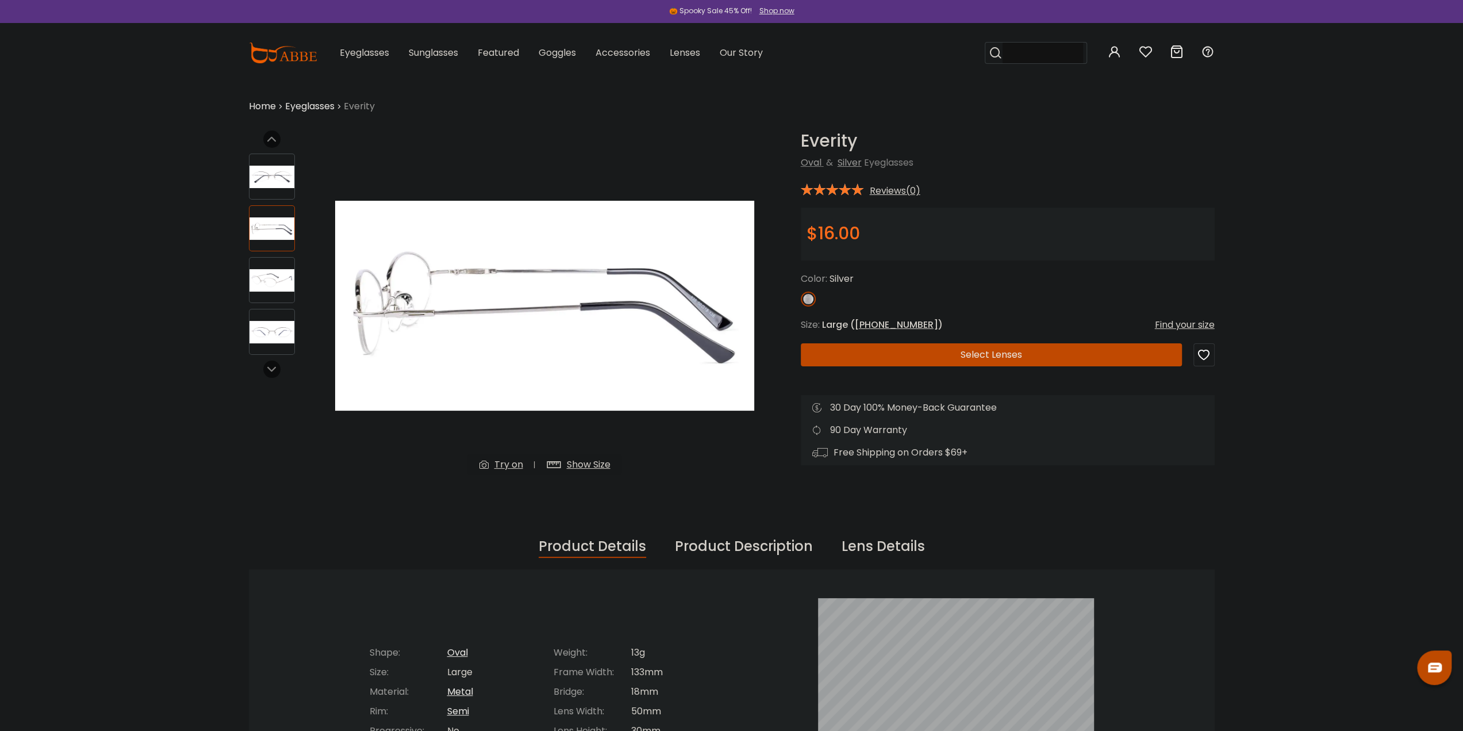
click at [275, 267] on div at bounding box center [272, 280] width 46 height 46
click at [281, 302] on div at bounding box center [272, 280] width 46 height 46
click at [266, 271] on img at bounding box center [272, 280] width 45 height 22
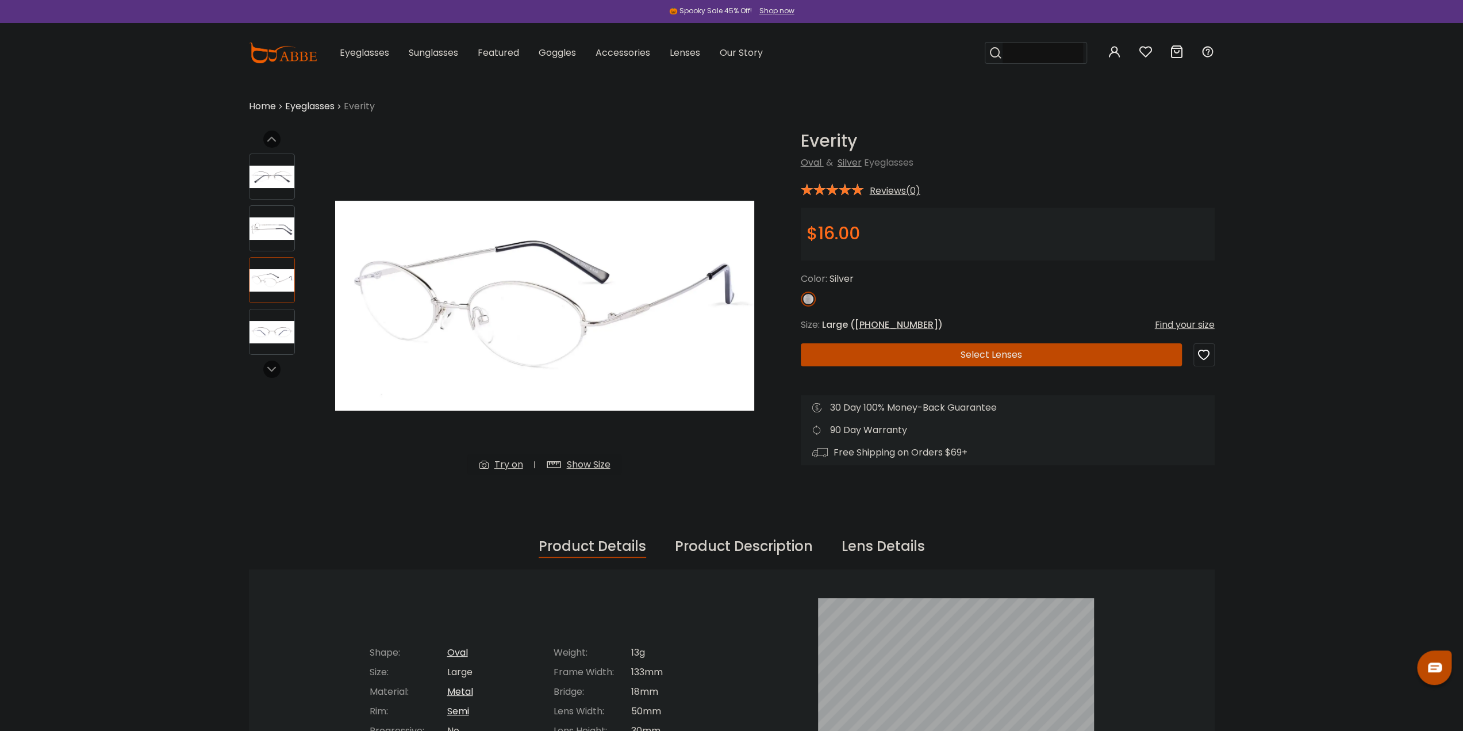
click at [275, 326] on img at bounding box center [272, 332] width 45 height 22
click at [998, 353] on button "Select Lenses" at bounding box center [991, 354] width 381 height 23
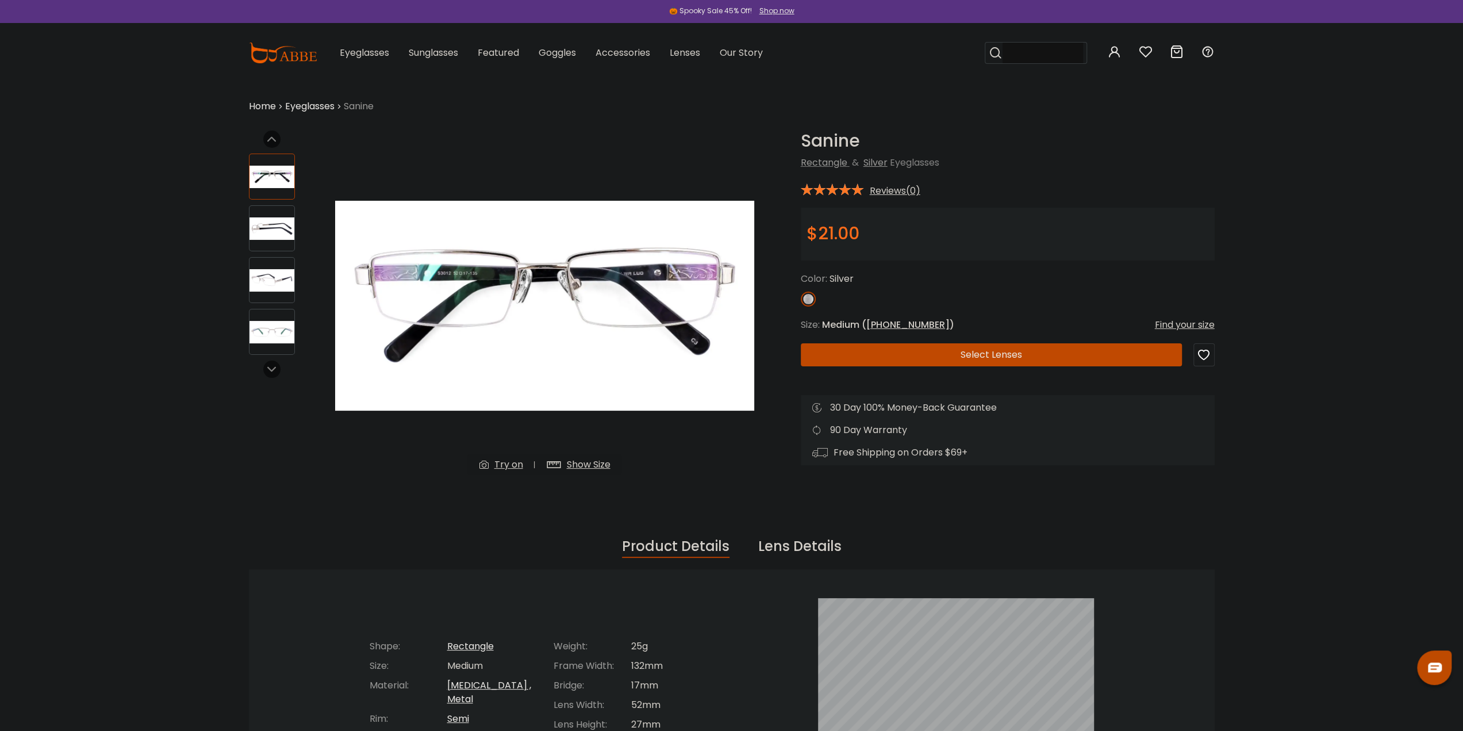
click at [265, 231] on img at bounding box center [272, 228] width 45 height 22
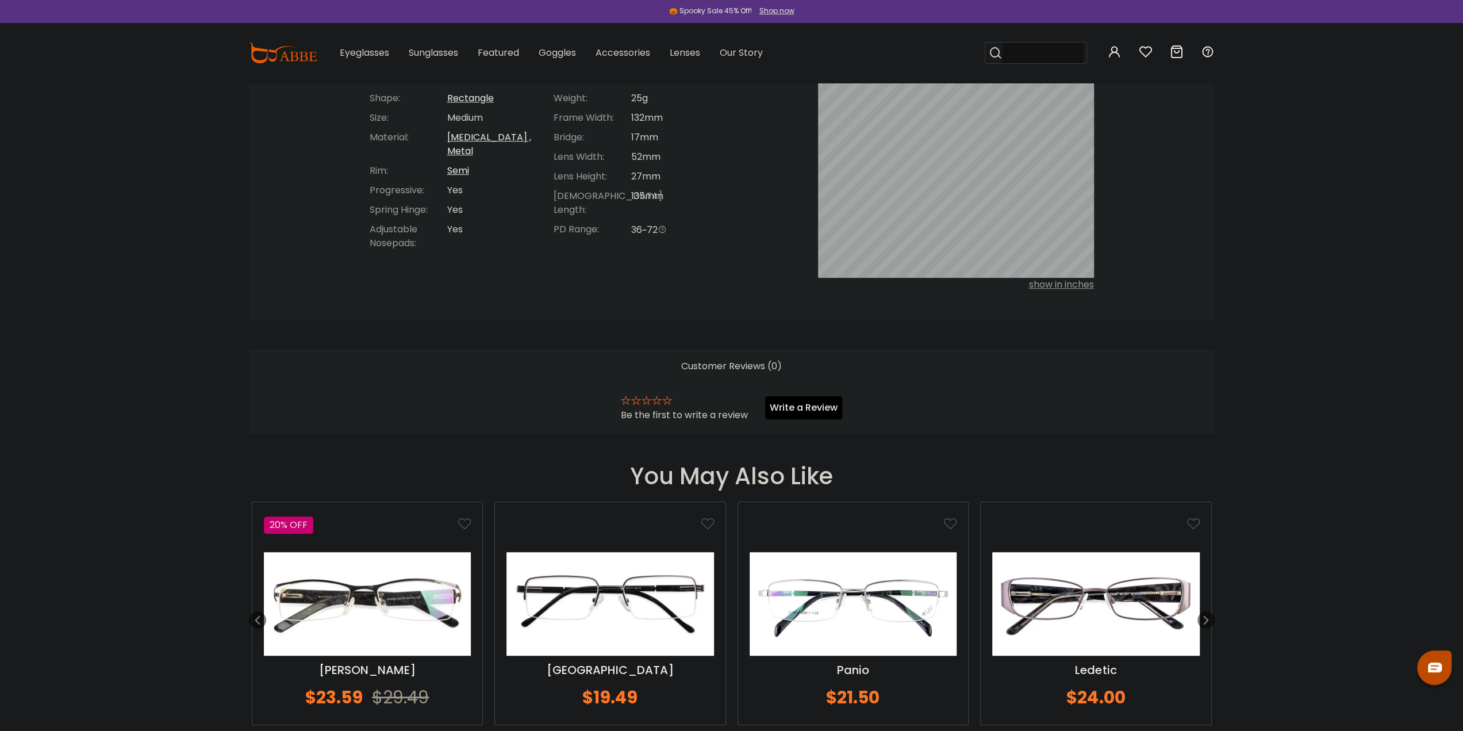
scroll to position [690, 0]
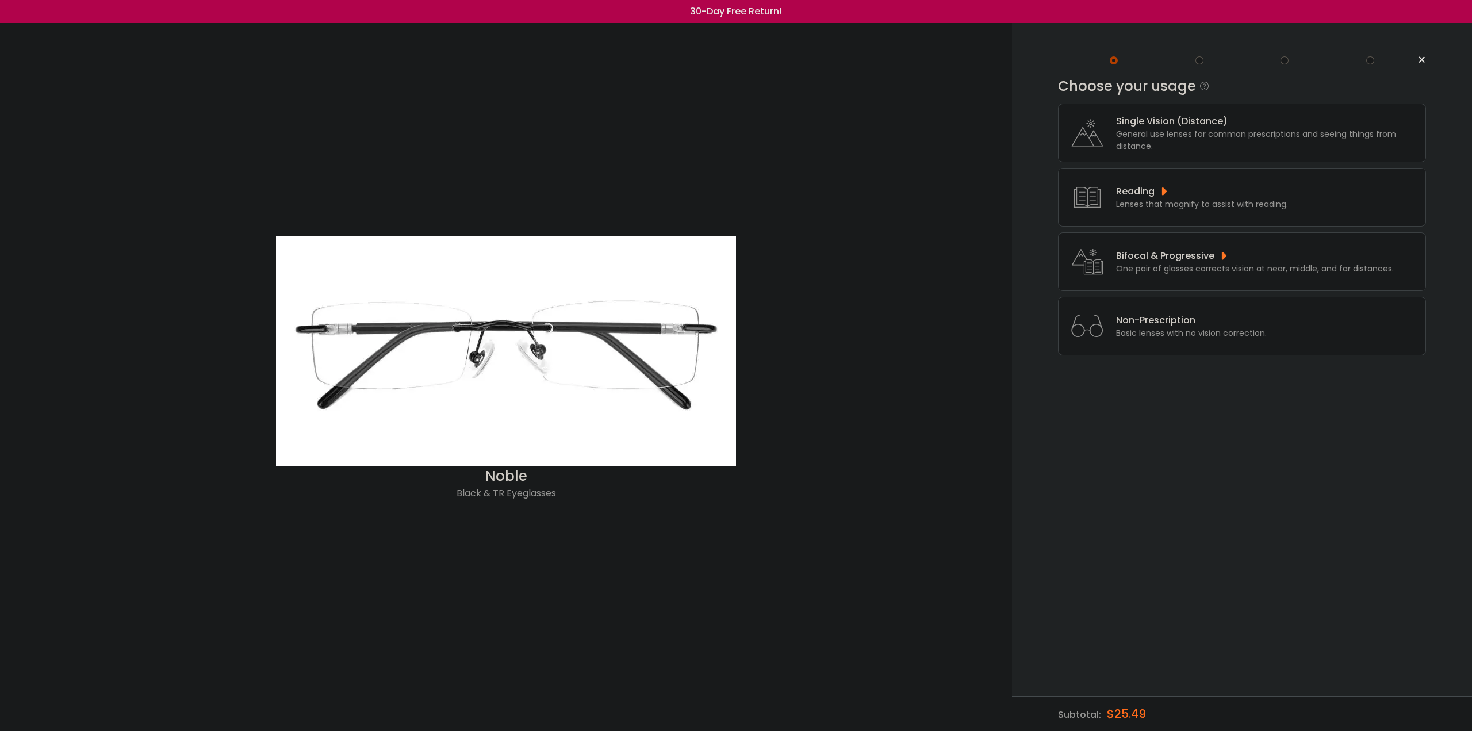
click at [1165, 139] on div "General use lenses for common prescriptions and seeing things from distance." at bounding box center [1268, 140] width 304 height 24
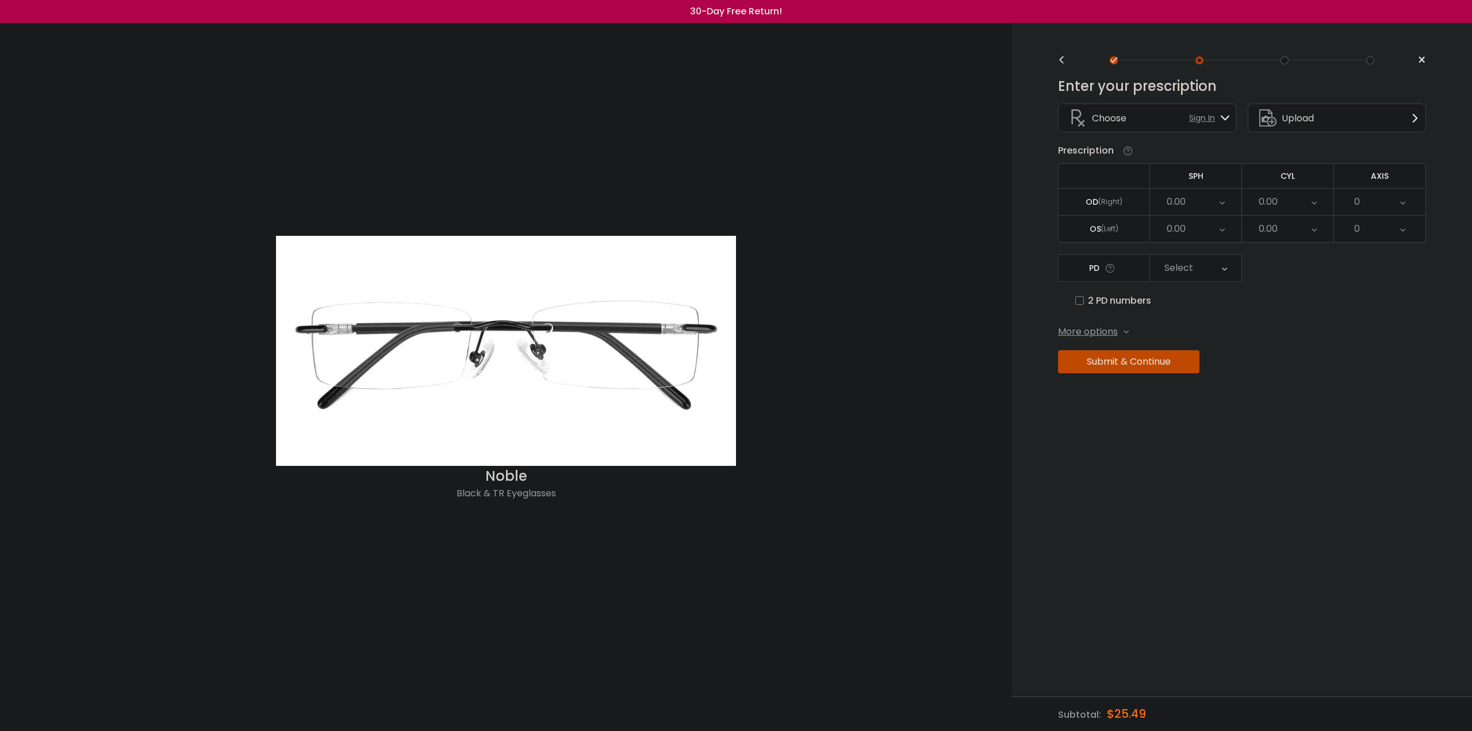
click at [1167, 198] on div "0.00" at bounding box center [1176, 201] width 19 height 23
click at [1123, 203] on div "OD (Right)" at bounding box center [1103, 202] width 91 height 10
click at [1112, 198] on div "(Right)" at bounding box center [1110, 202] width 24 height 10
click at [1107, 201] on div "(Right)" at bounding box center [1110, 202] width 24 height 10
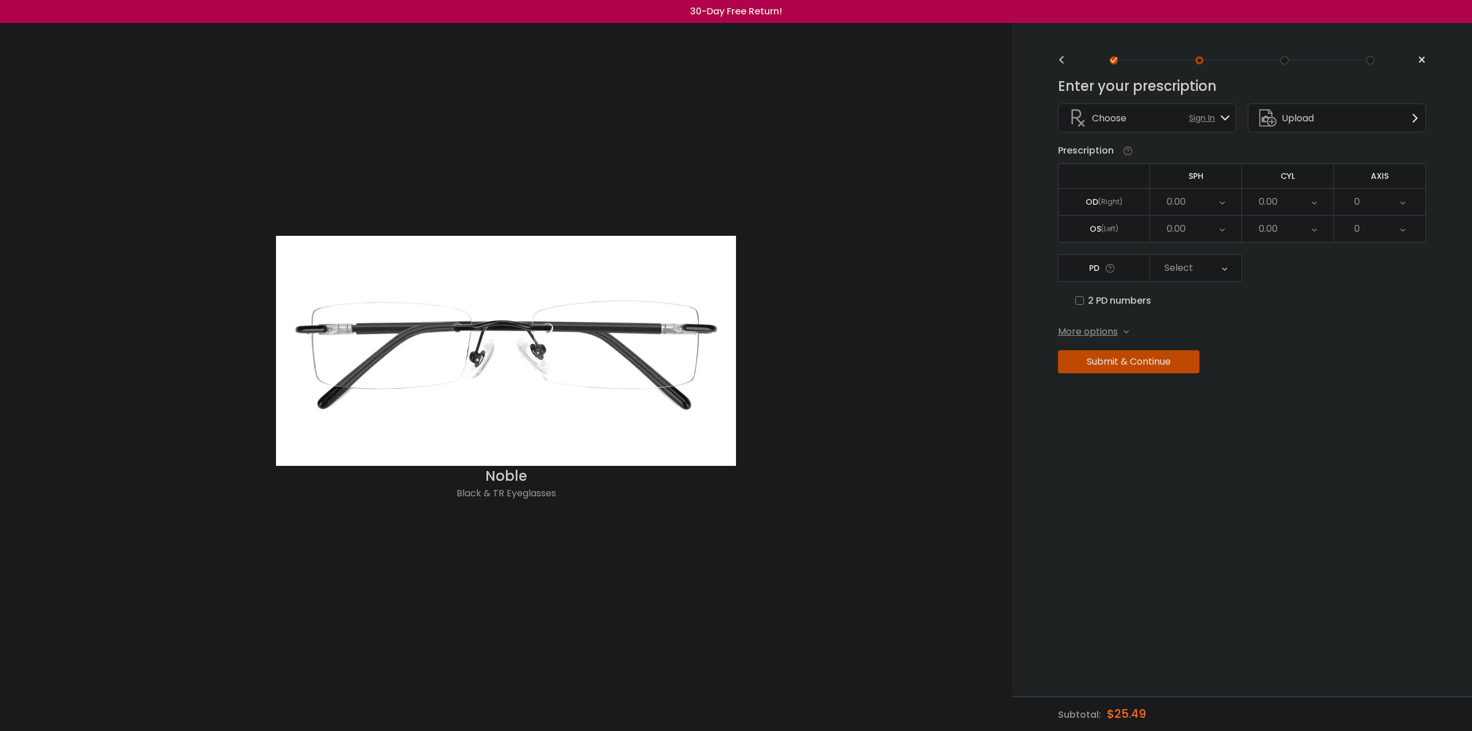
click at [1192, 200] on div "0.00" at bounding box center [1195, 202] width 91 height 26
click at [1198, 231] on li "+7.25" at bounding box center [1195, 231] width 91 height 21
click at [1190, 228] on div "0.00" at bounding box center [1195, 229] width 91 height 26
click at [1188, 275] on li "+7.50" at bounding box center [1195, 279] width 91 height 21
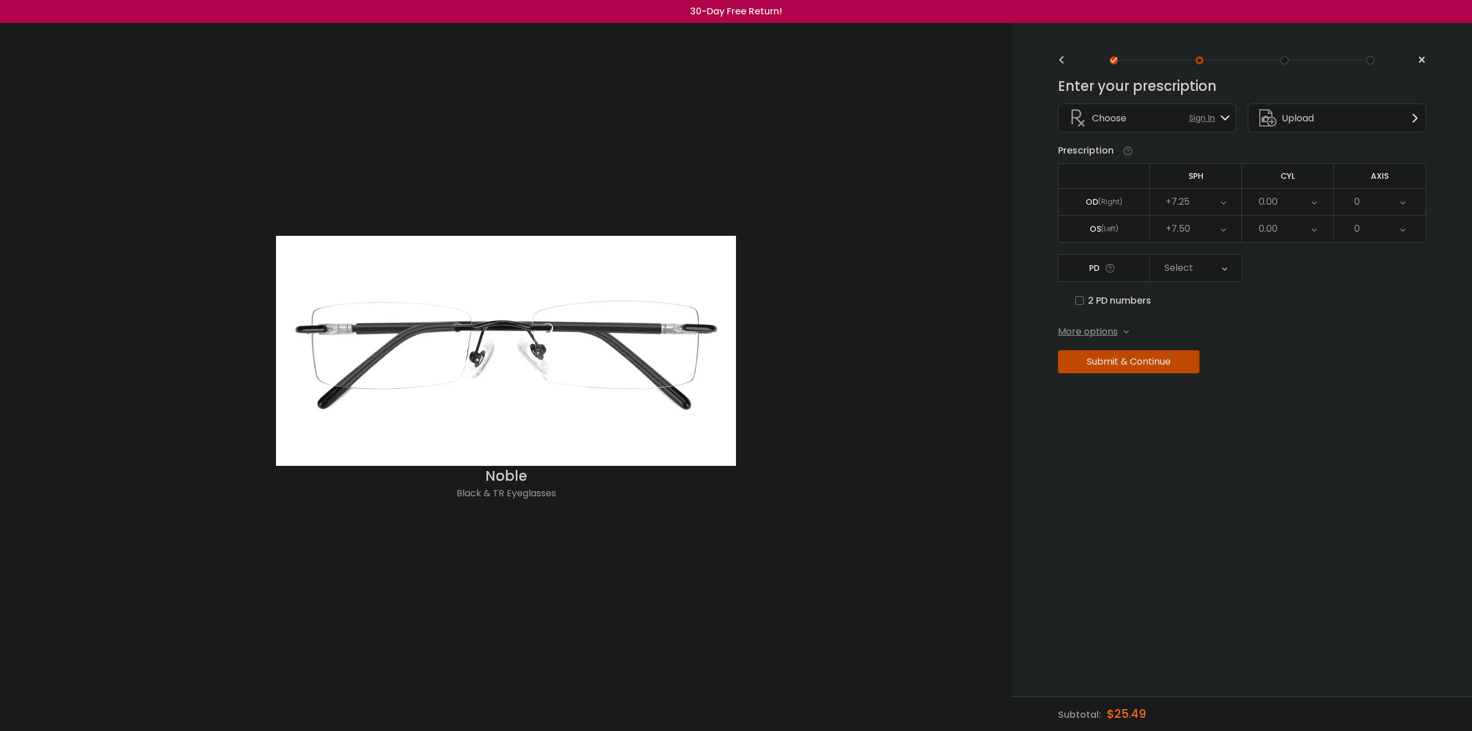
click at [1272, 194] on div "0.00" at bounding box center [1268, 201] width 19 height 23
click at [1279, 262] on li "-2.50" at bounding box center [1287, 266] width 91 height 21
click at [1290, 231] on div "0.00" at bounding box center [1287, 229] width 91 height 26
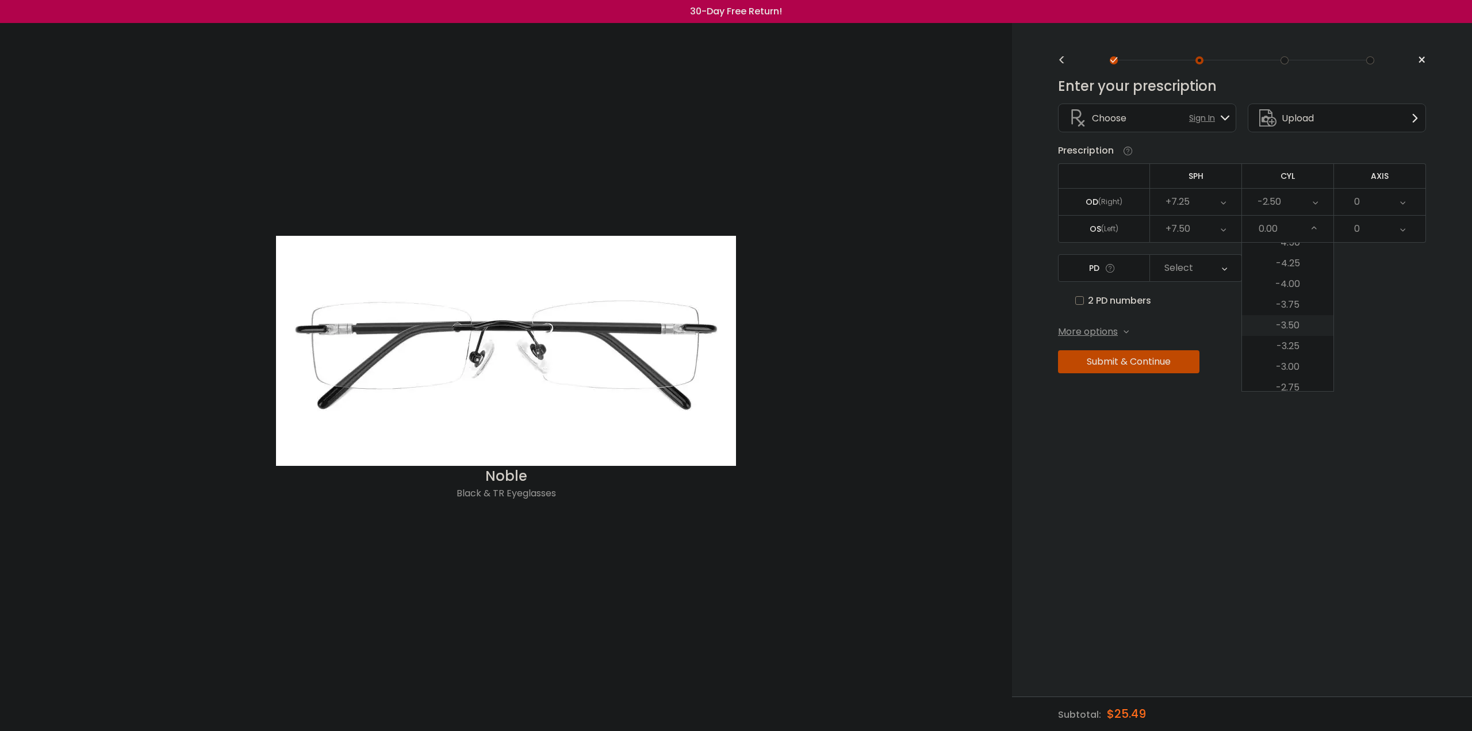
click at [1284, 321] on li "-3.50" at bounding box center [1287, 325] width 91 height 21
click at [1379, 189] on div "0" at bounding box center [1379, 202] width 91 height 26
click at [1372, 230] on li "86" at bounding box center [1379, 223] width 91 height 21
click at [1372, 229] on div "0" at bounding box center [1379, 229] width 91 height 26
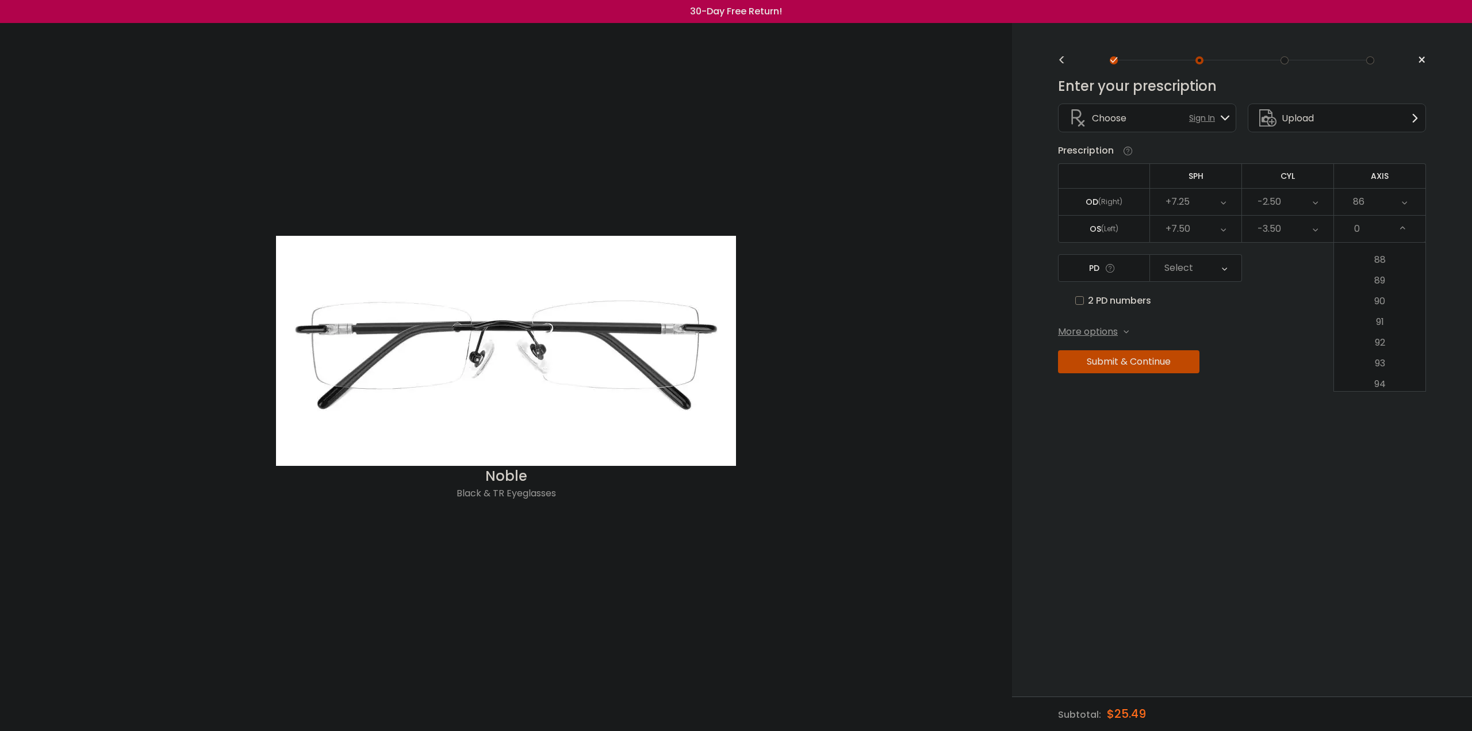
scroll to position [1840, 0]
click at [1373, 274] on li "90" at bounding box center [1379, 276] width 91 height 21
click at [1081, 294] on label "2 PD numbers" at bounding box center [1113, 300] width 76 height 14
click at [1182, 264] on div "Right PD" at bounding box center [1181, 267] width 38 height 23
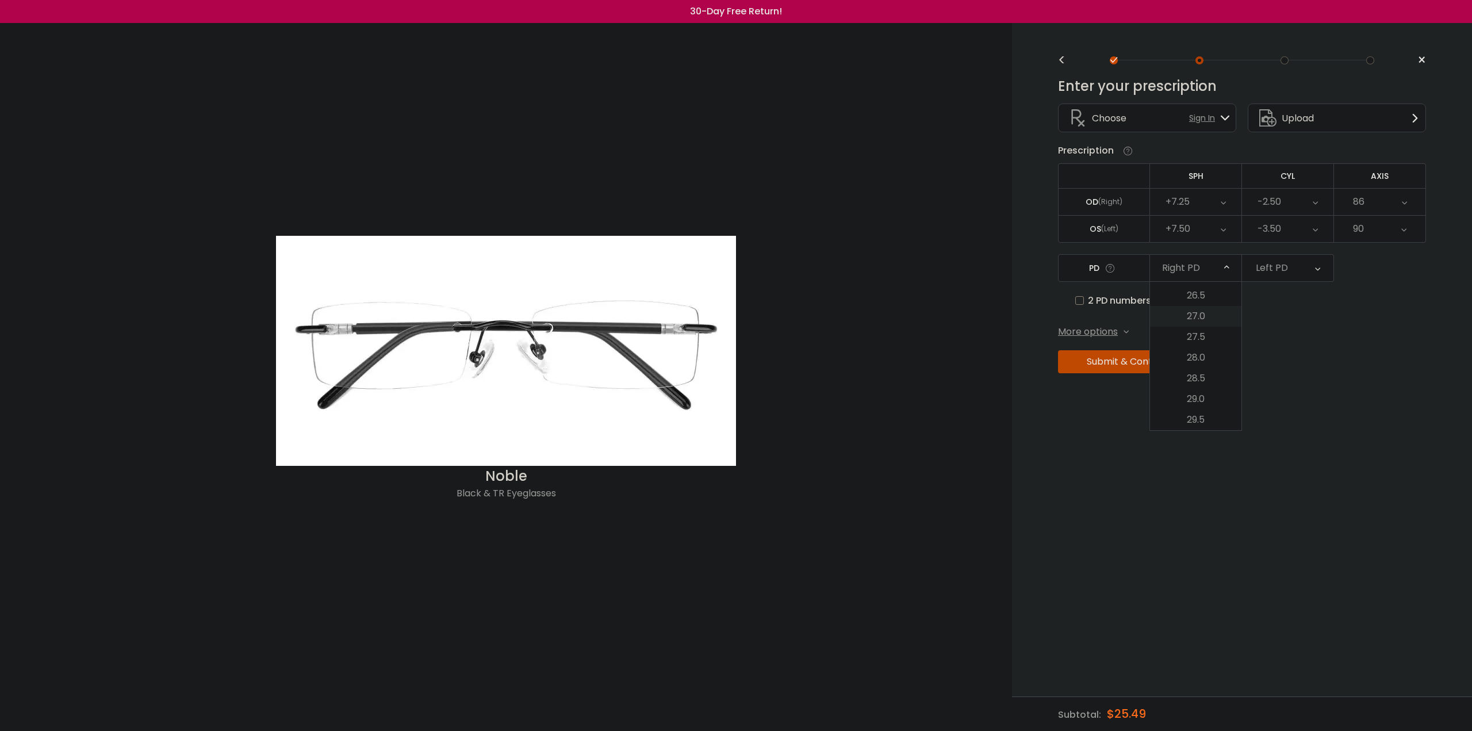
click at [1195, 314] on li "27.0" at bounding box center [1195, 316] width 91 height 21
click at [1255, 277] on div "Left PD" at bounding box center [1287, 268] width 91 height 26
click at [1277, 315] on li "27.0" at bounding box center [1287, 316] width 91 height 21
click at [1102, 327] on span "More options" at bounding box center [1088, 332] width 60 height 14
click at [1099, 397] on button "Submit & Continue" at bounding box center [1128, 401] width 141 height 23
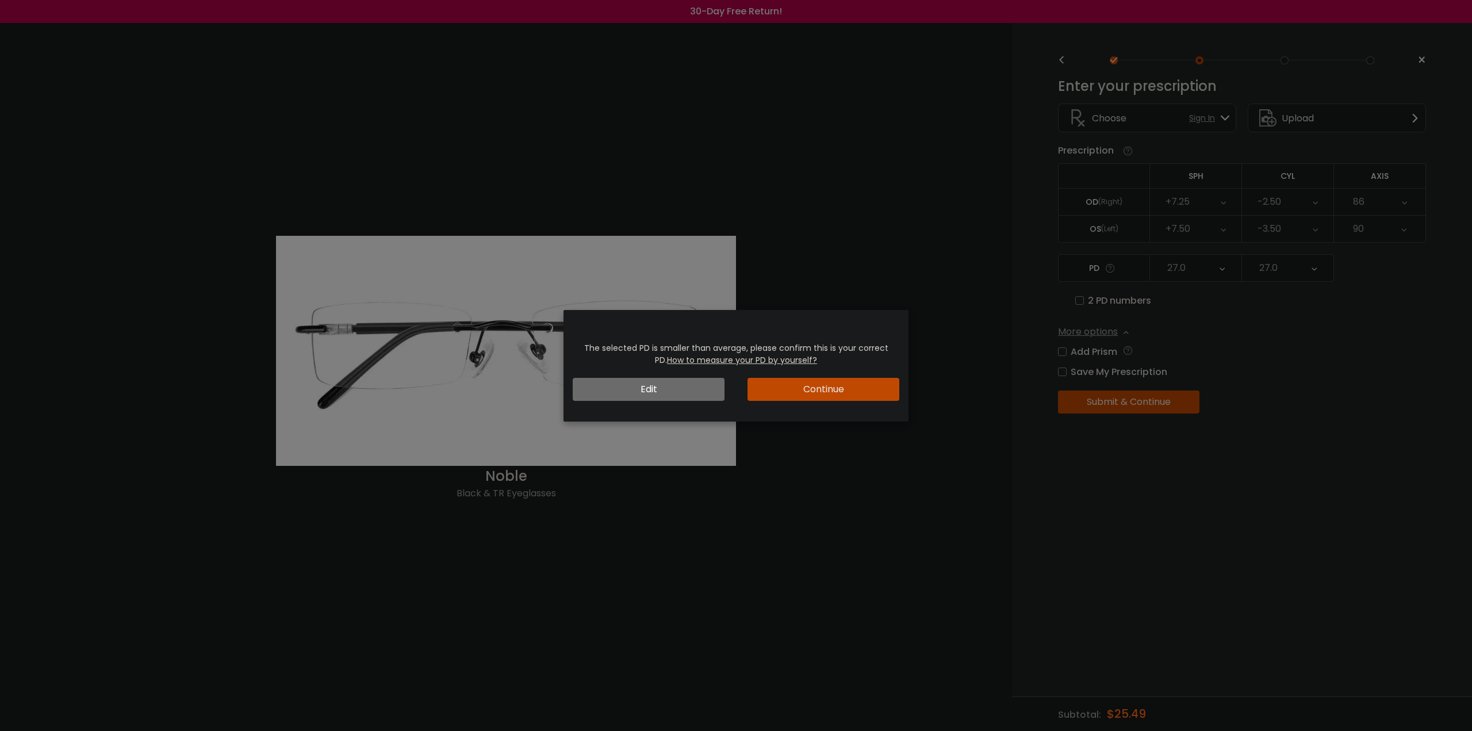
click at [812, 390] on button "Continue" at bounding box center [823, 389] width 152 height 23
click at [807, 385] on button "Continue" at bounding box center [823, 389] width 152 height 23
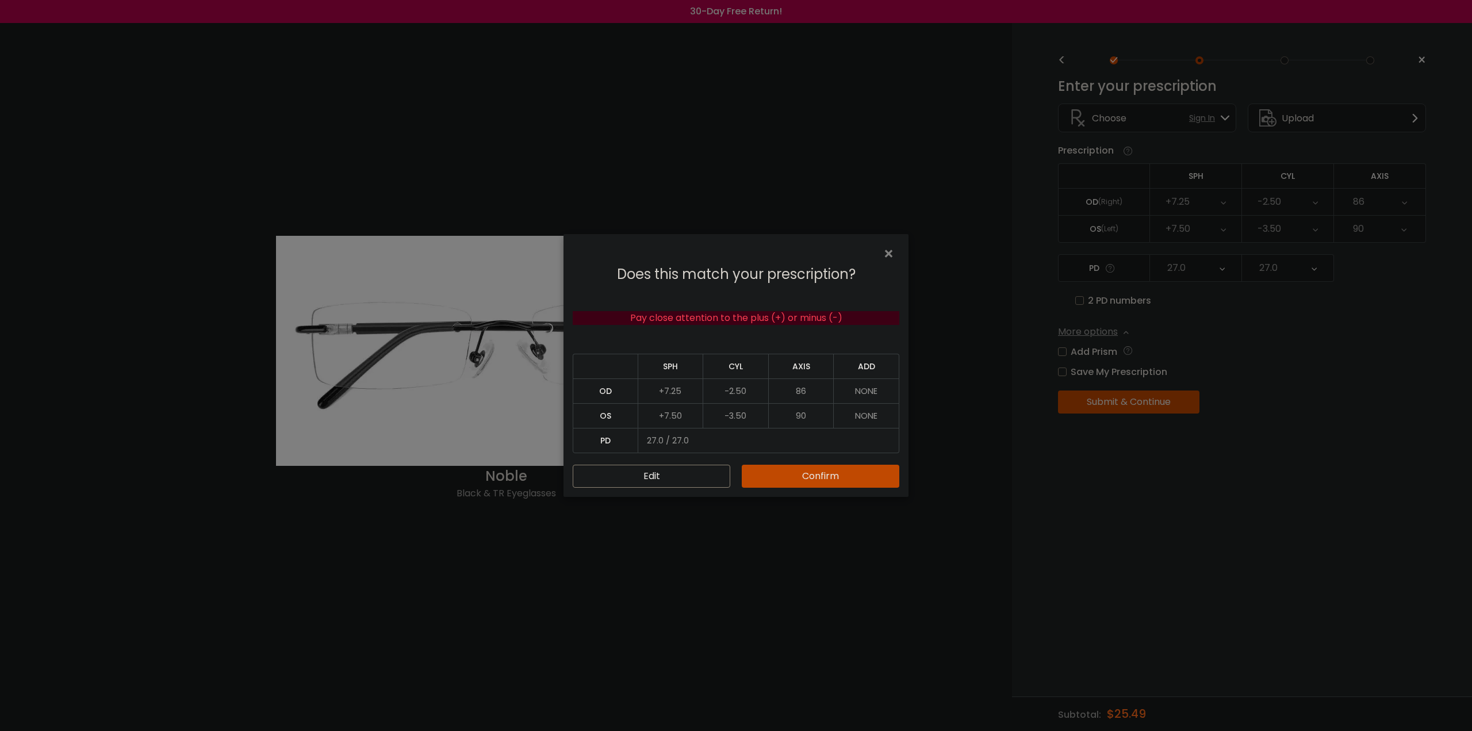
click at [782, 471] on button "Confirm" at bounding box center [821, 476] width 158 height 23
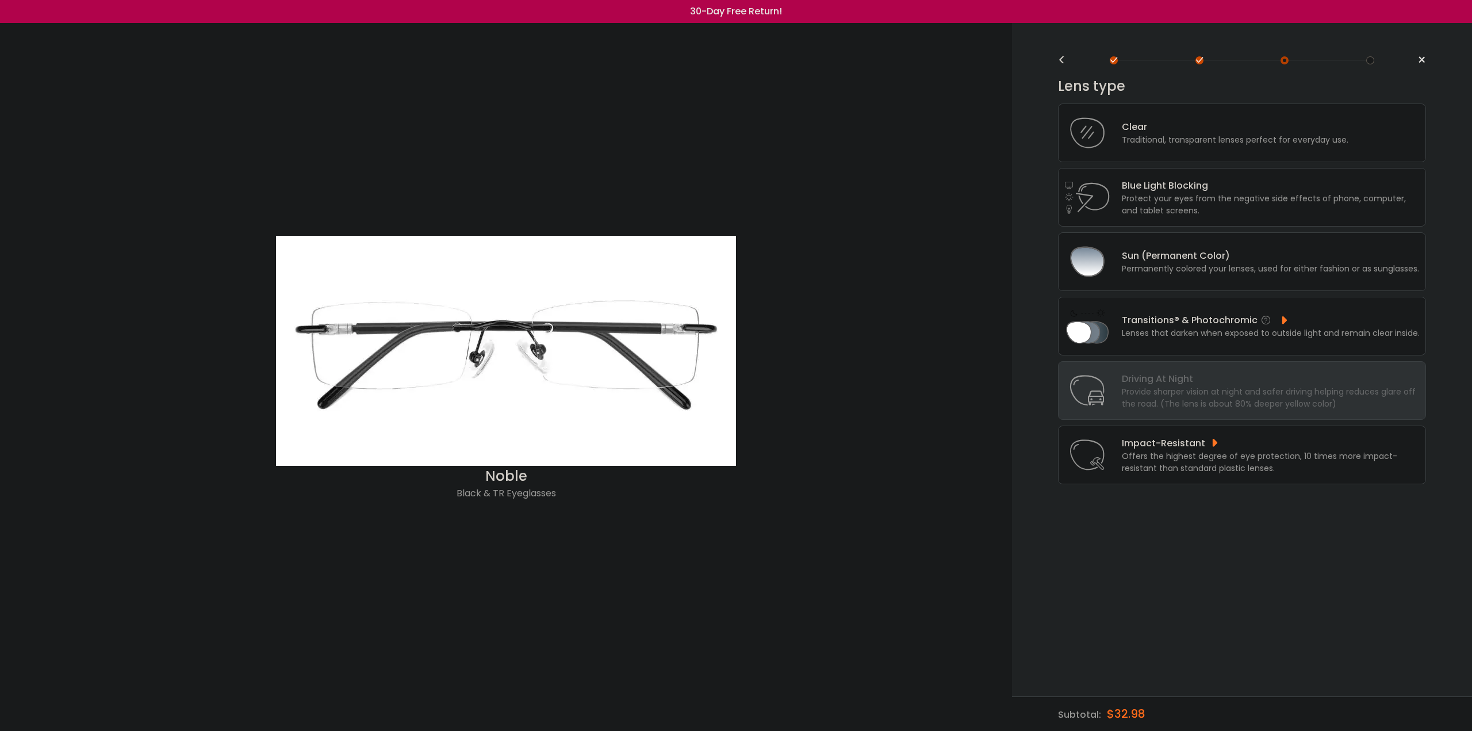
click at [1226, 321] on div "Transitions® & Photochromic" at bounding box center [1271, 320] width 298 height 14
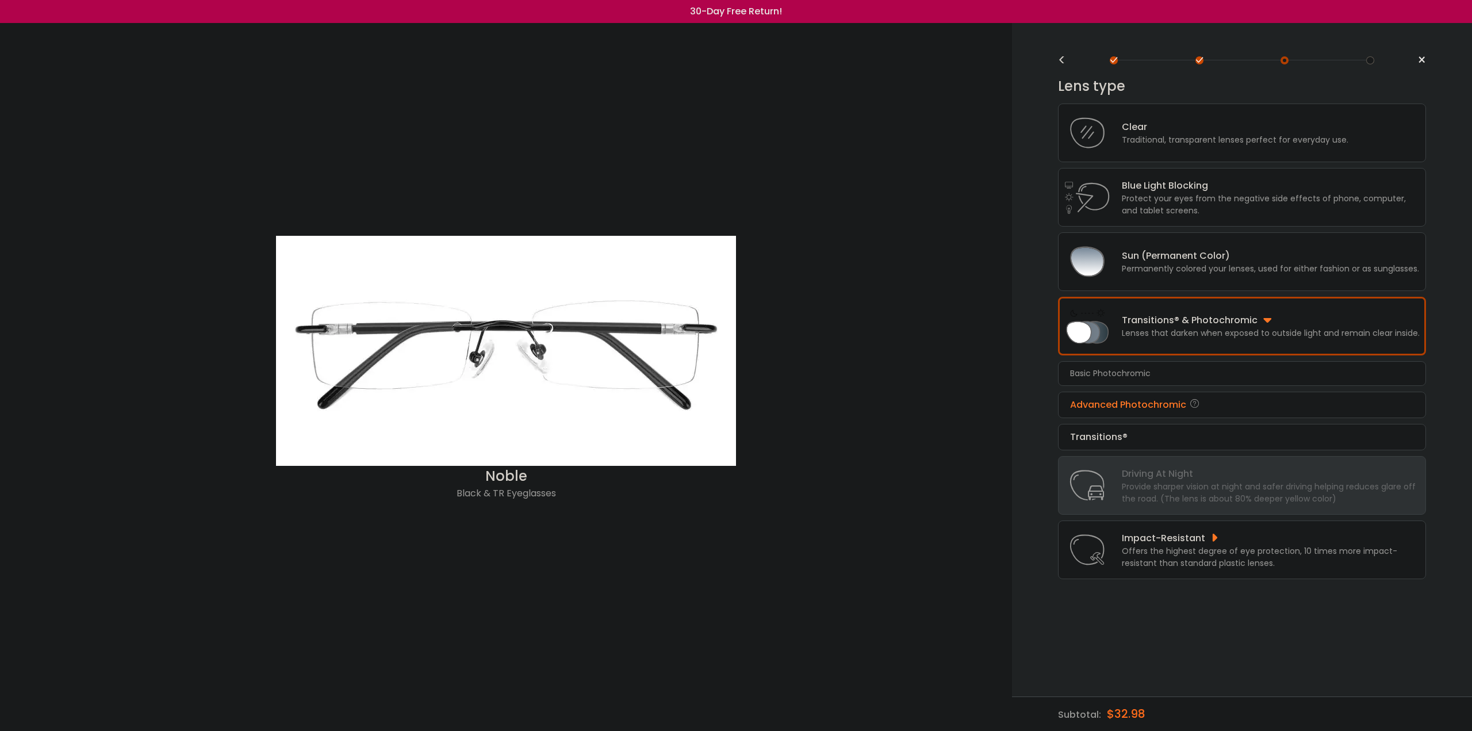
click at [1117, 404] on div "Advanced Photochromic" at bounding box center [1242, 405] width 344 height 14
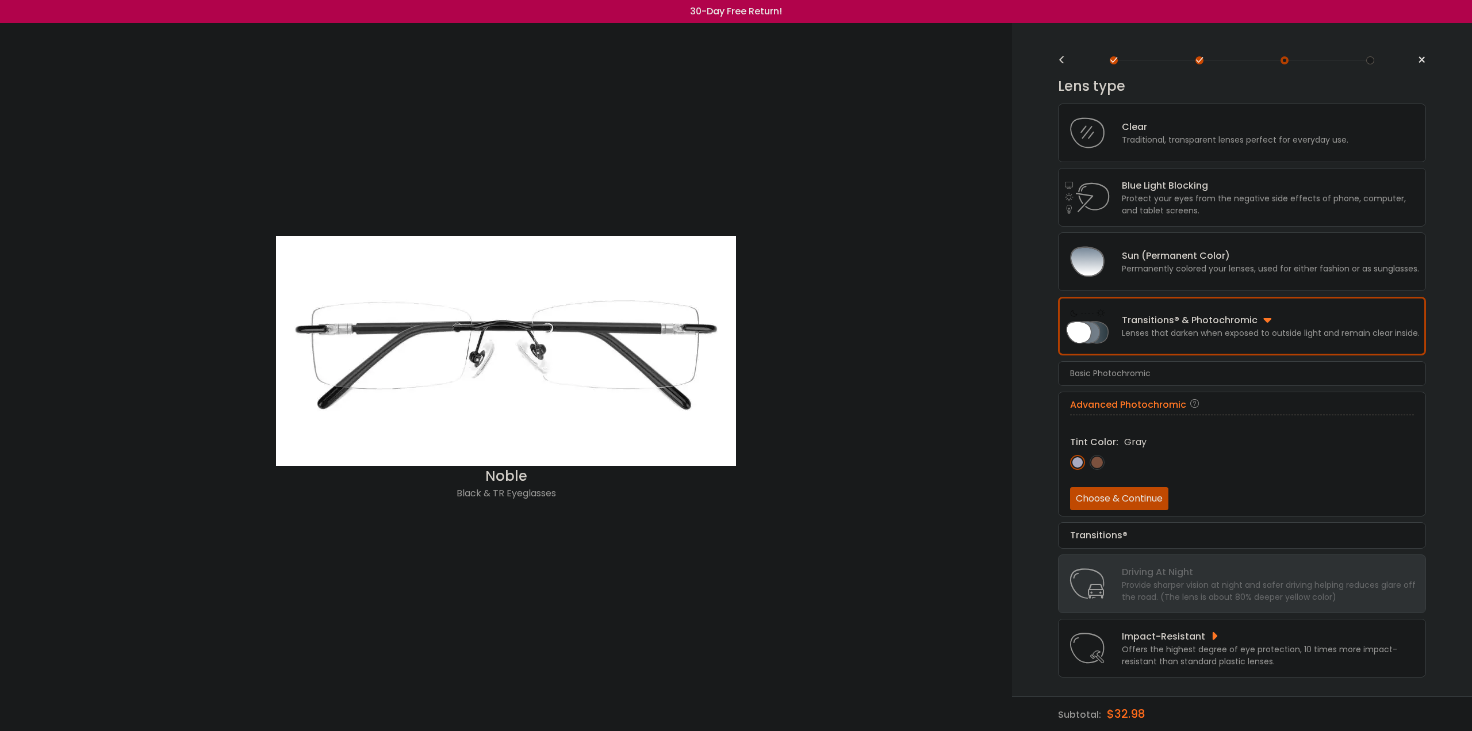
click at [1101, 456] on img at bounding box center [1096, 462] width 15 height 15
click at [1080, 459] on img at bounding box center [1077, 462] width 15 height 15
click at [1106, 531] on div "Transitions®" at bounding box center [1242, 535] width 344 height 14
click at [1098, 492] on img at bounding box center [1096, 494] width 15 height 15
click at [1074, 490] on img at bounding box center [1077, 494] width 15 height 15
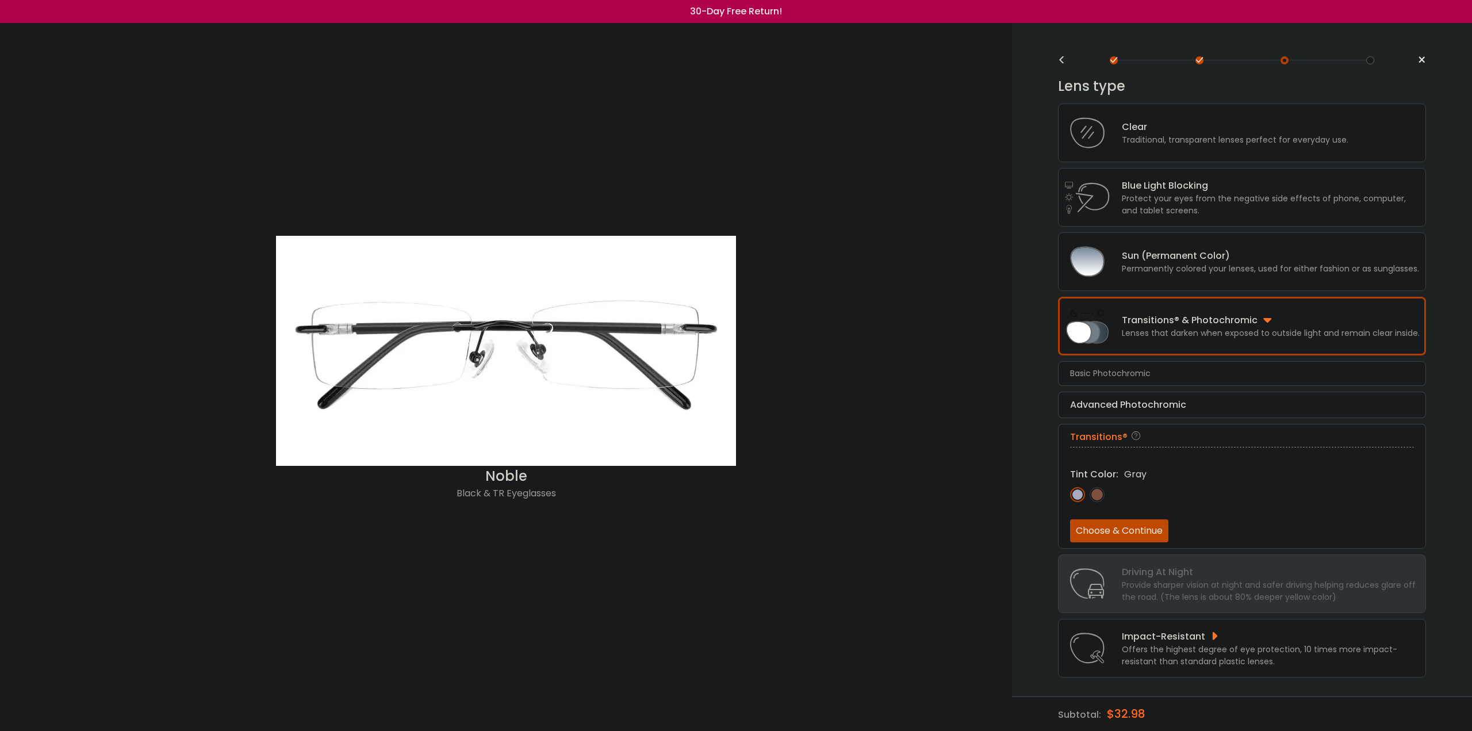
click at [1118, 523] on button "Choose & Continue" at bounding box center [1119, 530] width 98 height 23
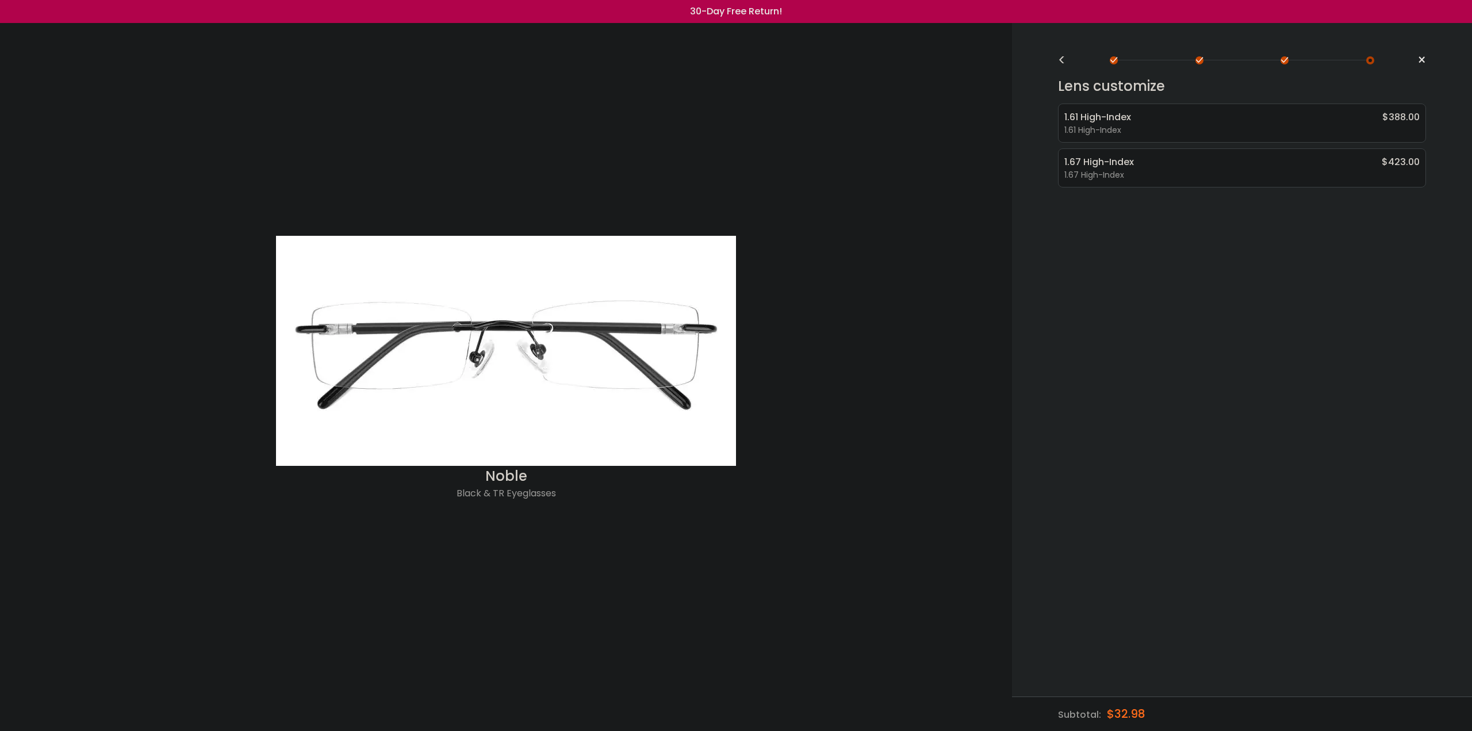
click at [1058, 62] on div "<" at bounding box center [1066, 60] width 17 height 9
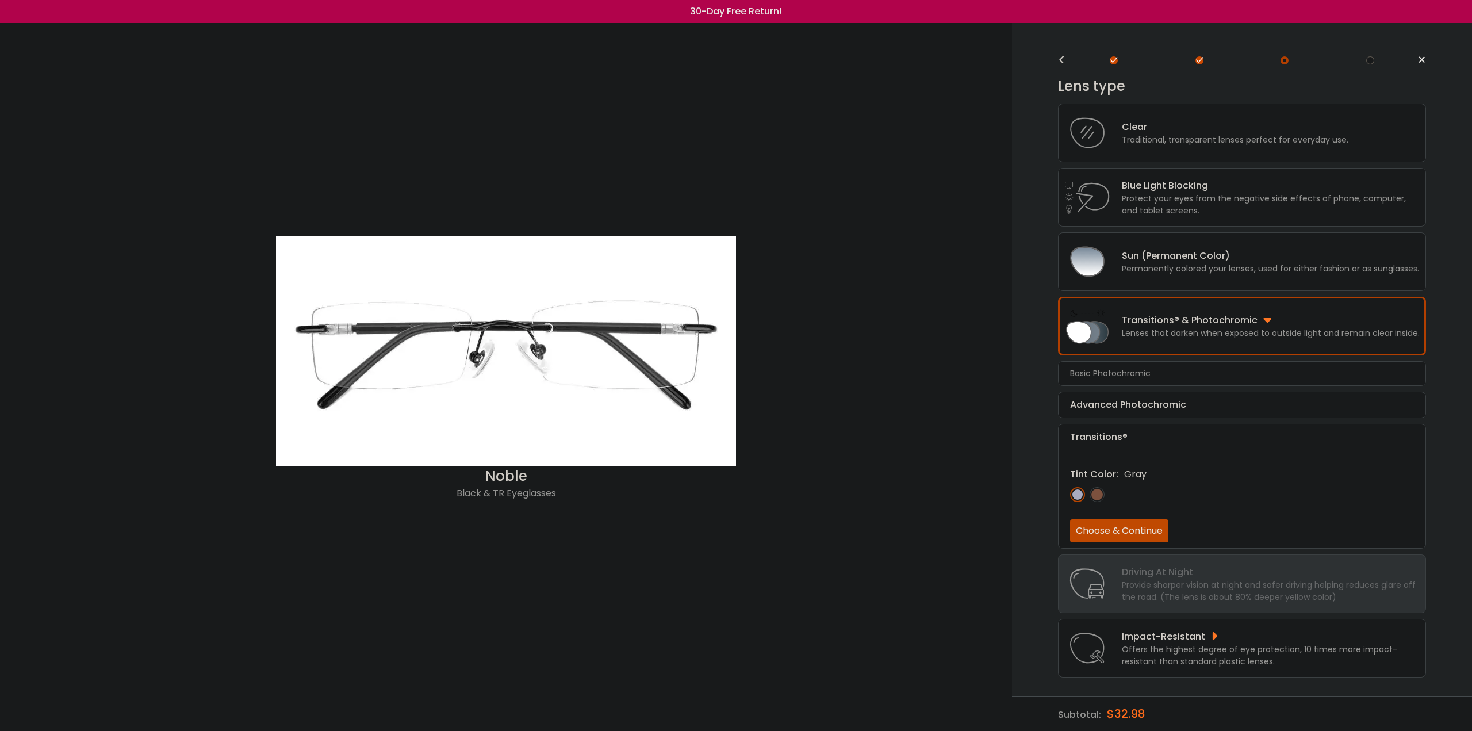
drag, startPoint x: 1165, startPoint y: 320, endPoint x: 1165, endPoint y: 392, distance: 71.9
click at [1165, 391] on div "Transitions® & Photochromic Lenses that darken when exposed to outside light an…" at bounding box center [1242, 423] width 368 height 252
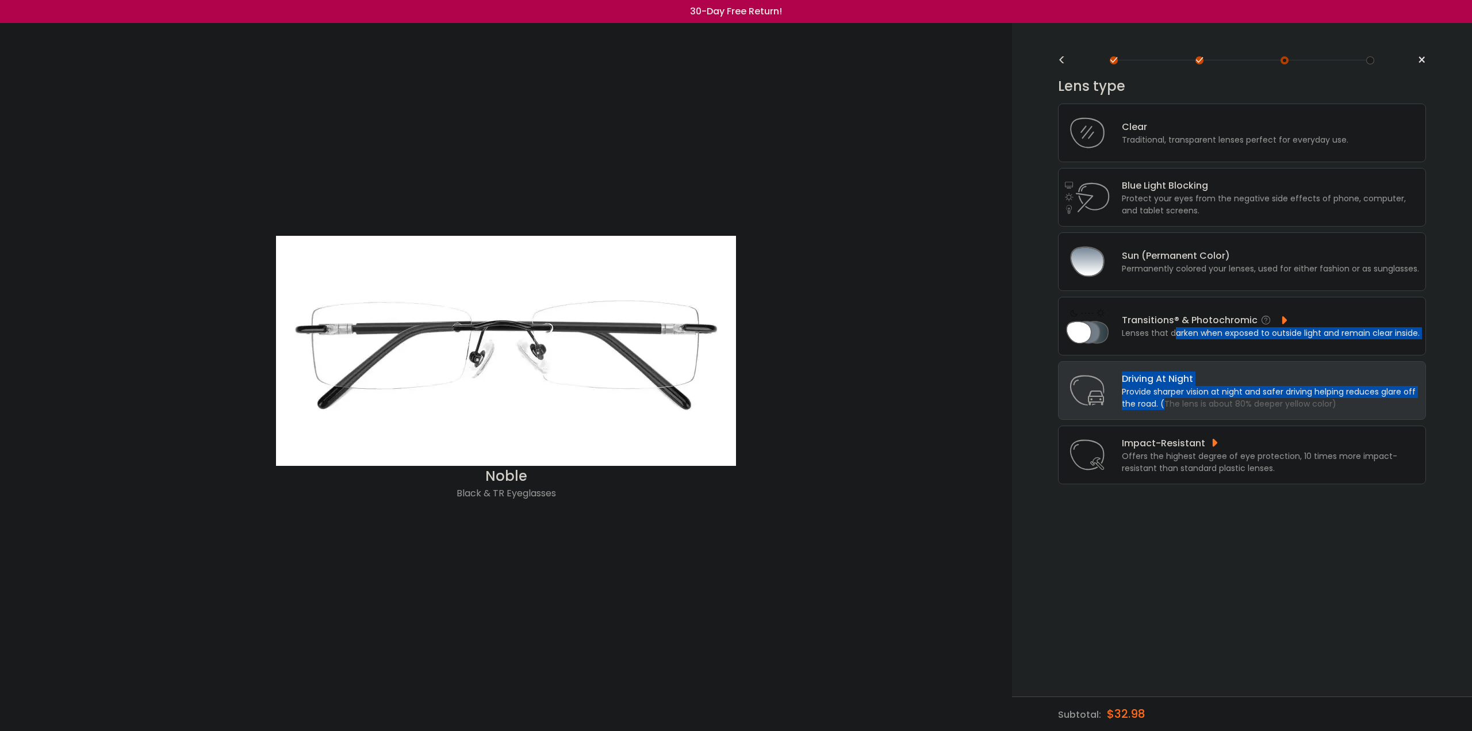
drag, startPoint x: 1162, startPoint y: 400, endPoint x: 1183, endPoint y: 322, distance: 80.9
click at [1183, 324] on div "Lens type Clear Traditional, transparent lenses perfect for everyday use. Blue …" at bounding box center [1242, 279] width 368 height 409
click at [1183, 321] on div "Transitions® & Photochromic" at bounding box center [1271, 320] width 298 height 14
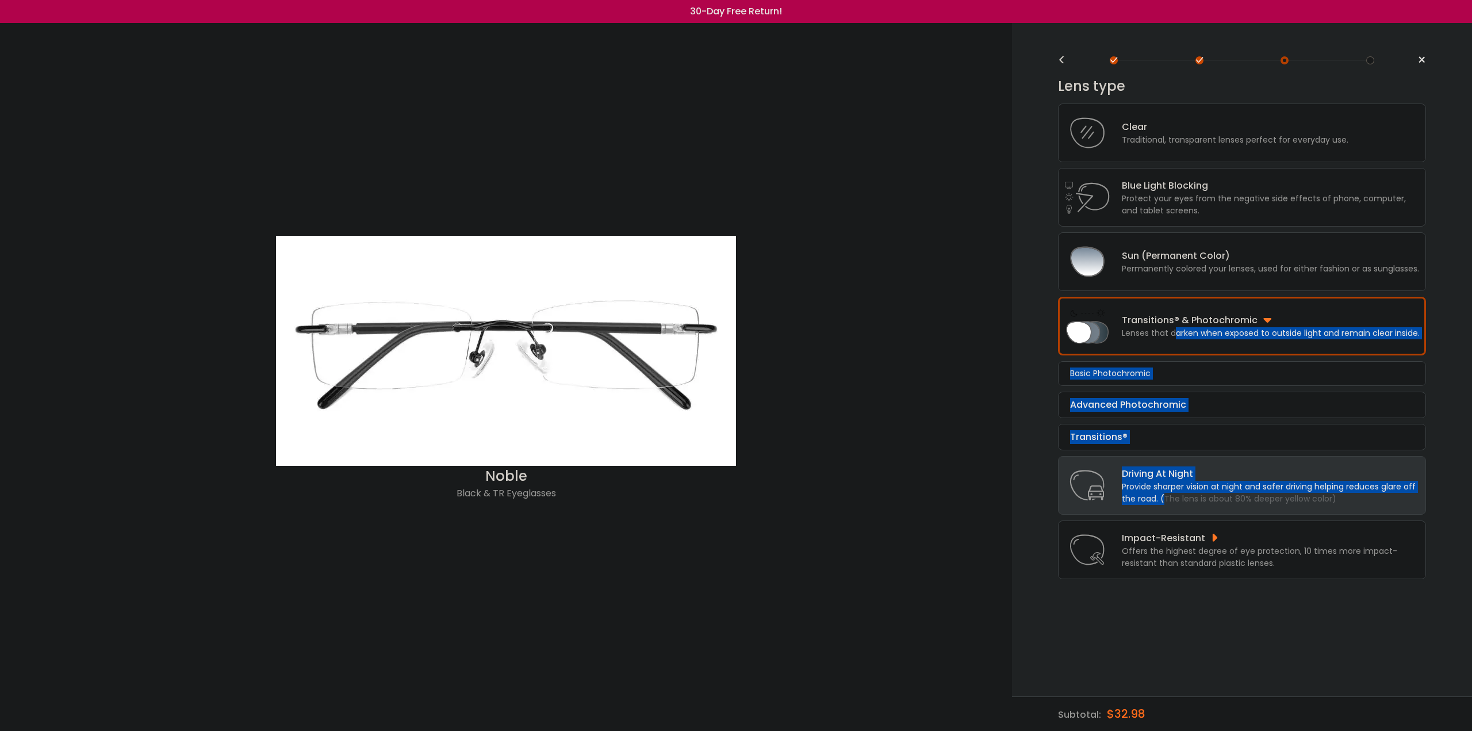
click at [1116, 373] on div "Basic Photochromic" at bounding box center [1110, 373] width 80 height 12
click at [1127, 405] on div "Advanced Photochromic" at bounding box center [1242, 405] width 344 height 14
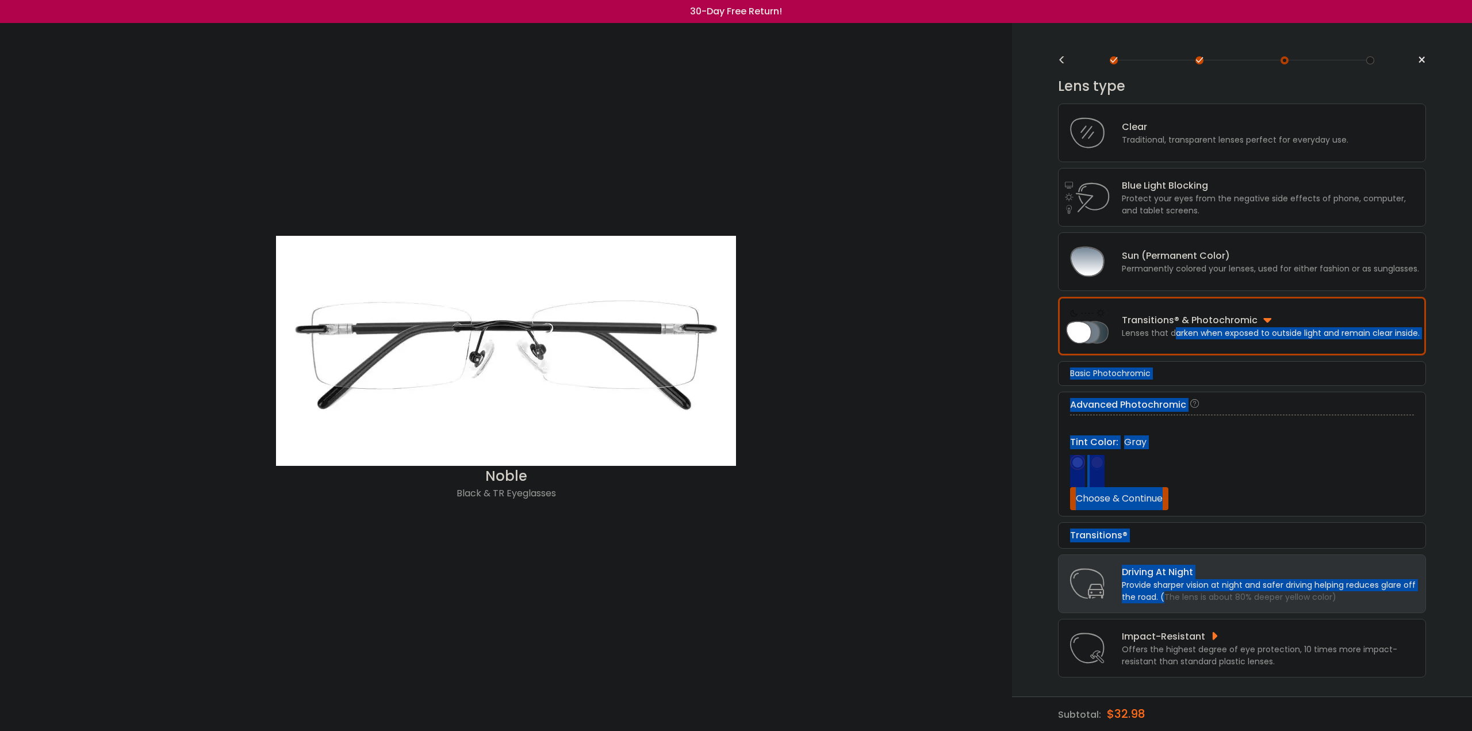
click at [1079, 461] on img at bounding box center [1077, 462] width 15 height 15
click at [1099, 501] on button "Choose & Continue" at bounding box center [1119, 498] width 98 height 23
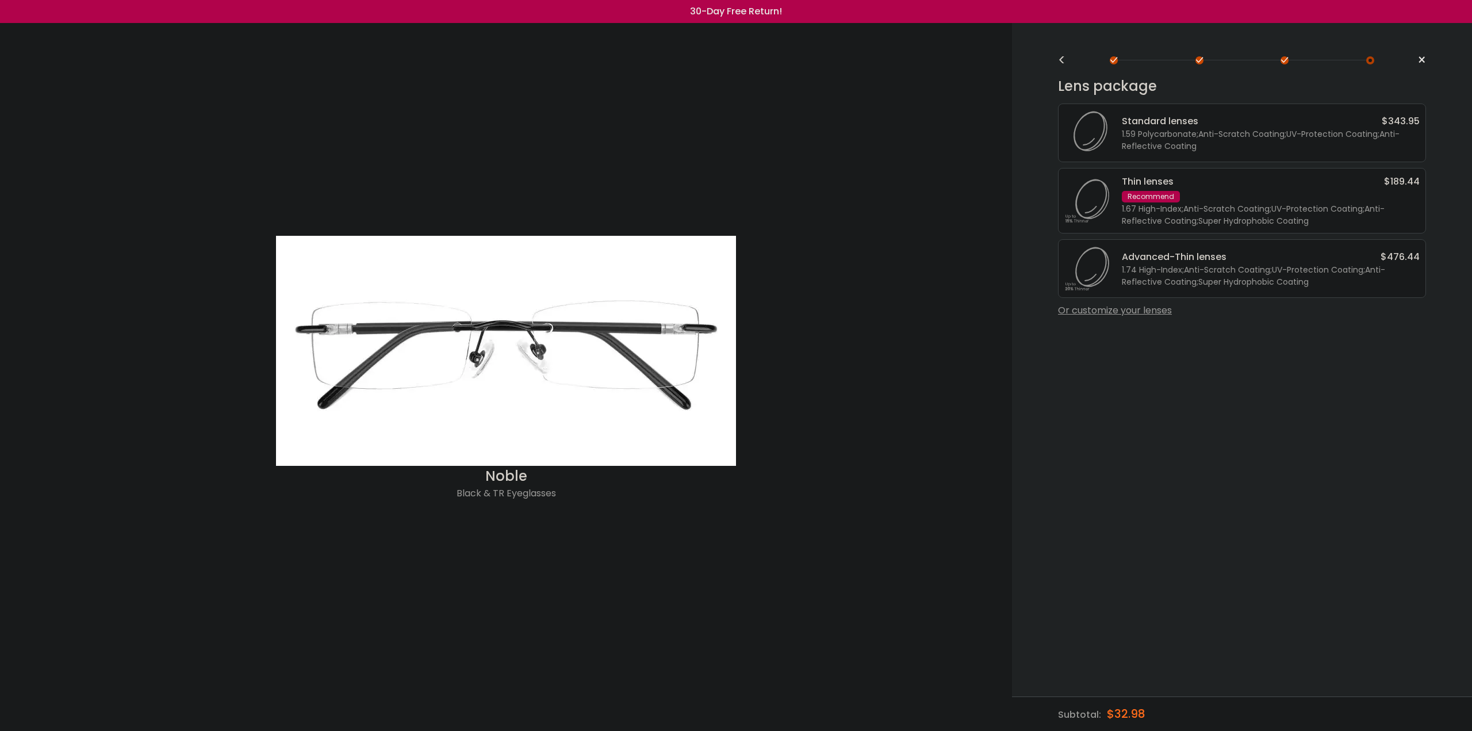
click at [1061, 56] on div "<" at bounding box center [1066, 60] width 17 height 9
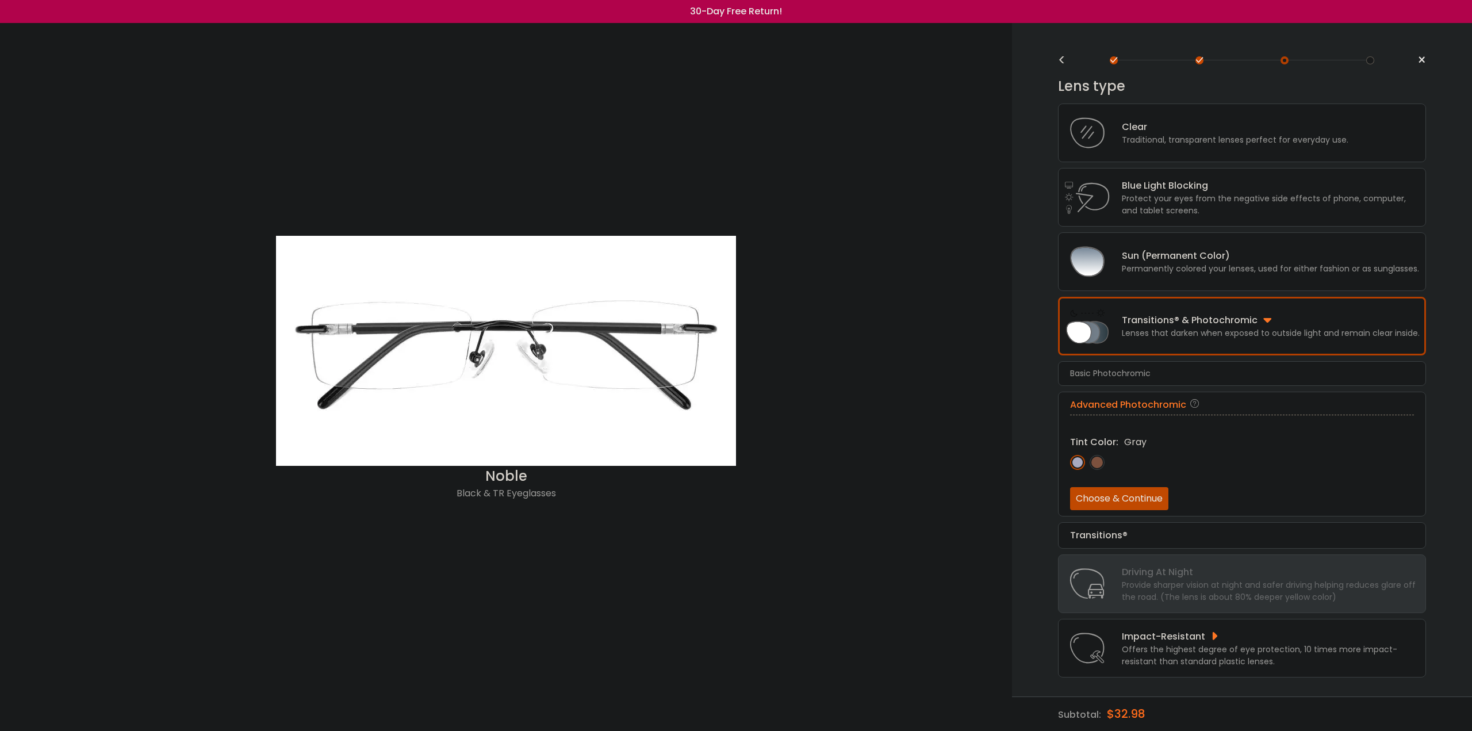
click at [1134, 398] on div "Advanced Photochromic" at bounding box center [1242, 405] width 344 height 14
click at [1103, 538] on div "Transitions®" at bounding box center [1242, 535] width 344 height 14
click at [1099, 523] on button "Choose & Continue" at bounding box center [1119, 530] width 98 height 23
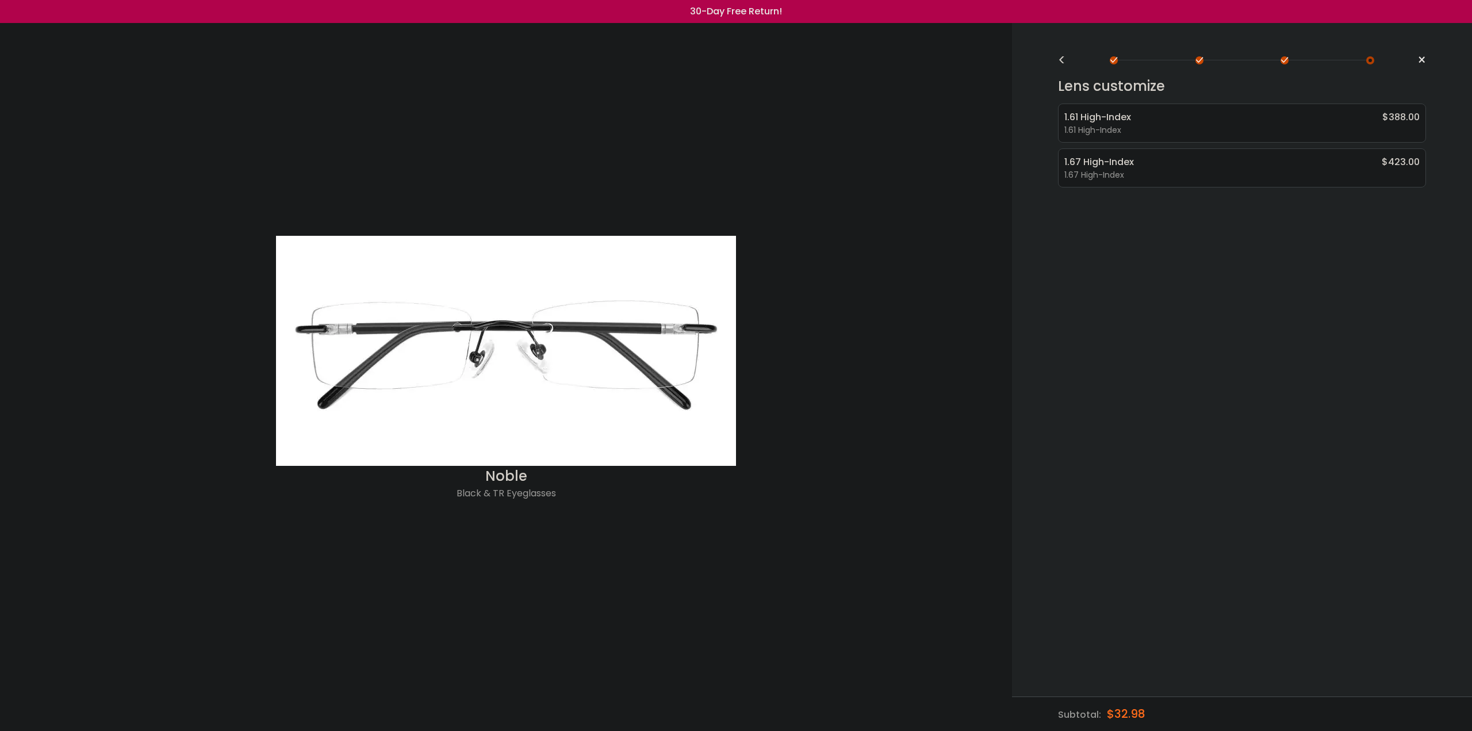
click at [1057, 61] on div "< × Choose your usage Single Vision (Distance) This lens helps you see details …" at bounding box center [1242, 377] width 460 height 708
click at [1058, 60] on div "<" at bounding box center [1066, 60] width 17 height 9
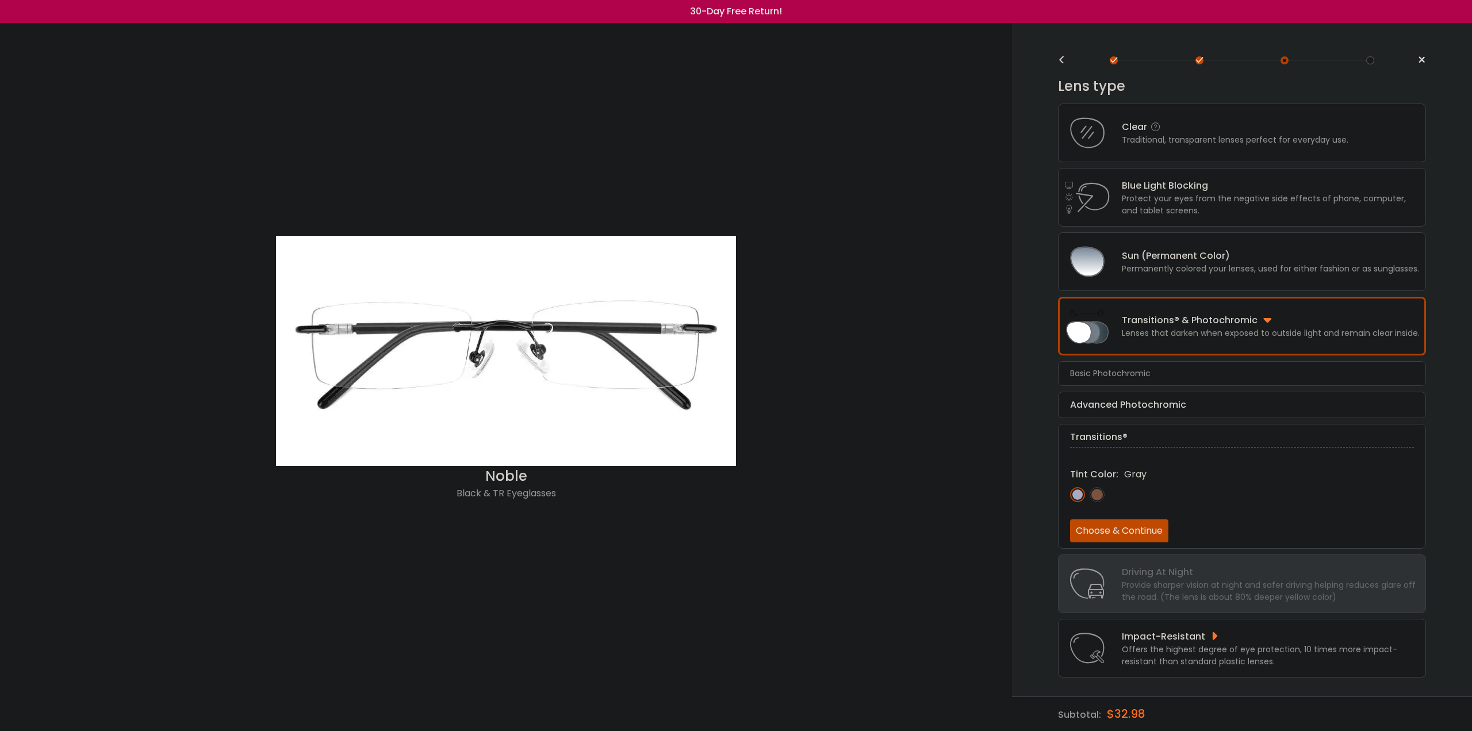
click at [1130, 140] on div "Traditional, transparent lenses perfect for everyday use." at bounding box center [1235, 140] width 227 height 12
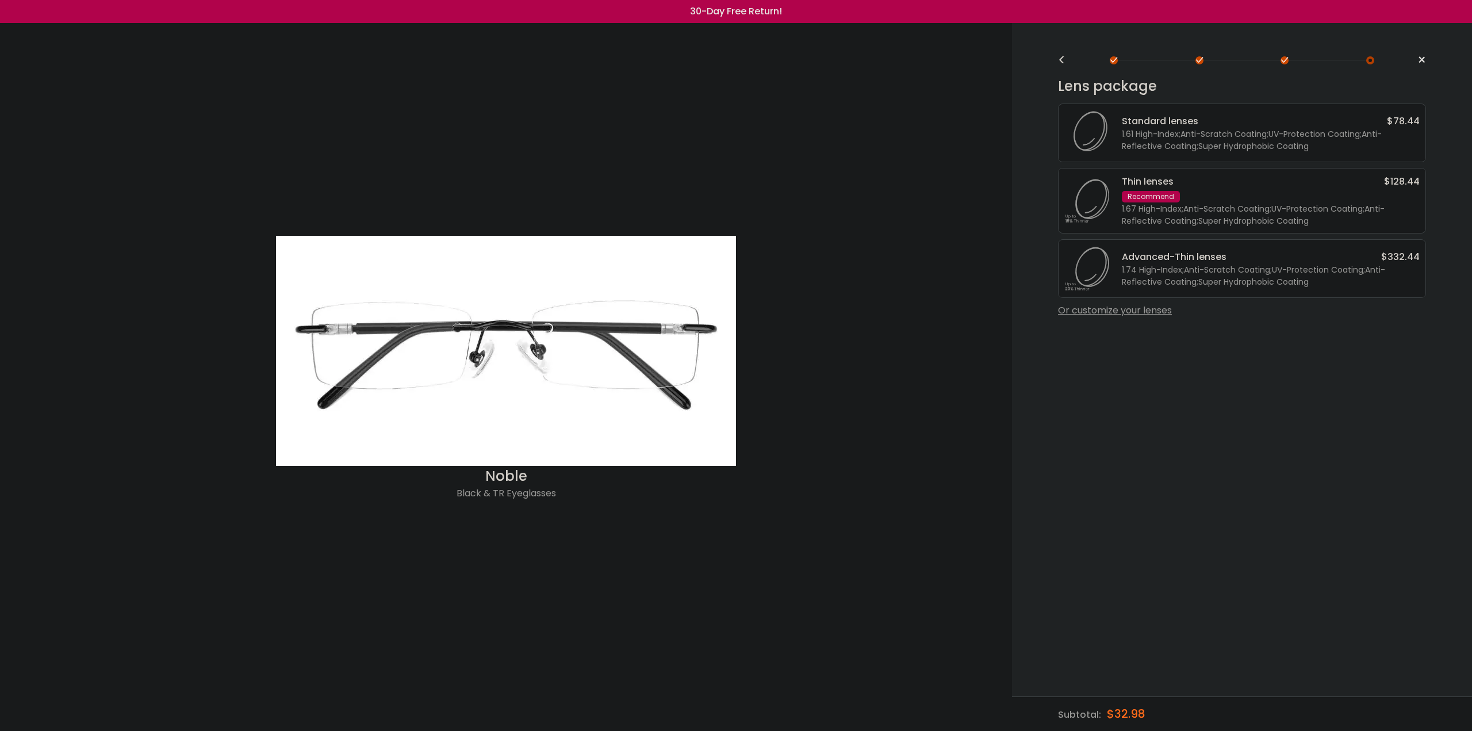
click at [1173, 214] on div "1.67 High-Index ; Anti-Scratch Coating ; UV-Protection Coating ; Anti-Reflectiv…" at bounding box center [1271, 215] width 298 height 24
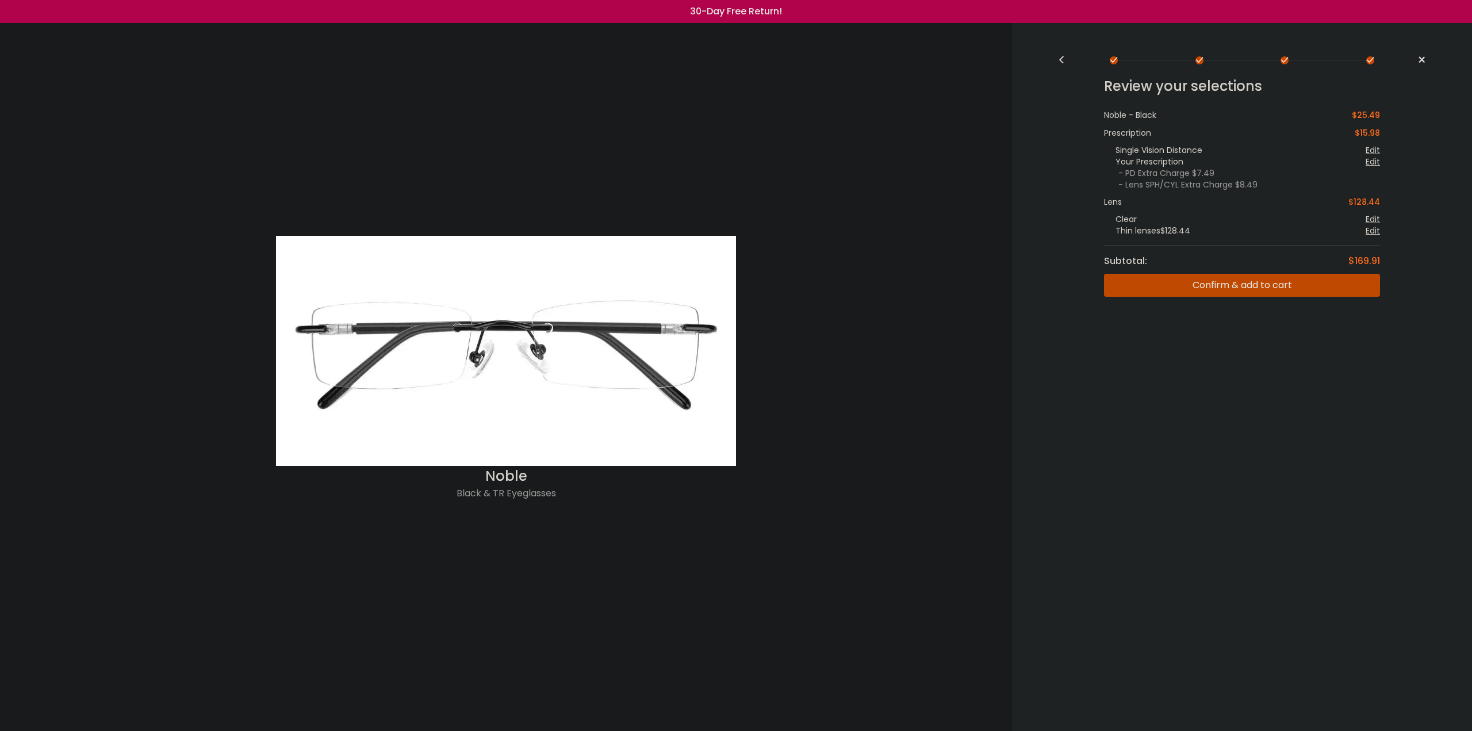
click at [1058, 62] on div "<" at bounding box center [1066, 60] width 17 height 9
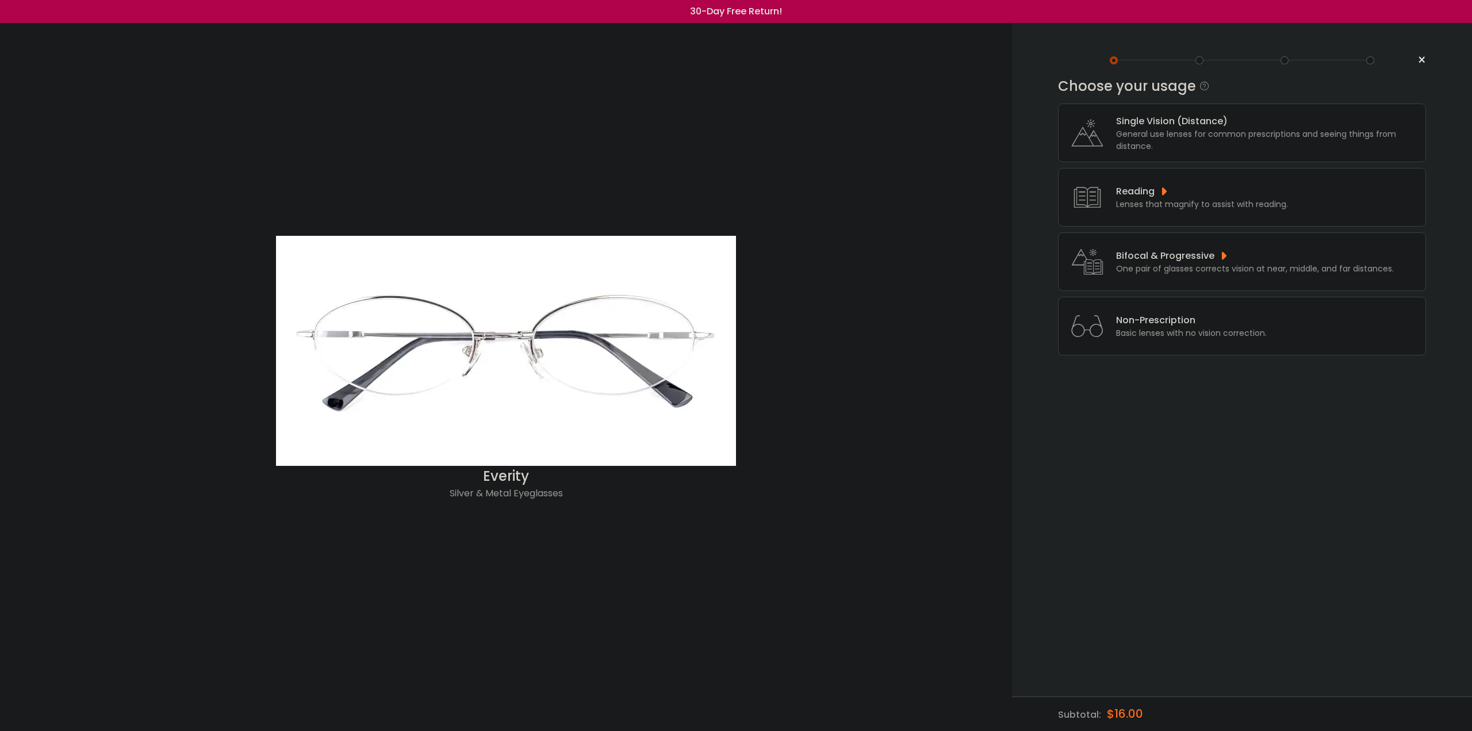
click at [1173, 140] on div "General use lenses for common prescriptions and seeing things from distance." at bounding box center [1268, 140] width 304 height 24
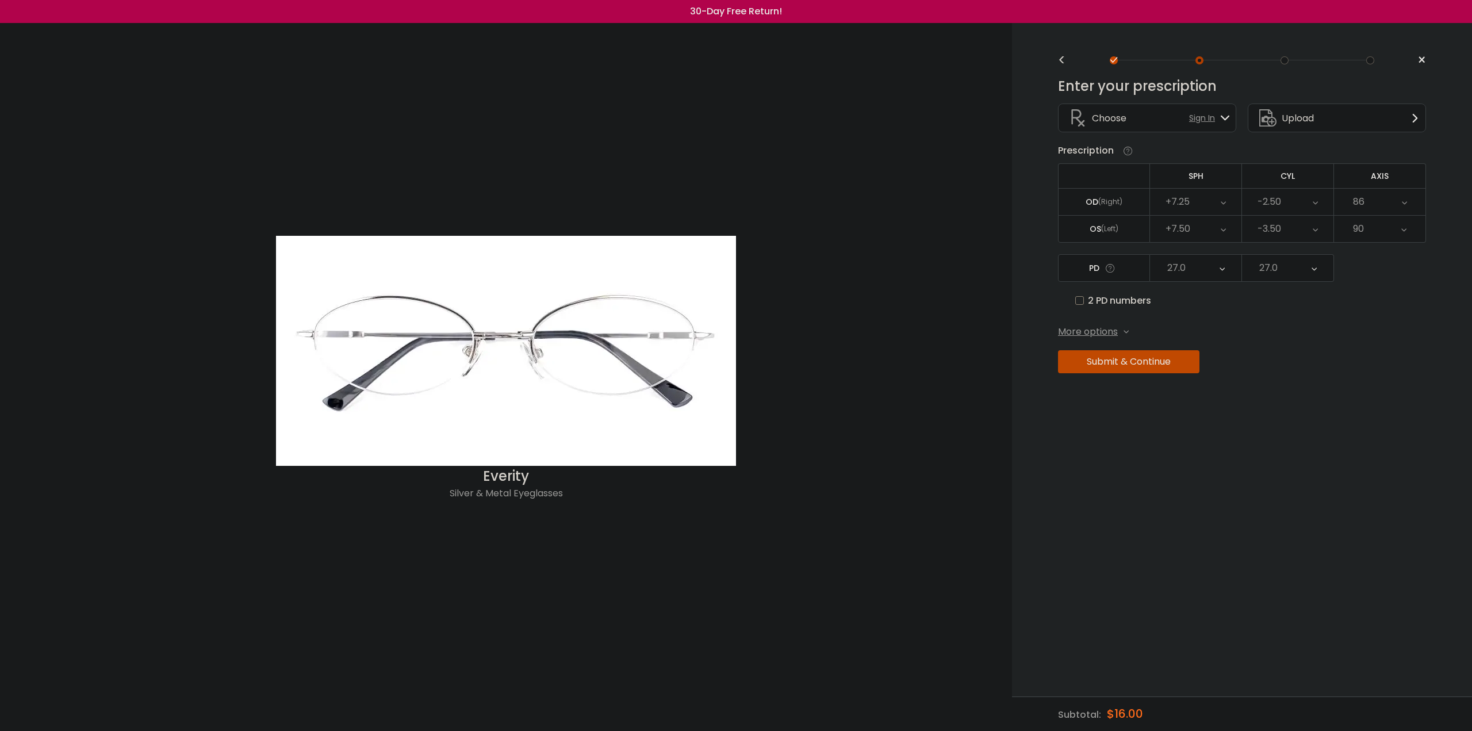
click at [1129, 358] on button "Submit & Continue" at bounding box center [1128, 361] width 141 height 23
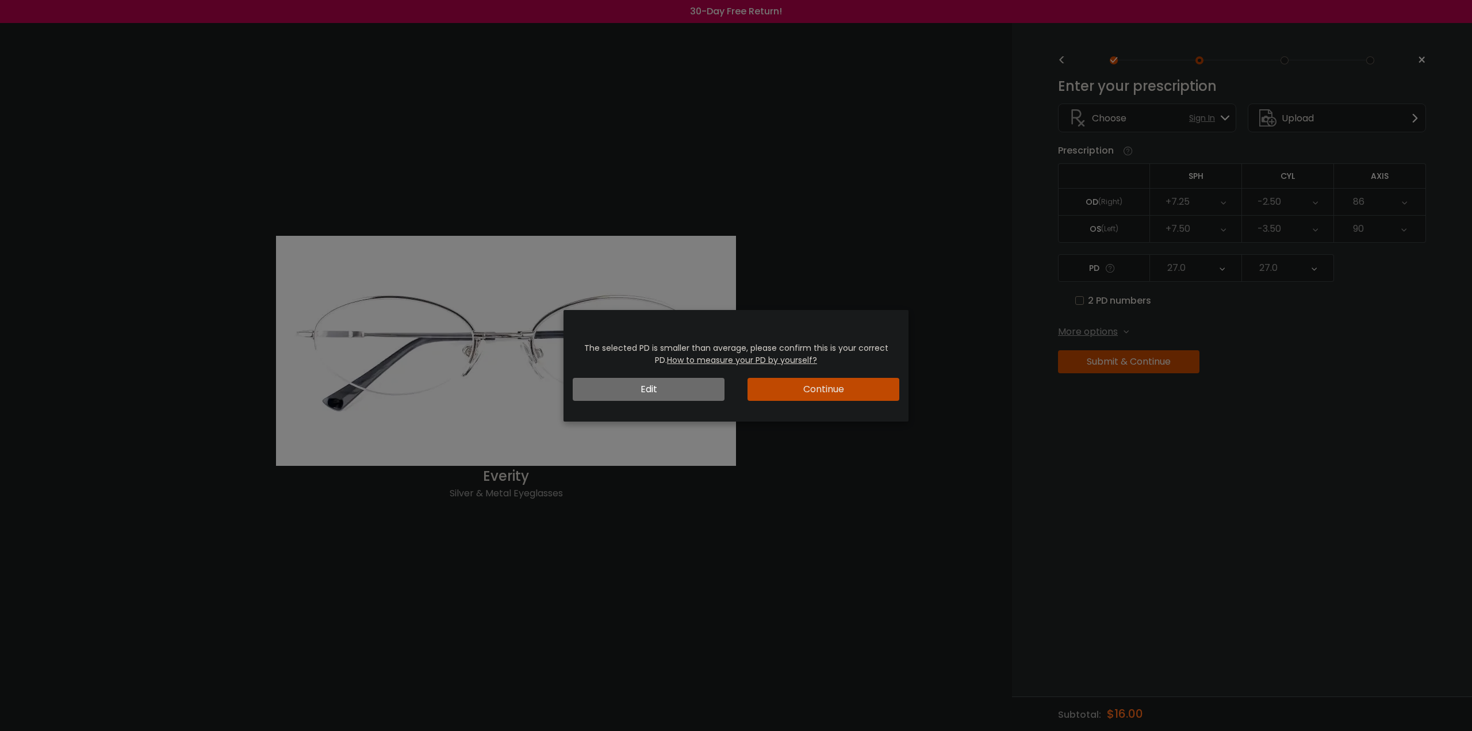
click at [832, 380] on button "Continue" at bounding box center [823, 389] width 152 height 23
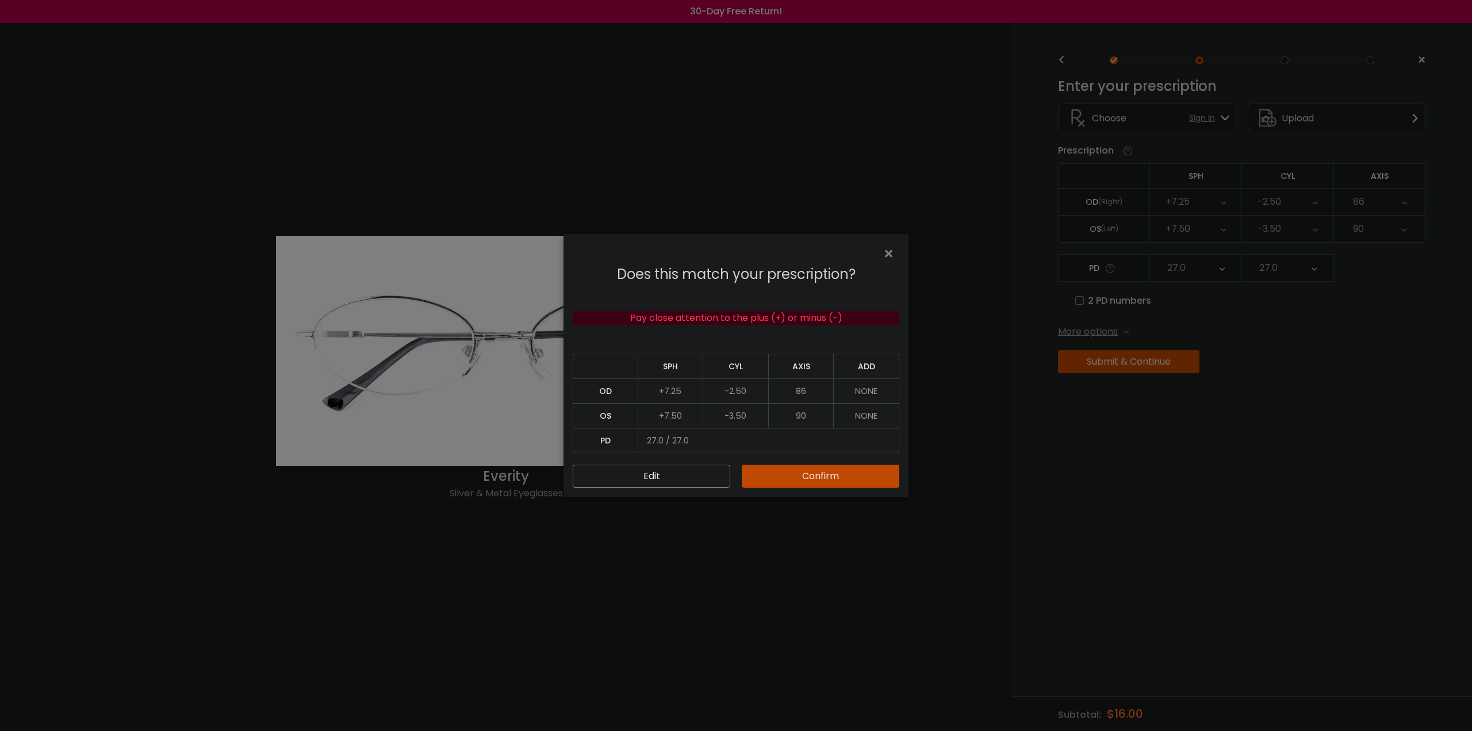
click at [803, 460] on div "Does this match your prescription? Pay close attention to the plus (+) or minus…" at bounding box center [735, 377] width 345 height 240
click at [801, 470] on button "Confirm" at bounding box center [821, 476] width 158 height 23
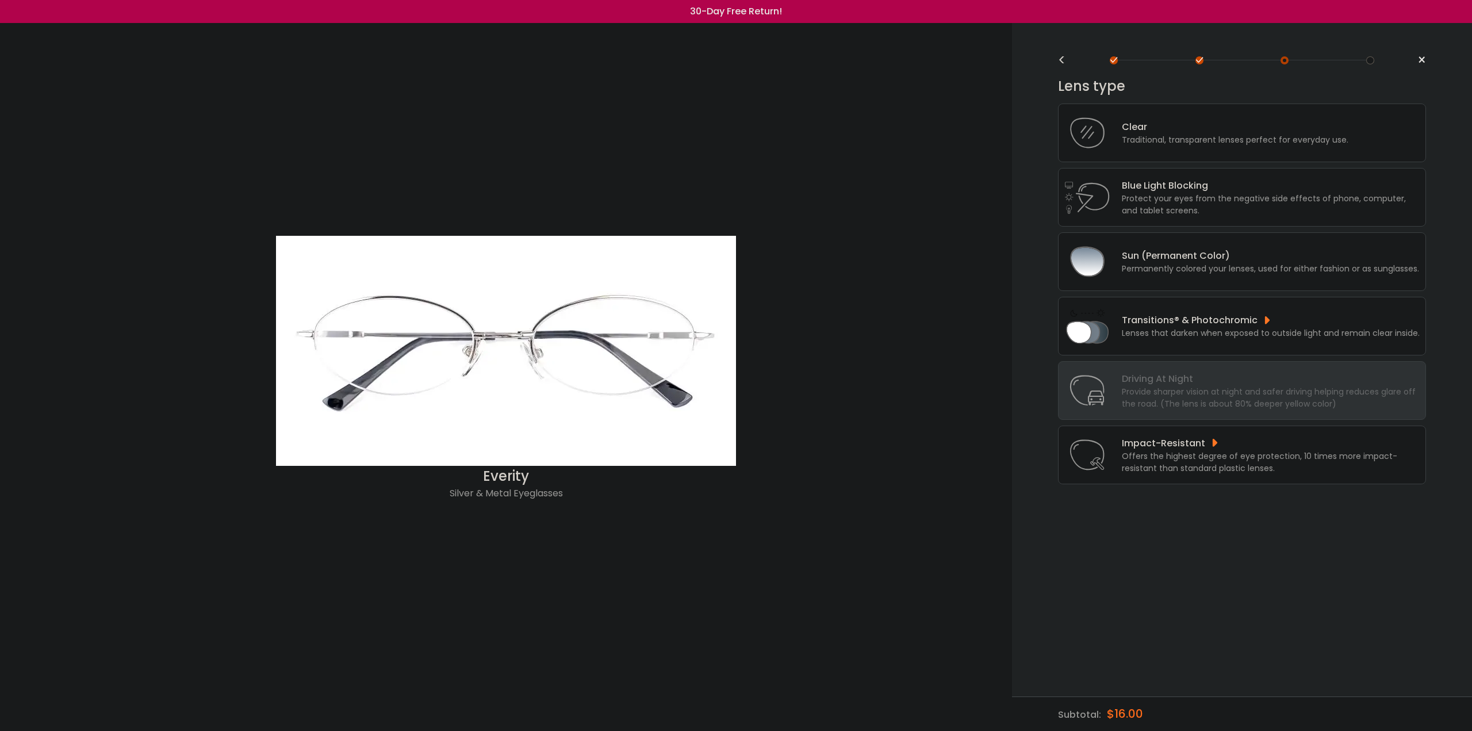
click at [1160, 319] on div "Transitions® & Photochromic" at bounding box center [1271, 320] width 298 height 14
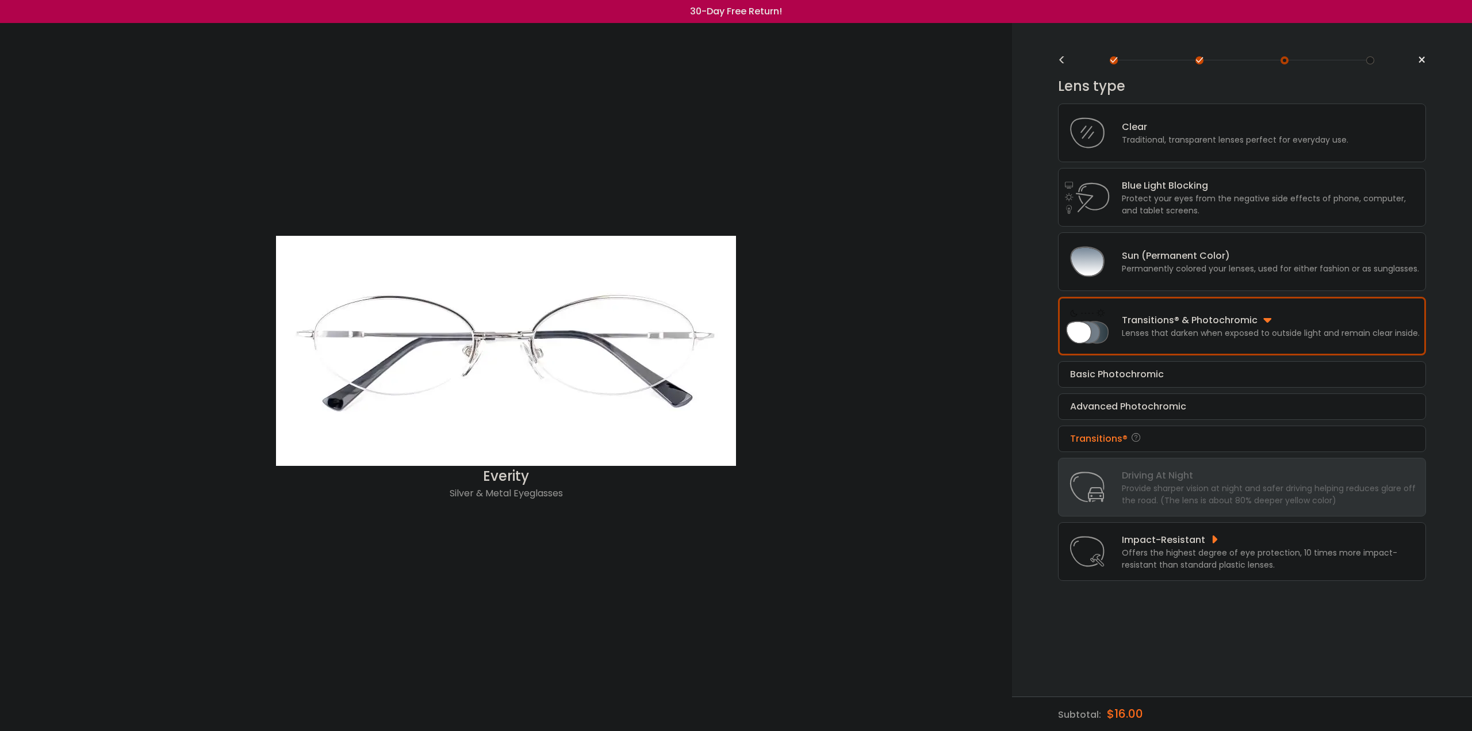
click at [1092, 439] on div "Transitions®" at bounding box center [1242, 439] width 344 height 14
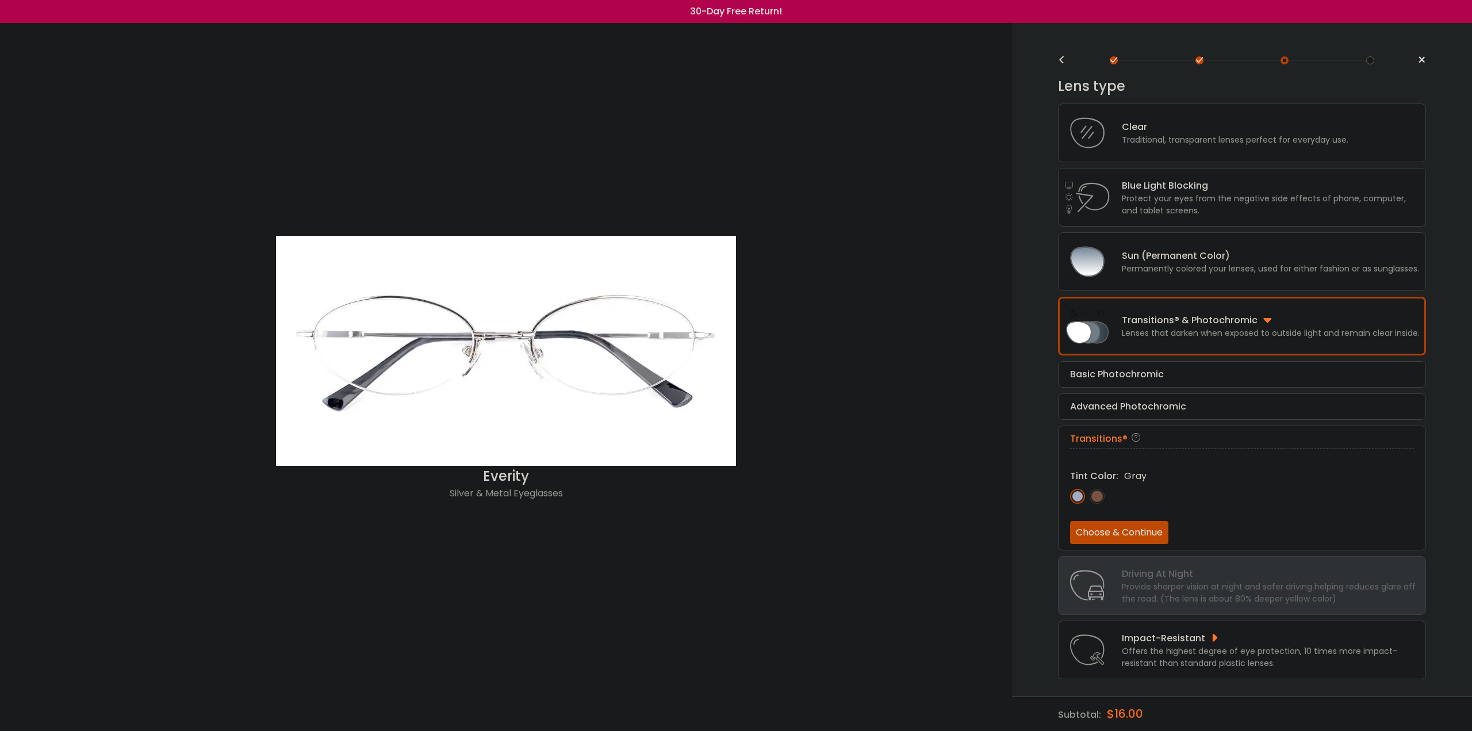
click at [1098, 529] on button "Choose & Continue" at bounding box center [1119, 532] width 98 height 23
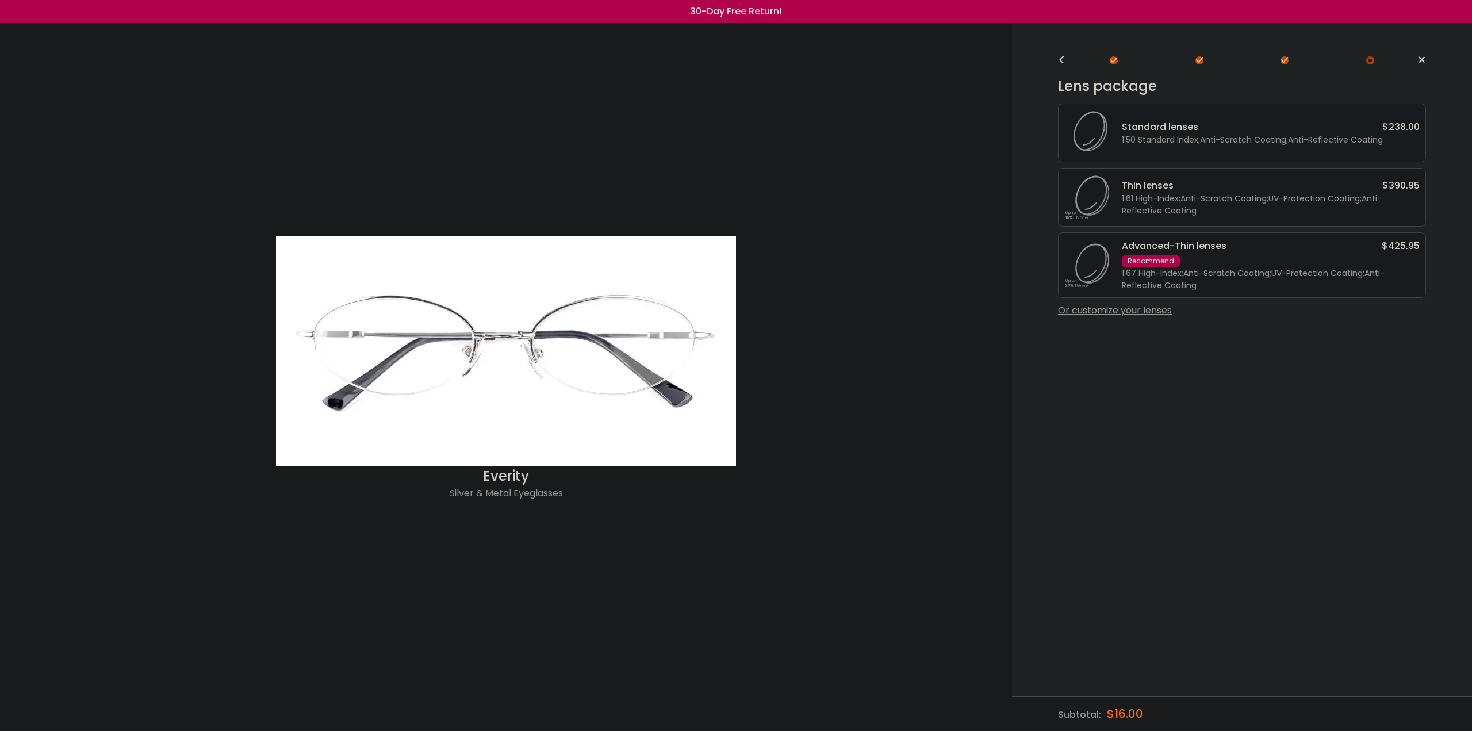
click at [1061, 65] on div "<" at bounding box center [1066, 60] width 17 height 9
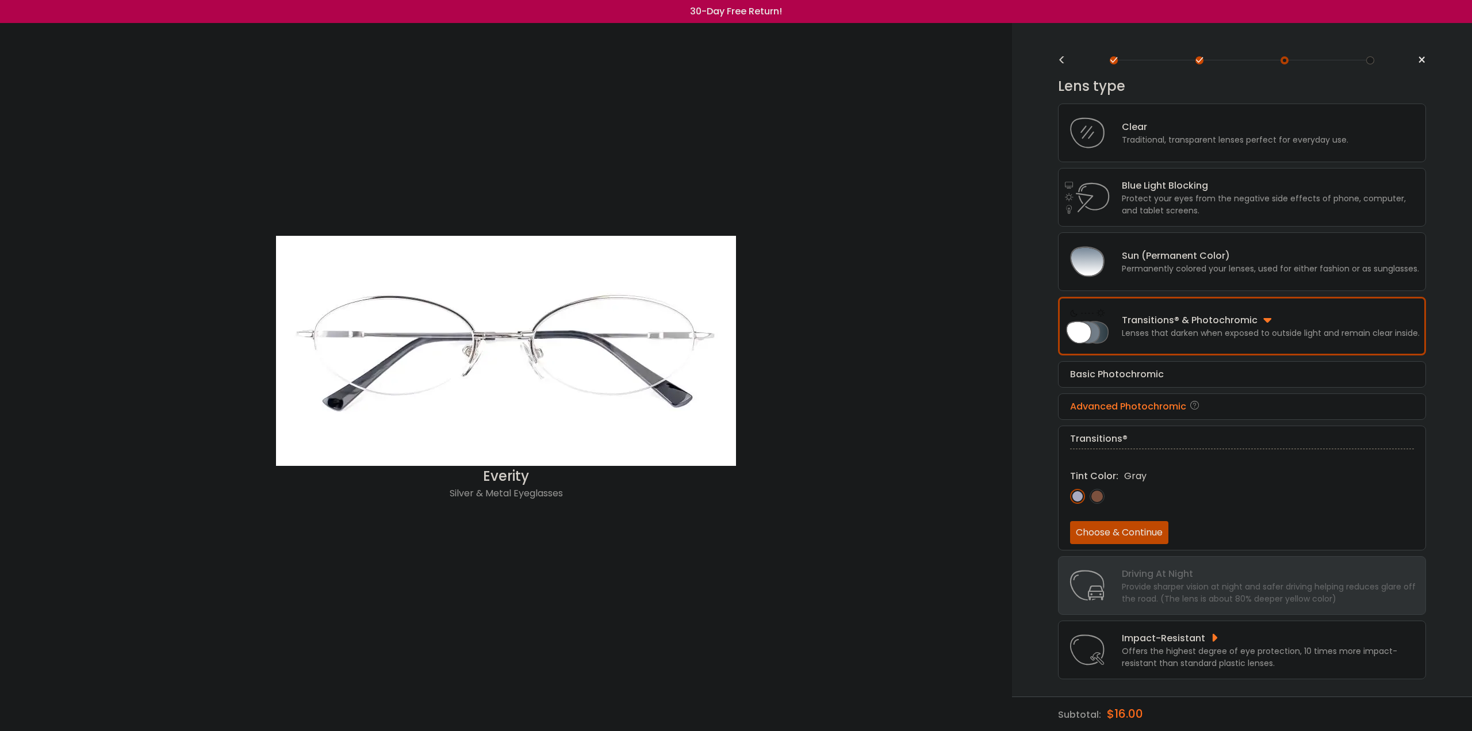
click at [1096, 400] on div "Advanced Photochromic" at bounding box center [1242, 407] width 344 height 14
click at [1115, 498] on button "Choose & Continue" at bounding box center [1119, 500] width 98 height 23
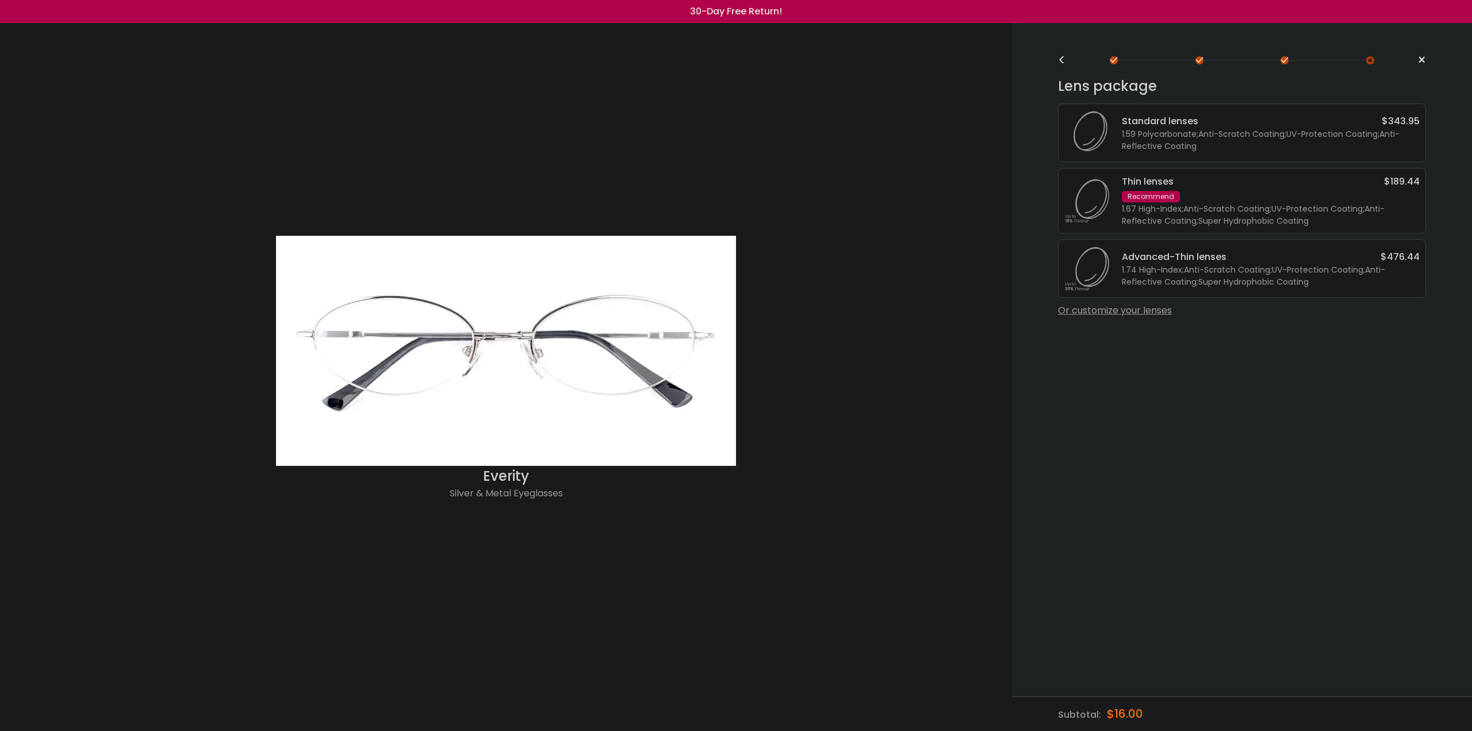
click at [1067, 60] on div "<" at bounding box center [1066, 60] width 17 height 9
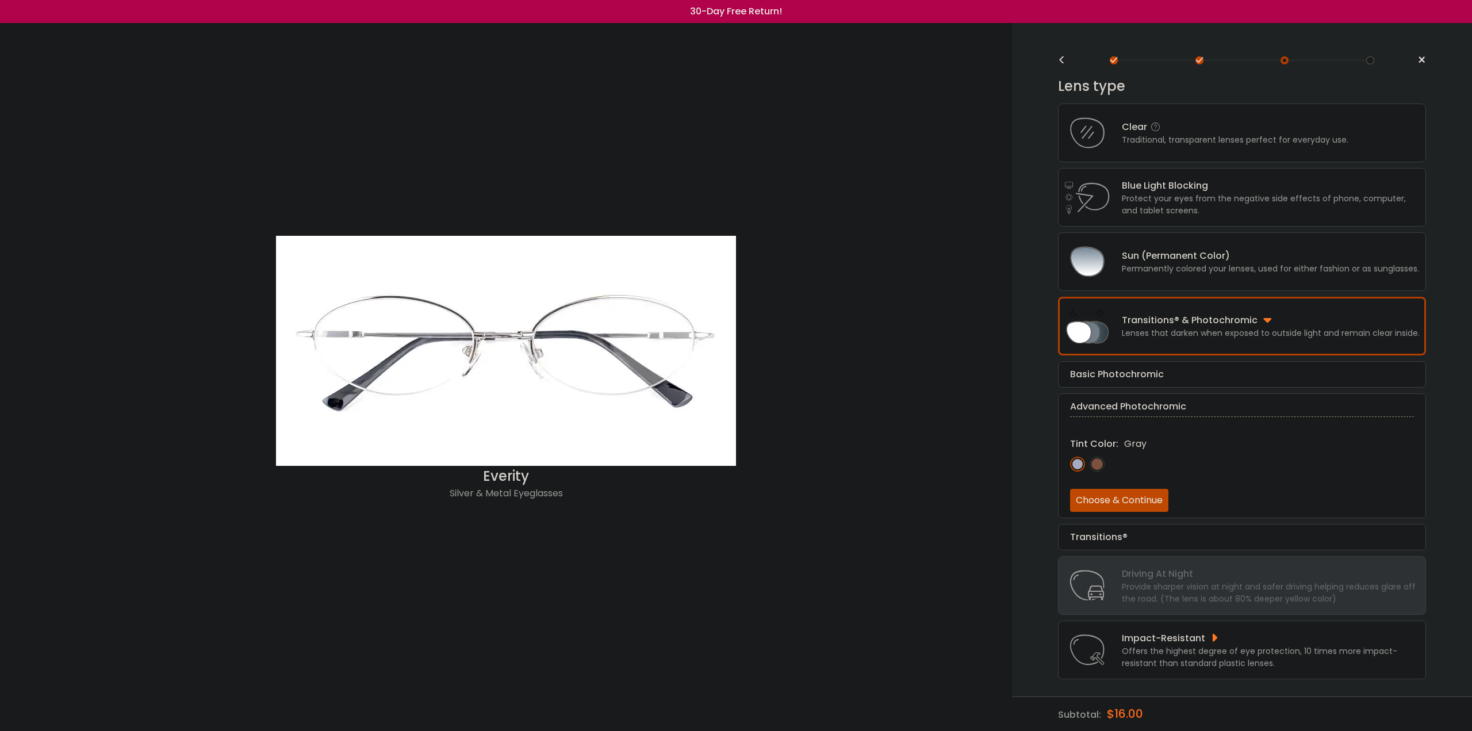
click at [1130, 125] on div "Clear" at bounding box center [1235, 127] width 227 height 14
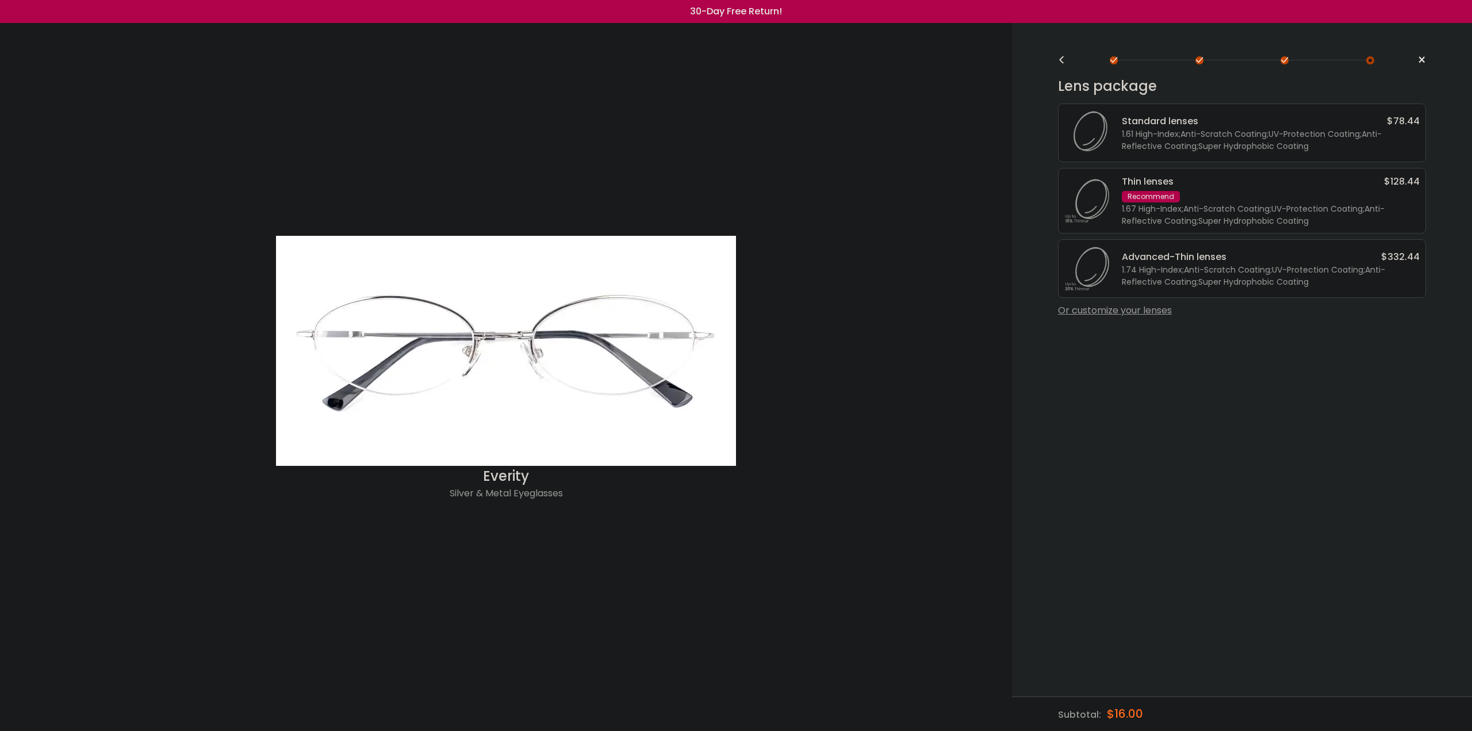
click at [1193, 213] on div "1.67 High-Index ; Anti-Scratch Coating ; UV-Protection Coating ; Anti-Reflectiv…" at bounding box center [1271, 215] width 298 height 24
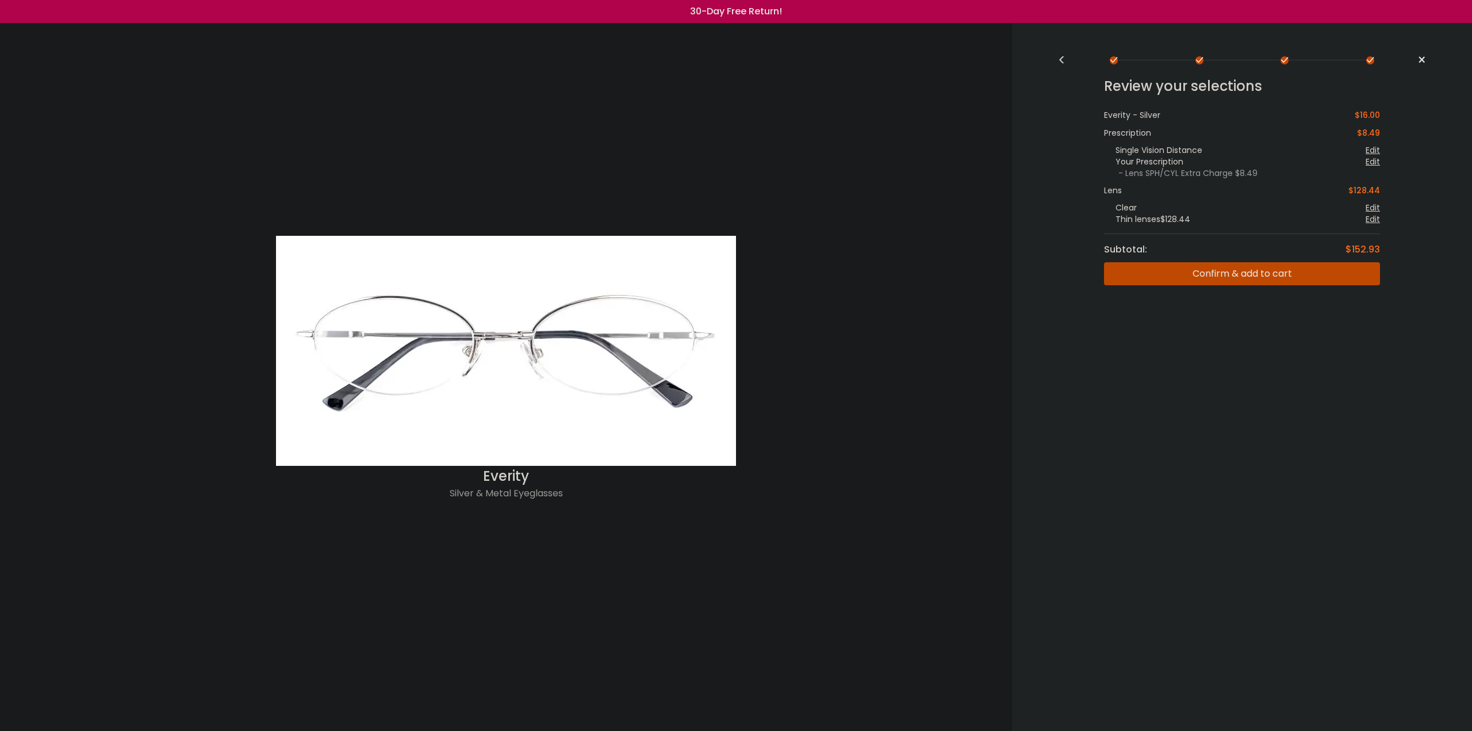
click at [511, 311] on img at bounding box center [506, 351] width 460 height 230
